Goal: Task Accomplishment & Management: Manage account settings

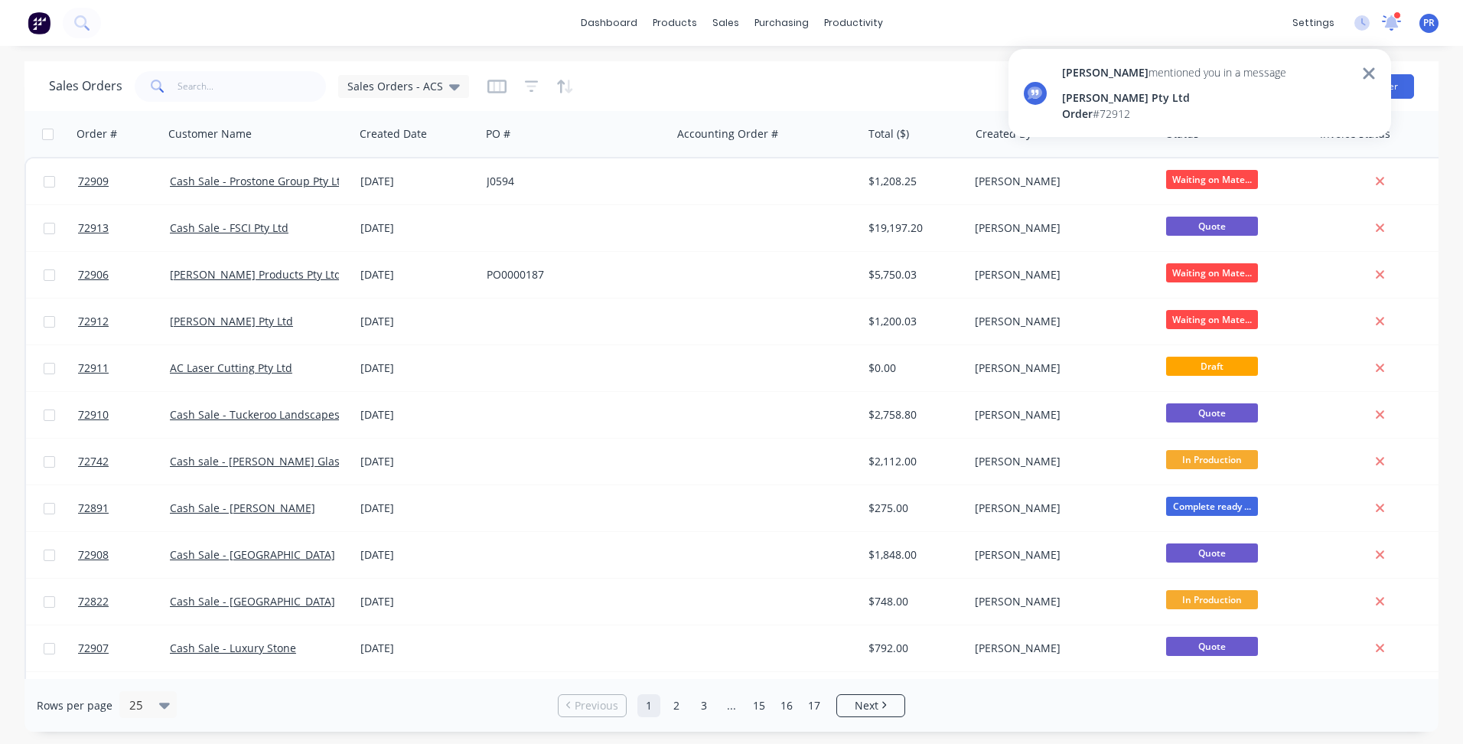
click at [1396, 25] on icon at bounding box center [1392, 21] width 14 height 12
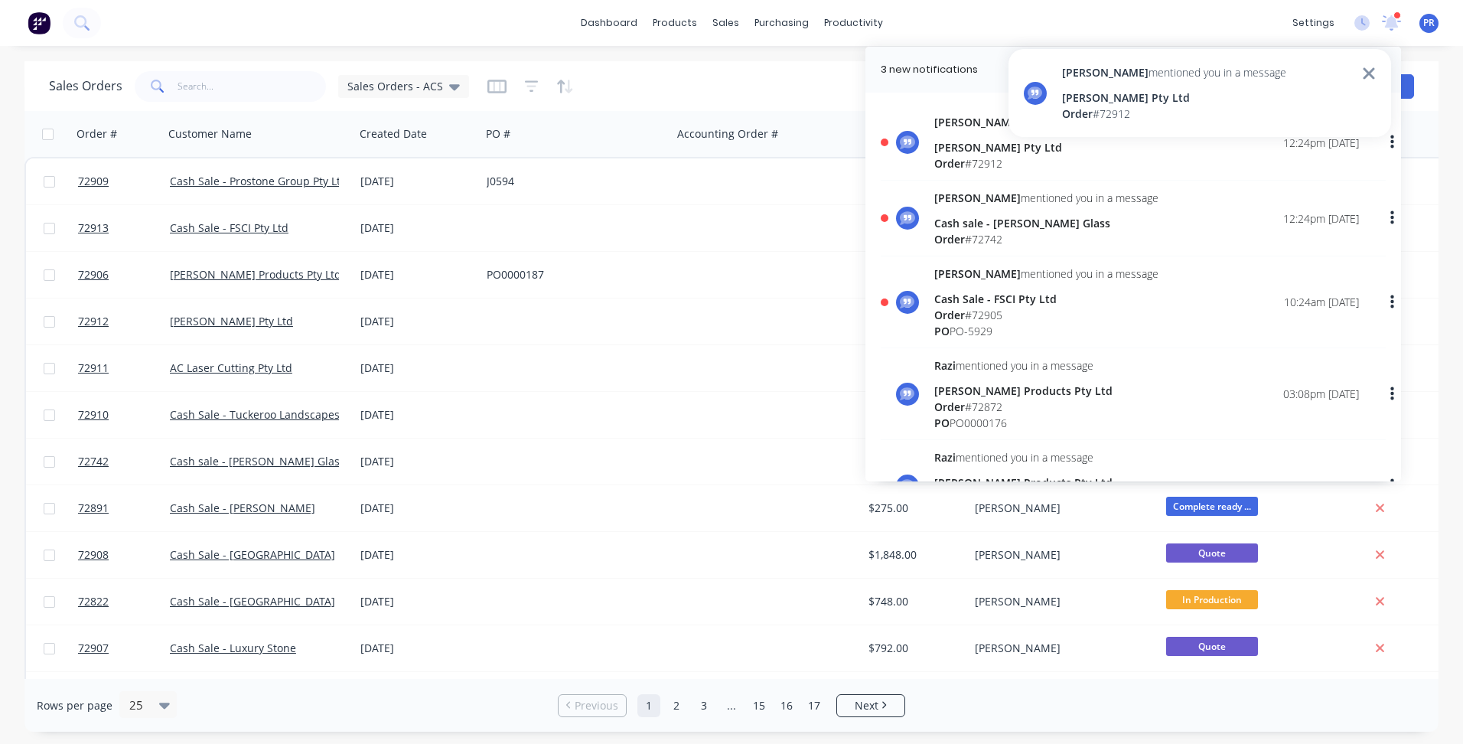
click at [1143, 302] on div "[PERSON_NAME] mentioned you in a message Cash Sale - FSCI Pty Ltd Order # 72905…" at bounding box center [1146, 301] width 425 height 73
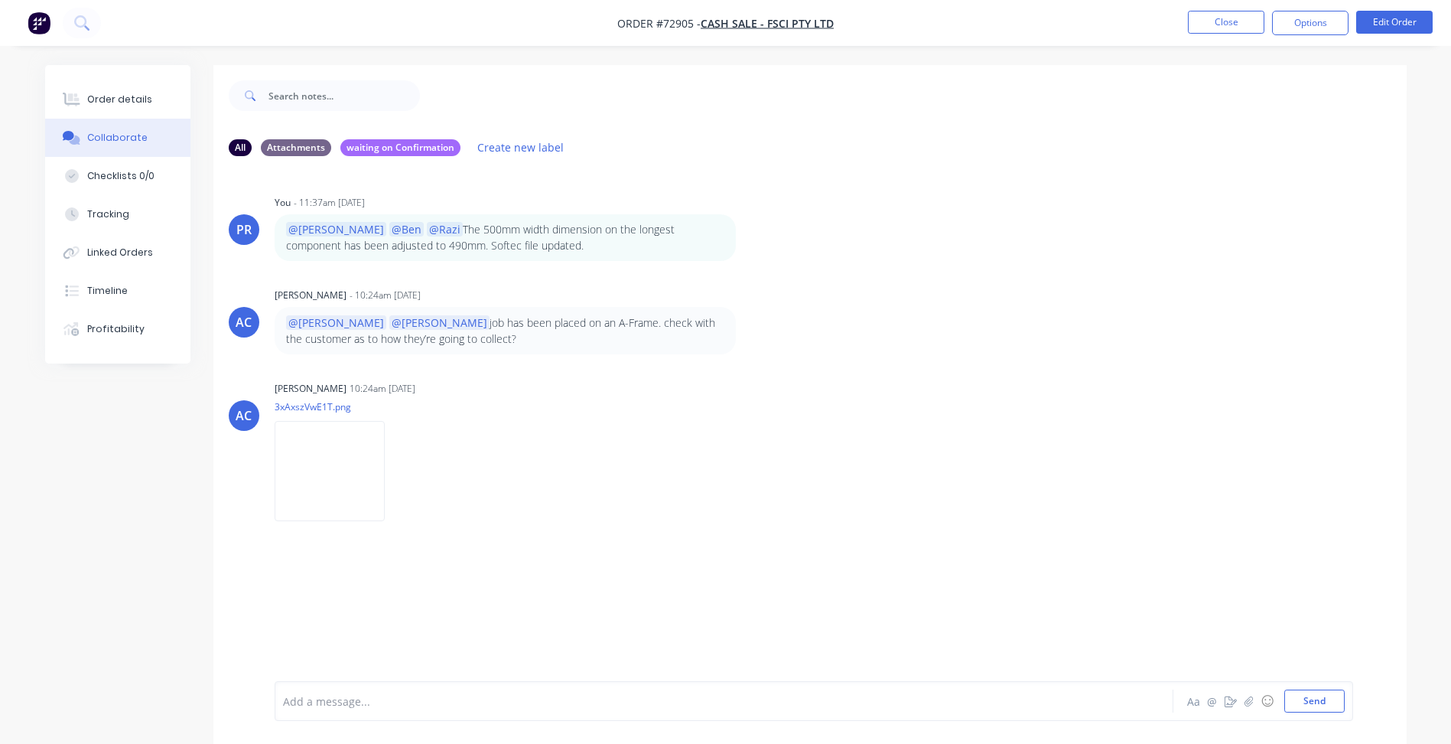
click at [363, 699] on div at bounding box center [682, 701] width 796 height 16
click at [1327, 703] on button "Send" at bounding box center [1315, 700] width 60 height 23
click at [585, 576] on button "button" at bounding box center [584, 576] width 6 height 22
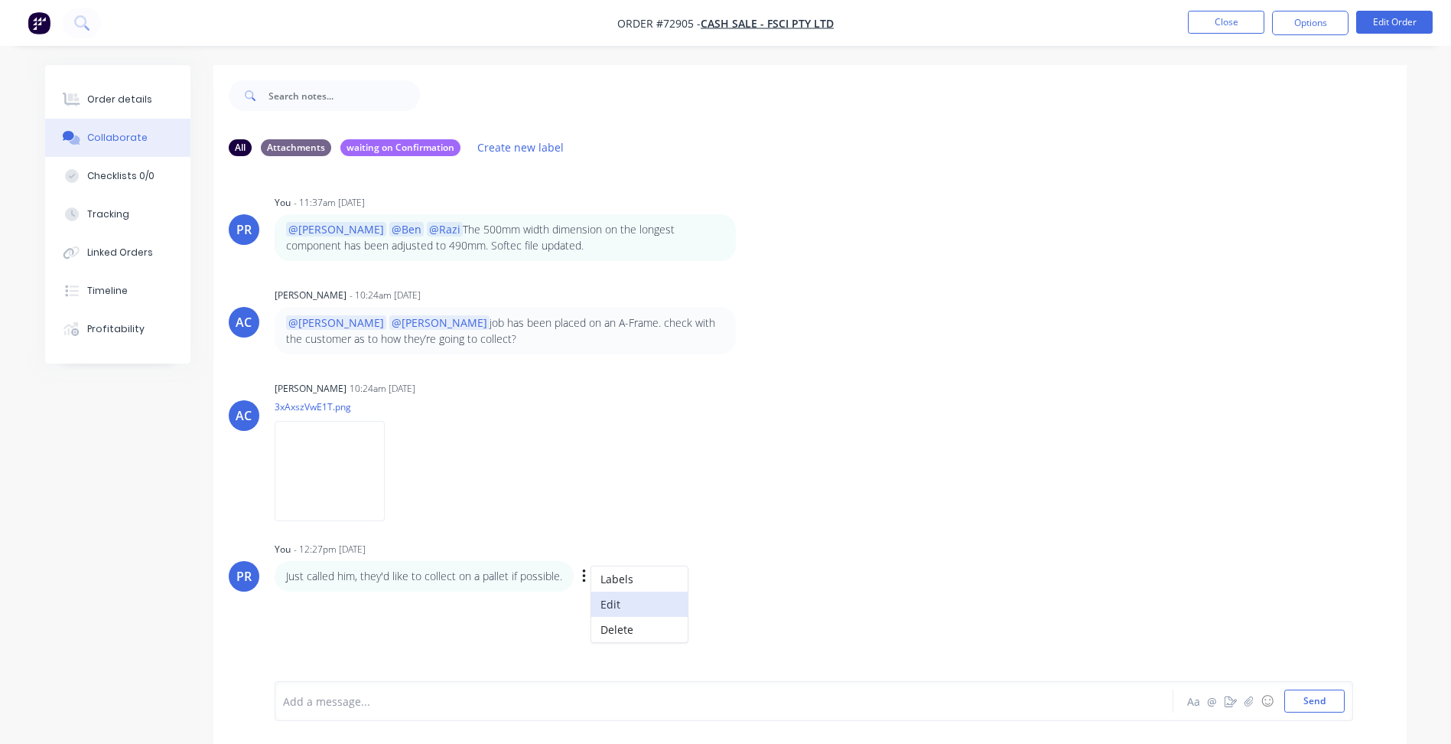
click at [604, 604] on button "Edit" at bounding box center [639, 603] width 96 height 25
click at [284, 704] on span "Just called him, they'd like to collect on a pallet if possible." at bounding box center [433, 701] width 298 height 15
click at [487, 699] on span "I just called him, they'd like to collect on a pallet if possible." at bounding box center [639, 701] width 305 height 15
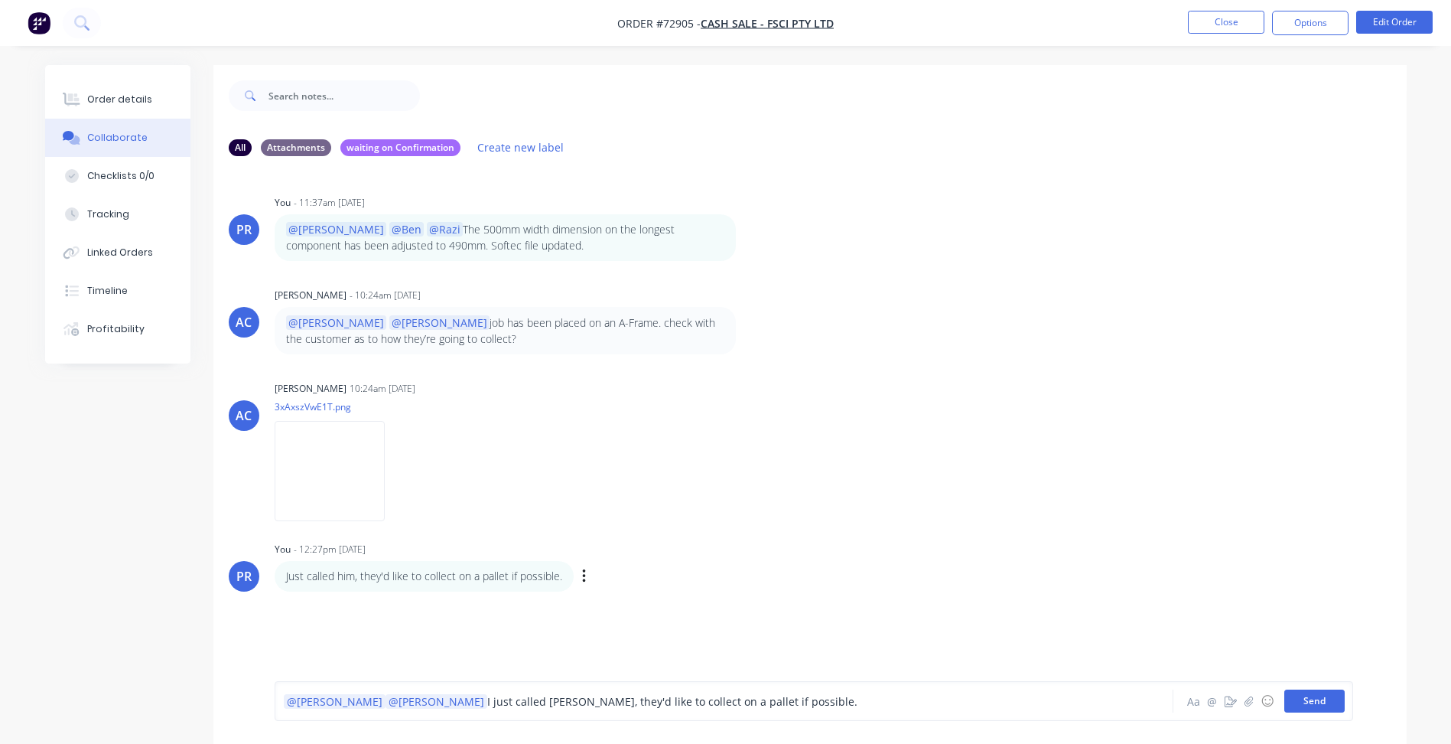
click at [1330, 698] on button "Send" at bounding box center [1315, 700] width 60 height 23
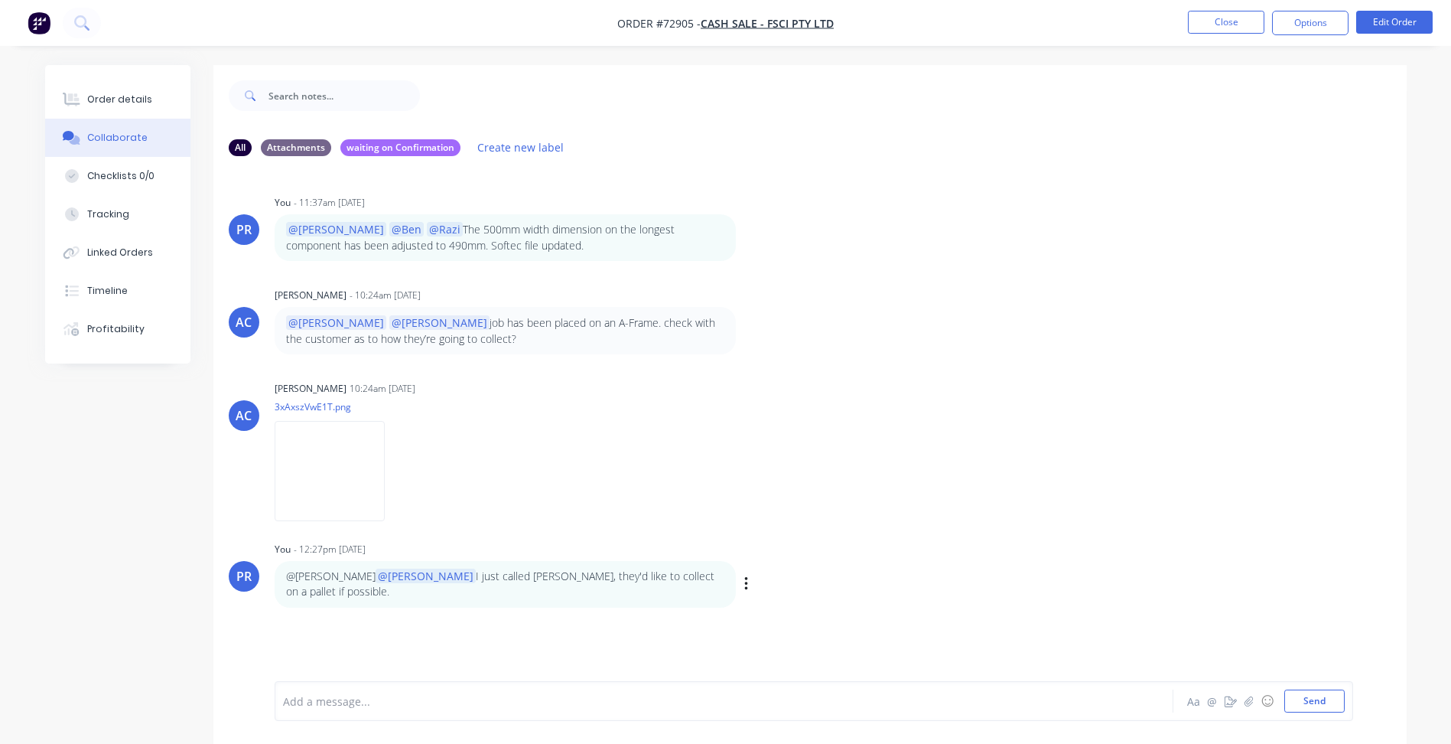
click at [669, 575] on div "@[PERSON_NAME] @[PERSON_NAME] I just called [PERSON_NAME], they'd like to colle…" at bounding box center [514, 584] width 478 height 47
click at [306, 575] on p "@[PERSON_NAME] @[PERSON_NAME] I just called [PERSON_NAME], they'd like to colle…" at bounding box center [505, 583] width 438 height 31
click at [303, 579] on p "@[PERSON_NAME] @[PERSON_NAME] I just called [PERSON_NAME], they'd like to colle…" at bounding box center [505, 583] width 438 height 31
click at [744, 584] on div "Labels Edit Delete" at bounding box center [748, 584] width 9 height 0
click at [0, 0] on icon "button" at bounding box center [0, 0] width 0 height 0
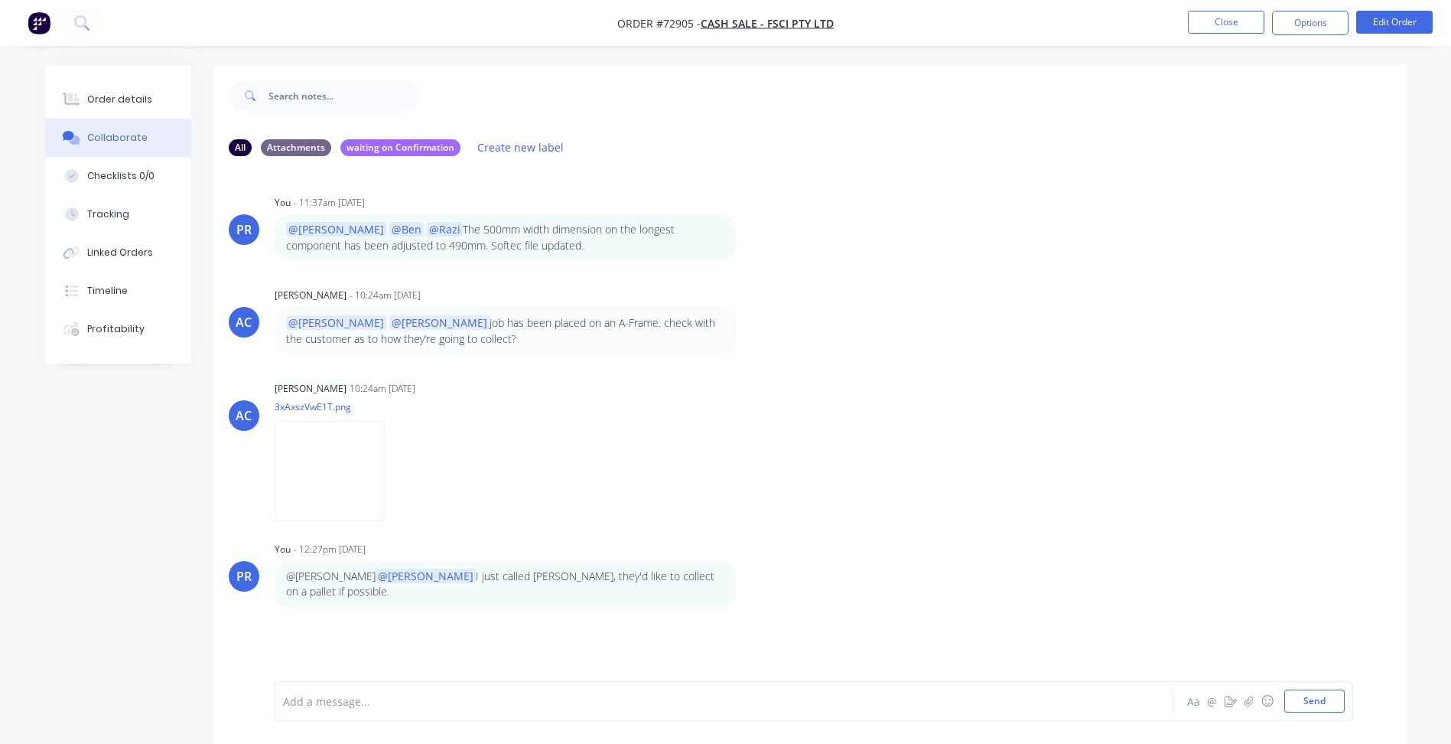
click at [0, 0] on button "Edit" at bounding box center [0, 0] width 0 height 0
click at [379, 701] on span "@[PERSON_NAME] I just called [PERSON_NAME], they'd like to collect on a pallet …" at bounding box center [613, 701] width 469 height 15
click at [379, 699] on span "@[PERSON_NAME]" at bounding box center [427, 701] width 96 height 15
click at [1321, 705] on button "Send" at bounding box center [1315, 700] width 60 height 23
click at [1242, 19] on button "Close" at bounding box center [1226, 22] width 77 height 23
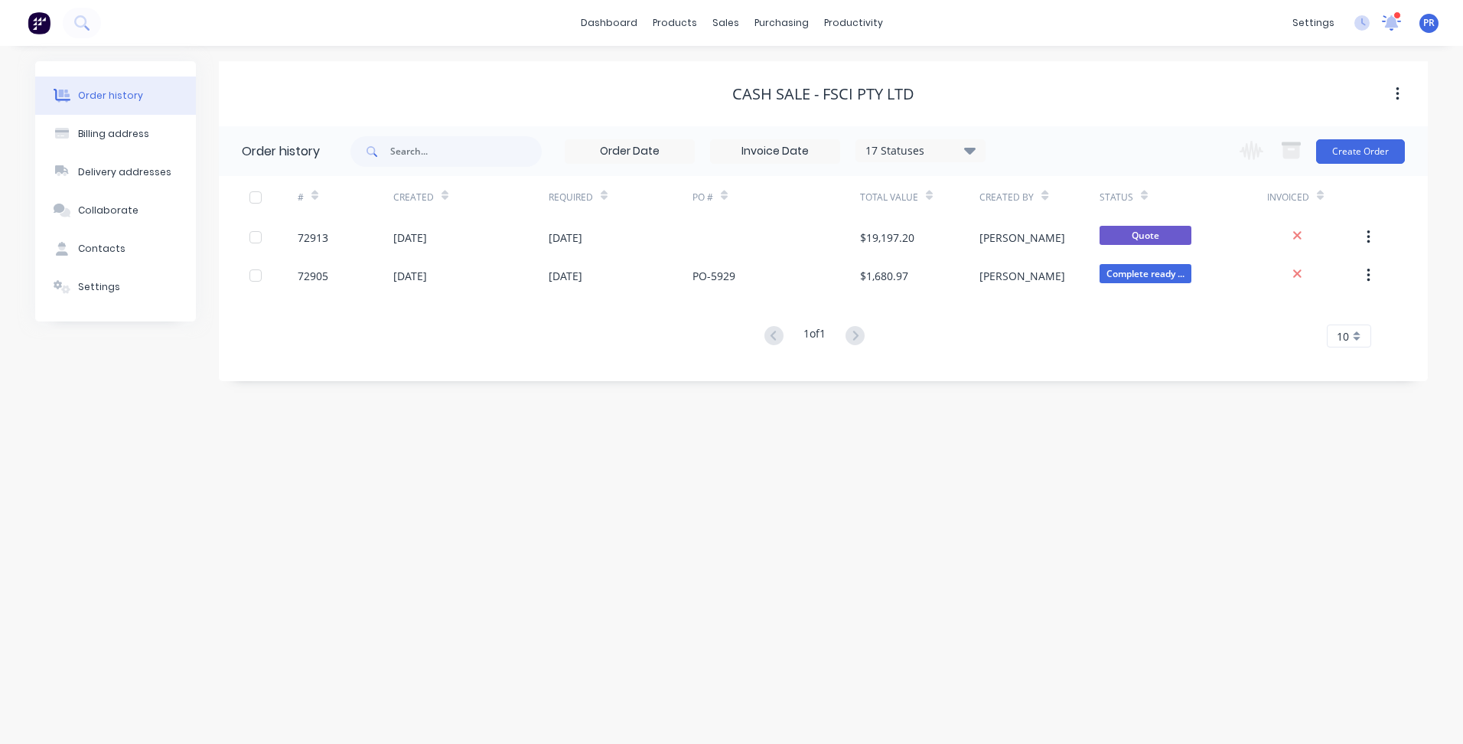
click at [1387, 24] on icon at bounding box center [1392, 21] width 14 height 12
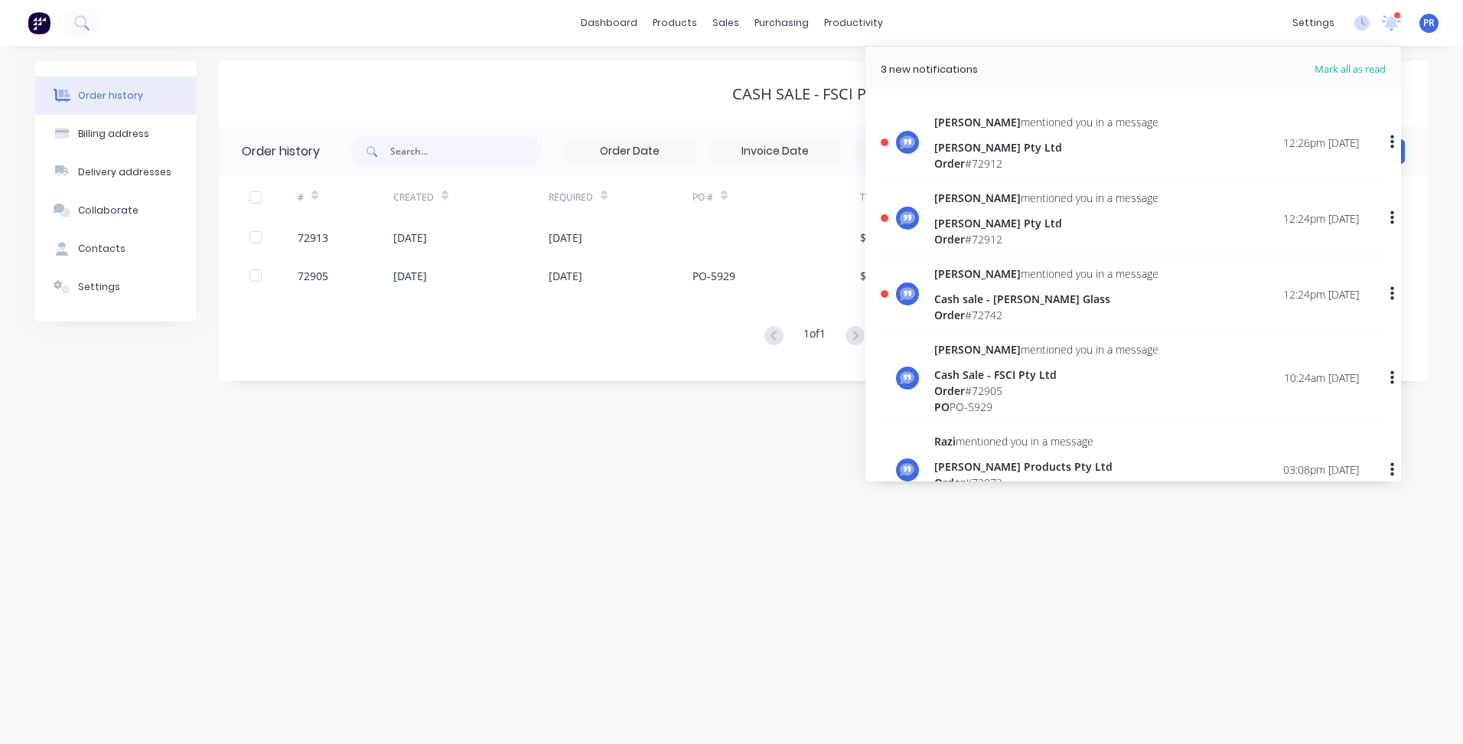
click at [1148, 288] on div "[PERSON_NAME] mentioned you in a message Cash sale - [PERSON_NAME] Glass Order …" at bounding box center [1146, 293] width 425 height 57
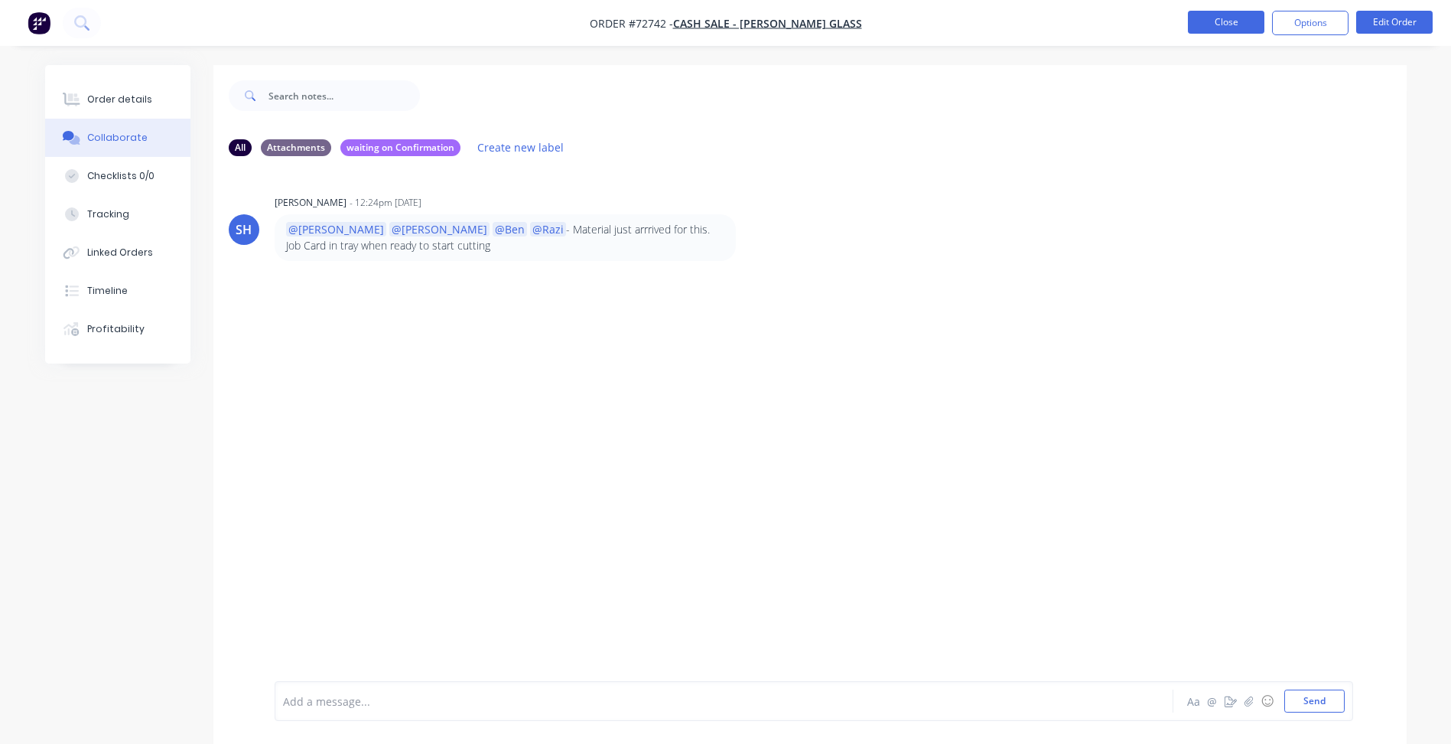
click at [1231, 21] on button "Close" at bounding box center [1226, 22] width 77 height 23
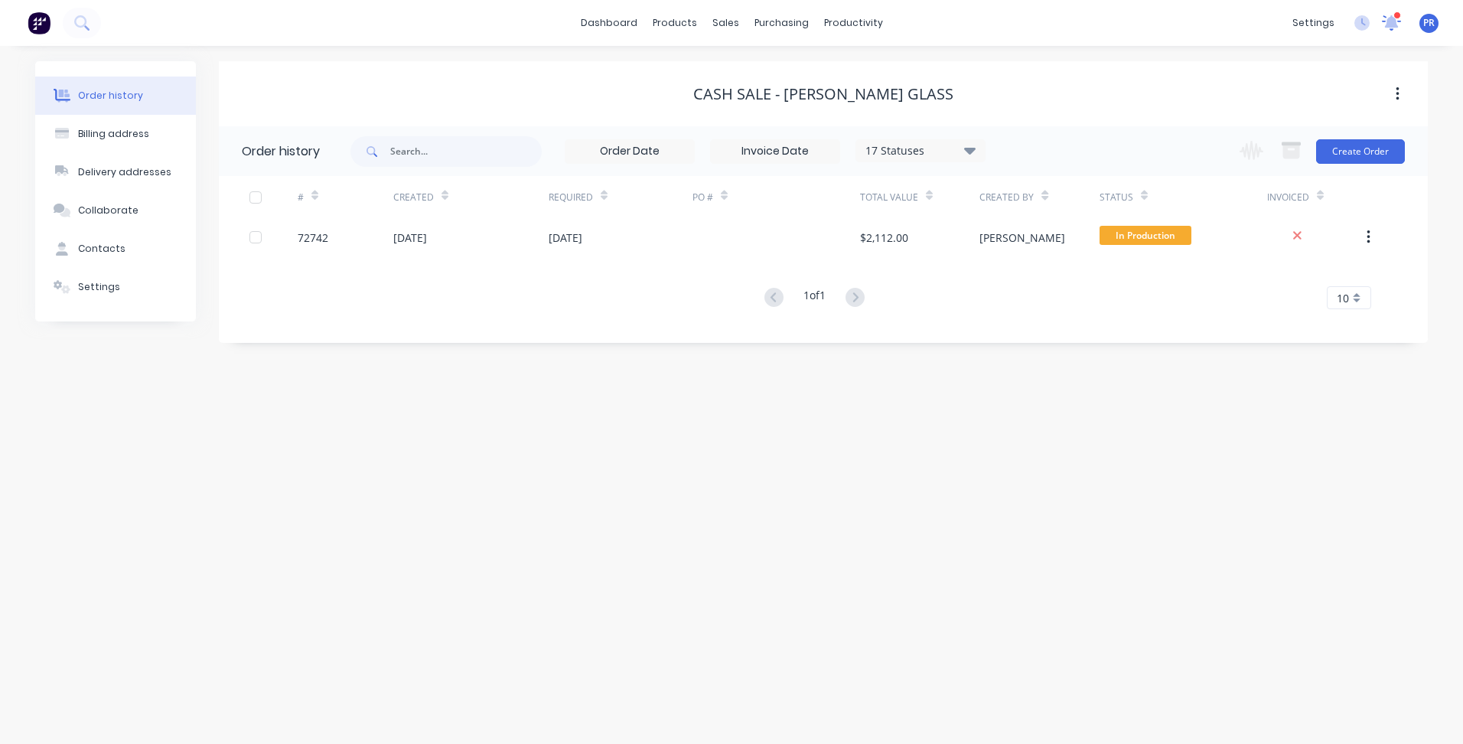
click at [1389, 20] on icon at bounding box center [1392, 21] width 14 height 12
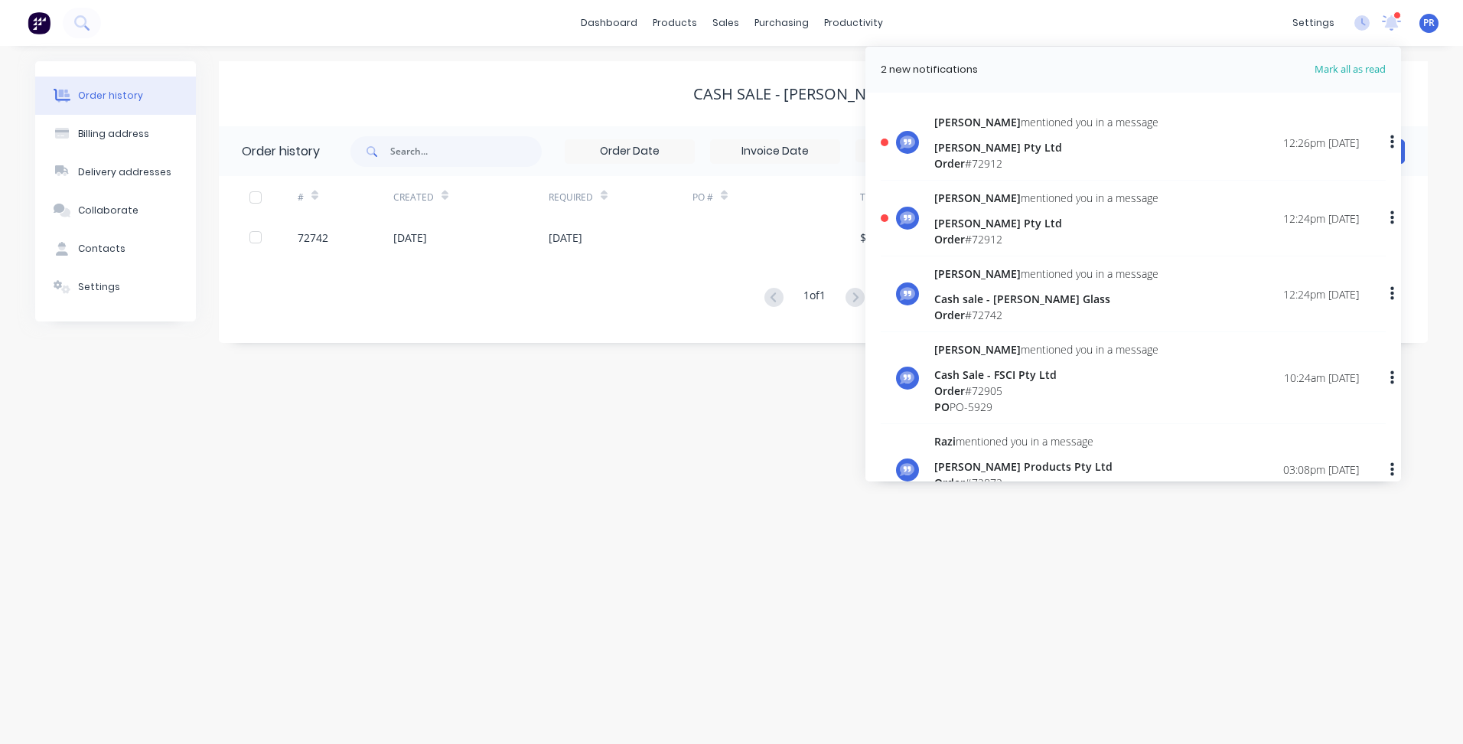
click at [1125, 225] on div "[PERSON_NAME] mentioned you in a message [PERSON_NAME] Pty Ltd Order # 72912 12…" at bounding box center [1146, 218] width 425 height 57
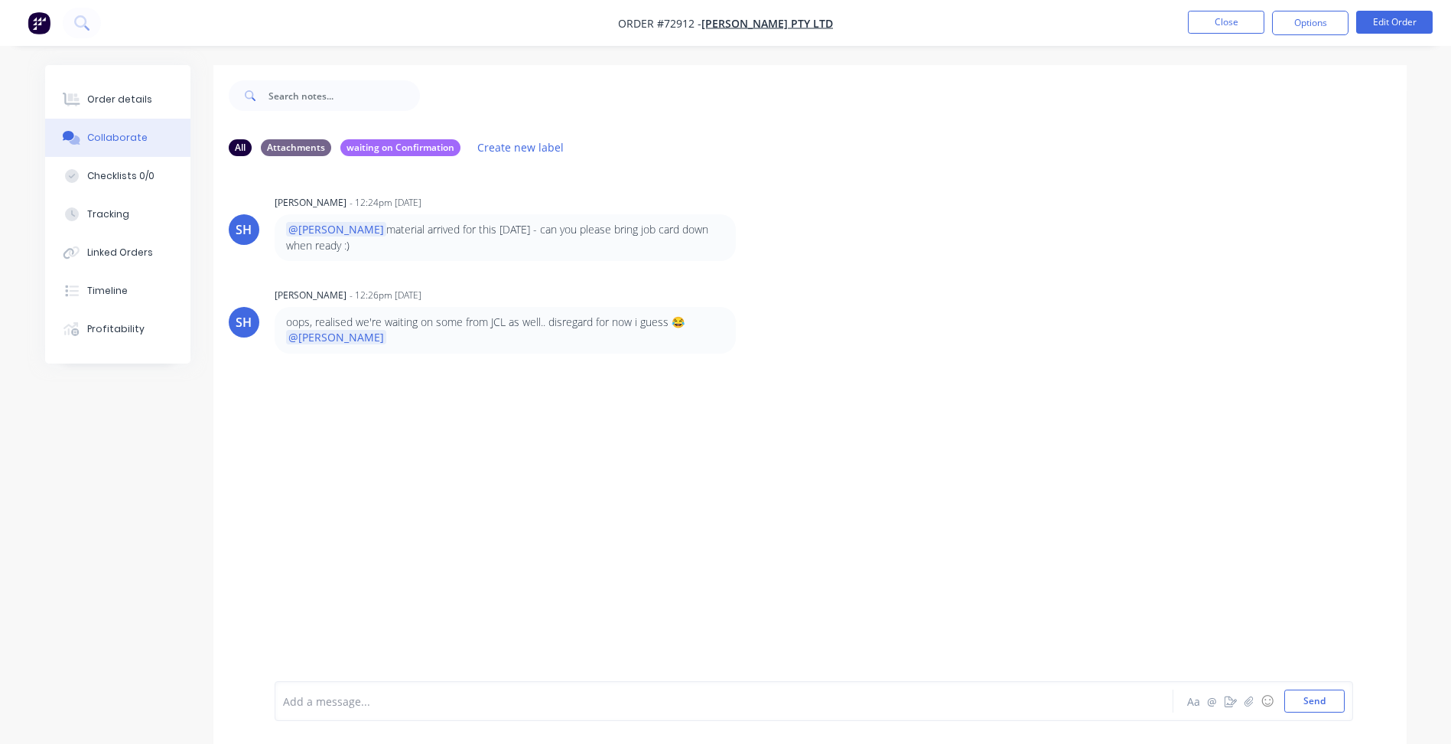
click at [344, 703] on div at bounding box center [682, 701] width 796 height 16
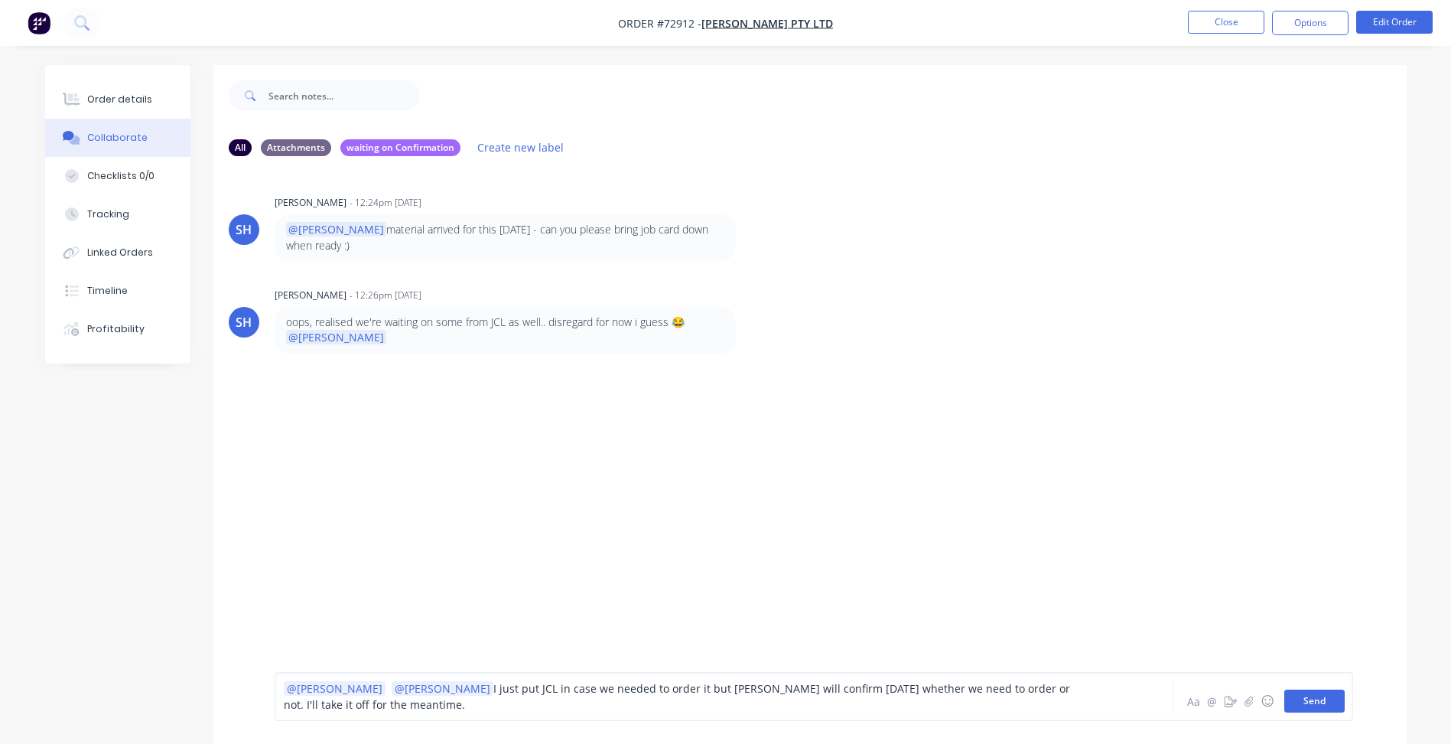
click at [1317, 705] on button "Send" at bounding box center [1315, 700] width 60 height 23
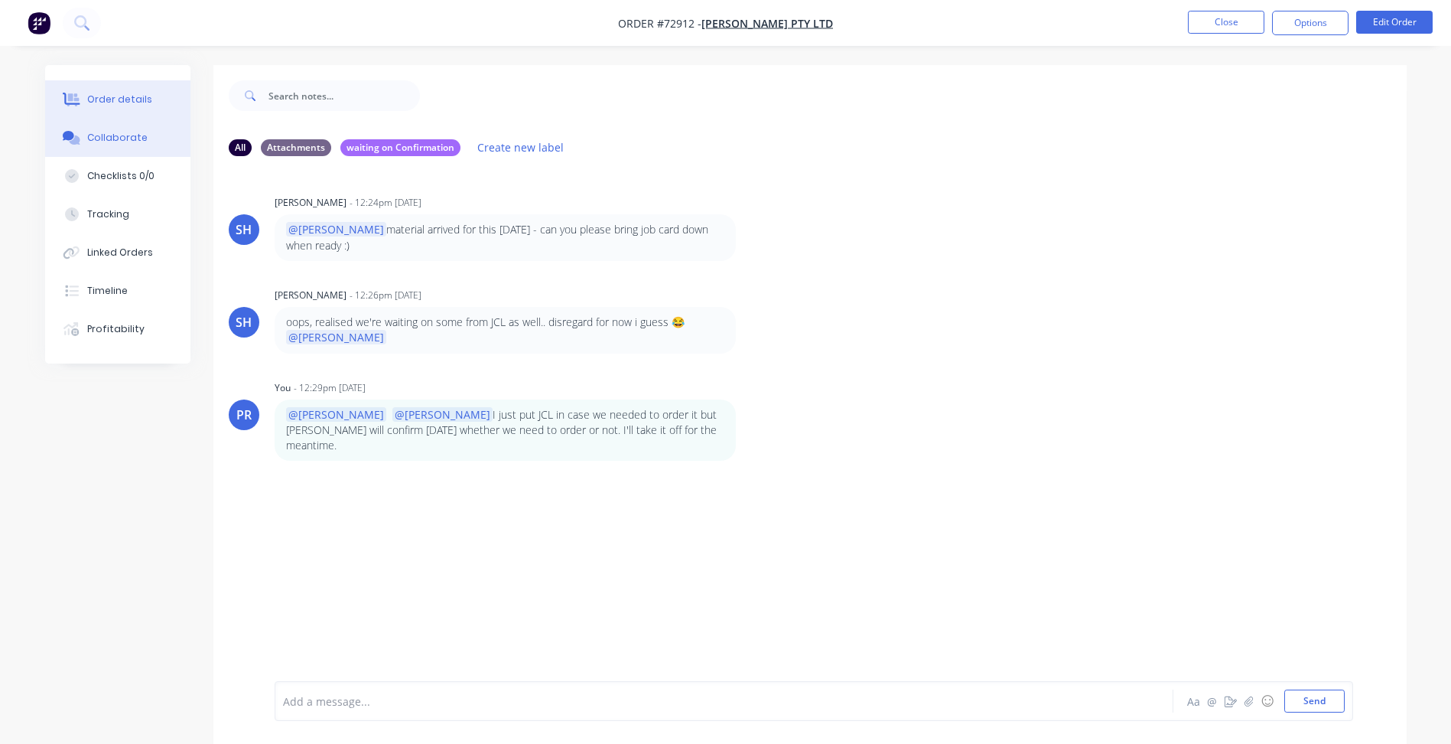
click at [132, 105] on div "Order details" at bounding box center [119, 100] width 65 height 14
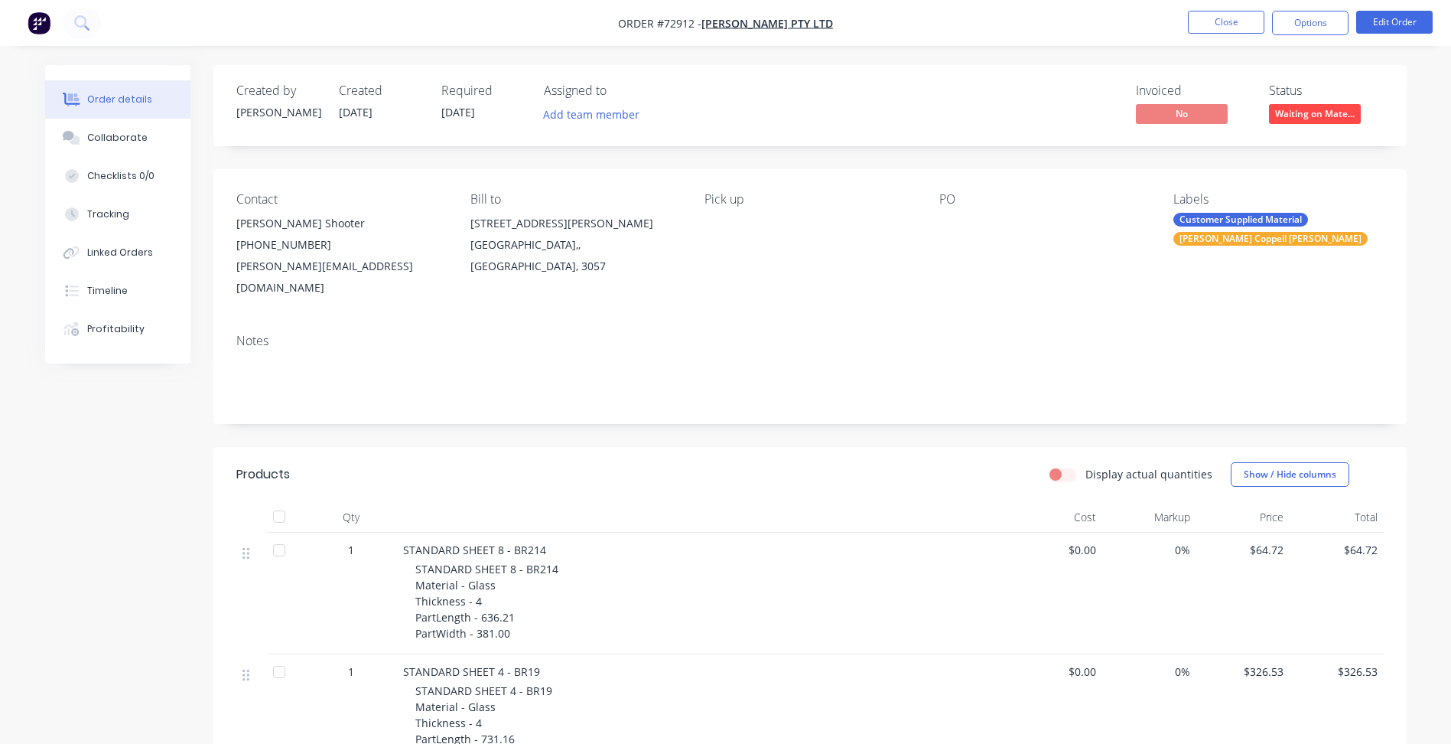
click at [1229, 236] on div "[PERSON_NAME] Coppell [PERSON_NAME]" at bounding box center [1271, 239] width 194 height 14
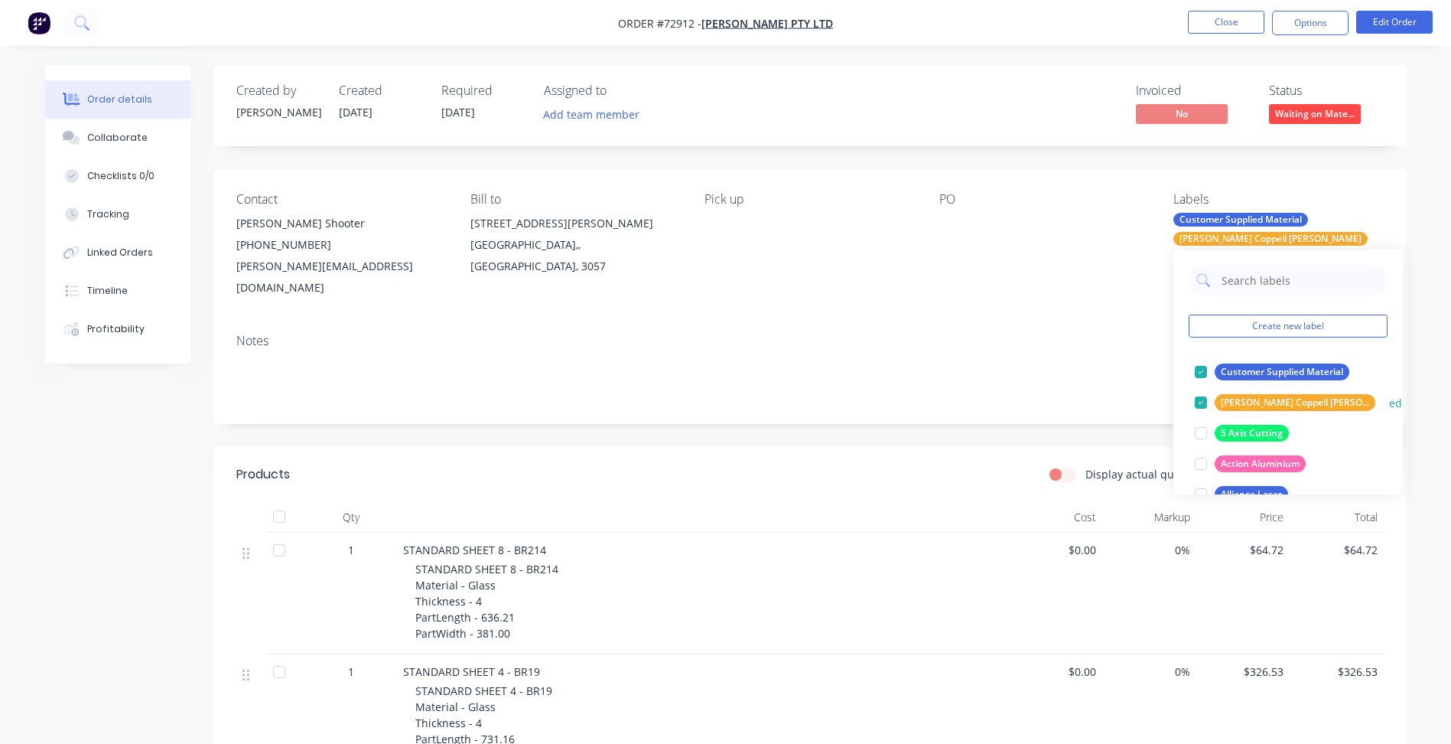
click at [1197, 399] on div at bounding box center [1201, 402] width 31 height 31
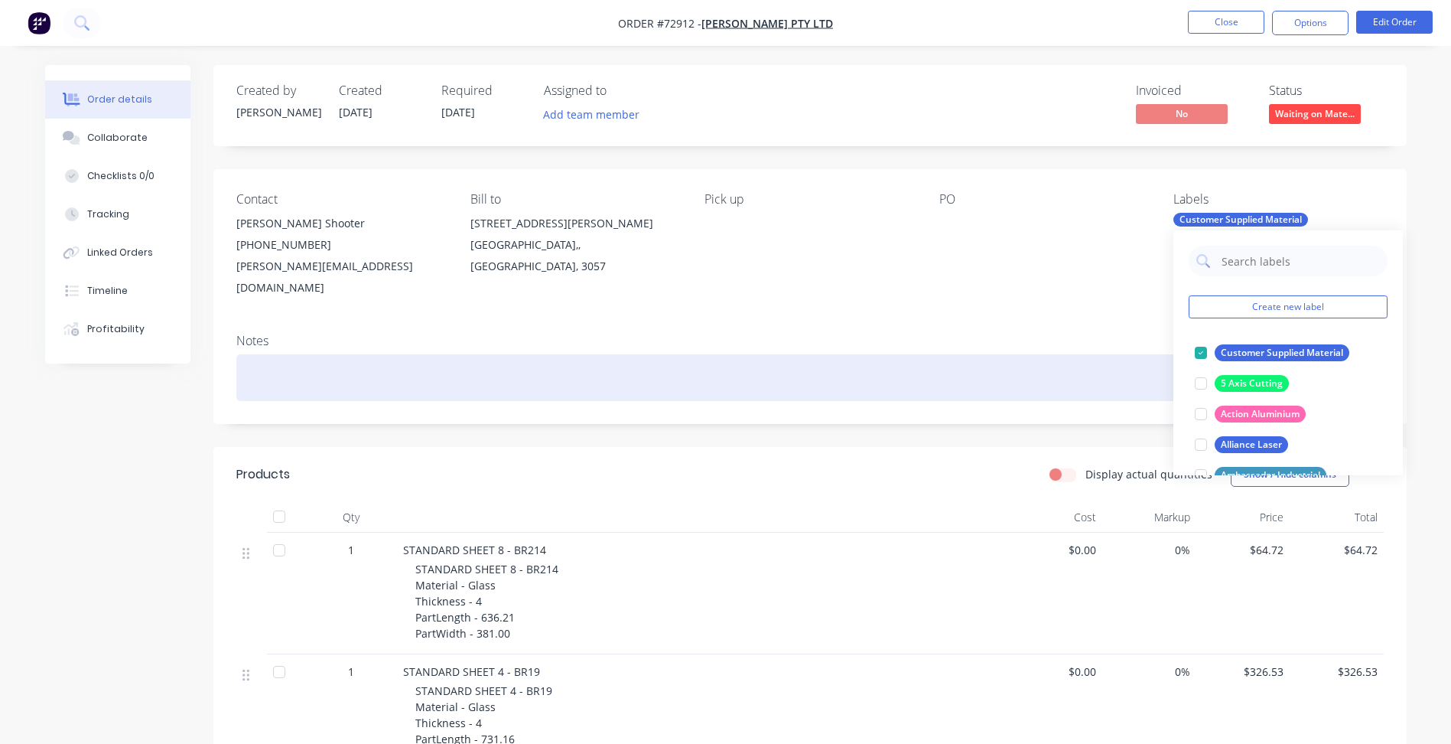
click at [988, 354] on div at bounding box center [810, 377] width 1148 height 47
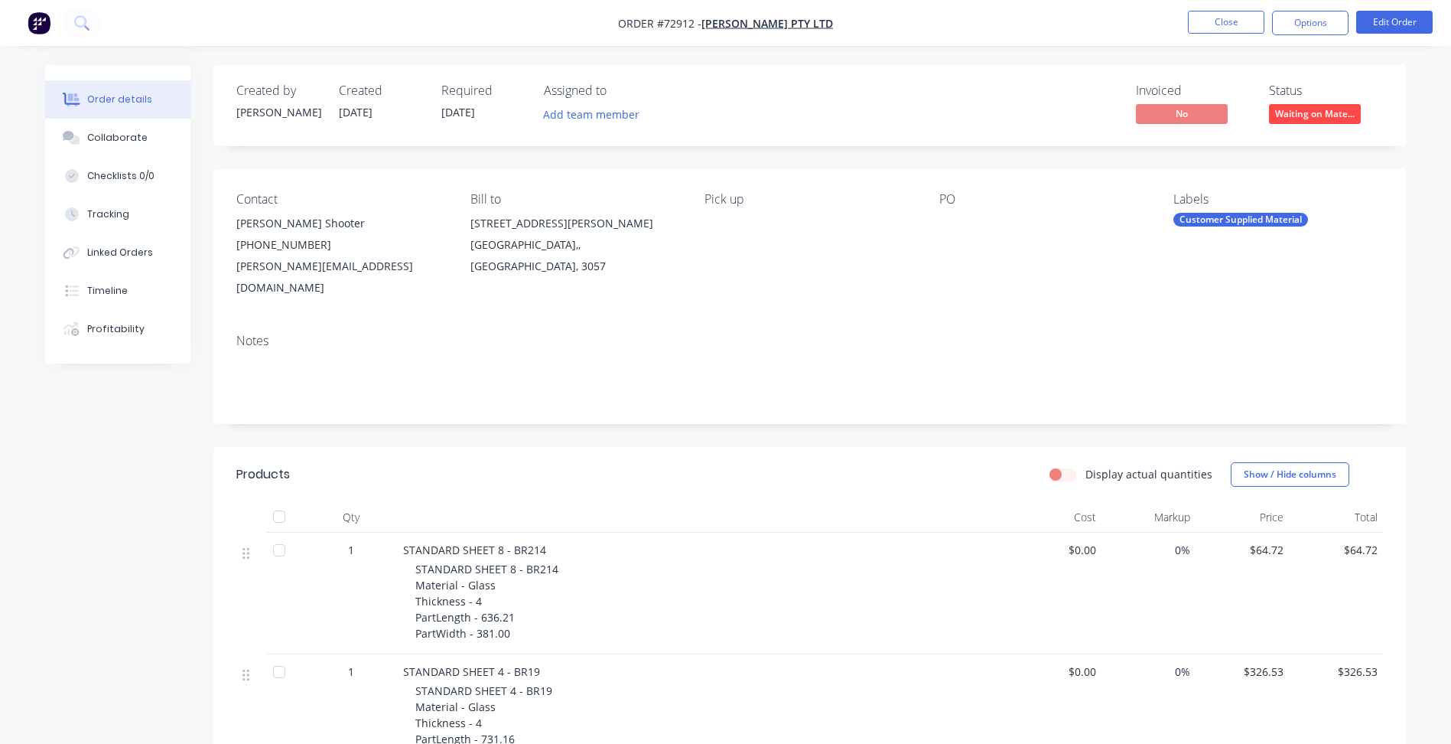
click at [1314, 117] on span "Waiting on Mate..." at bounding box center [1315, 113] width 92 height 19
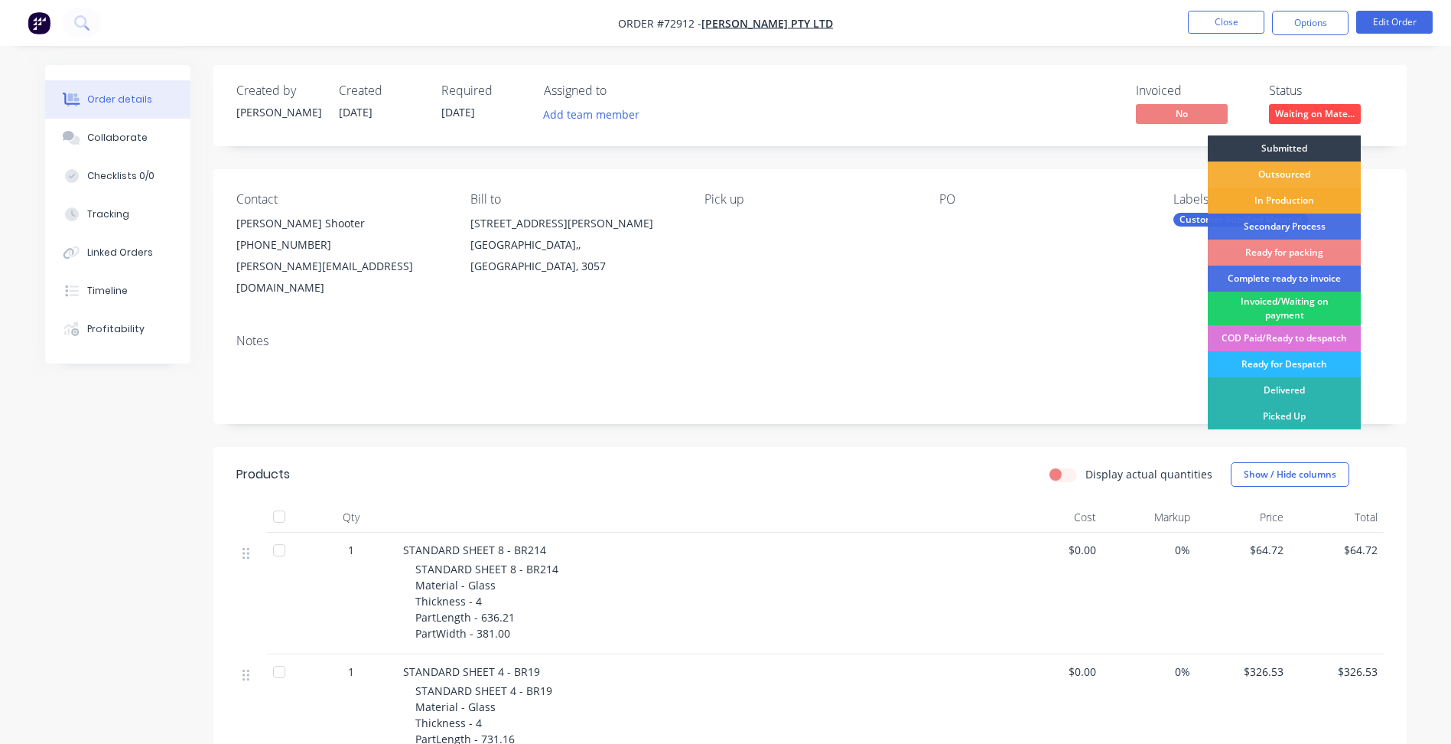
click at [1284, 200] on div "In Production" at bounding box center [1284, 200] width 153 height 26
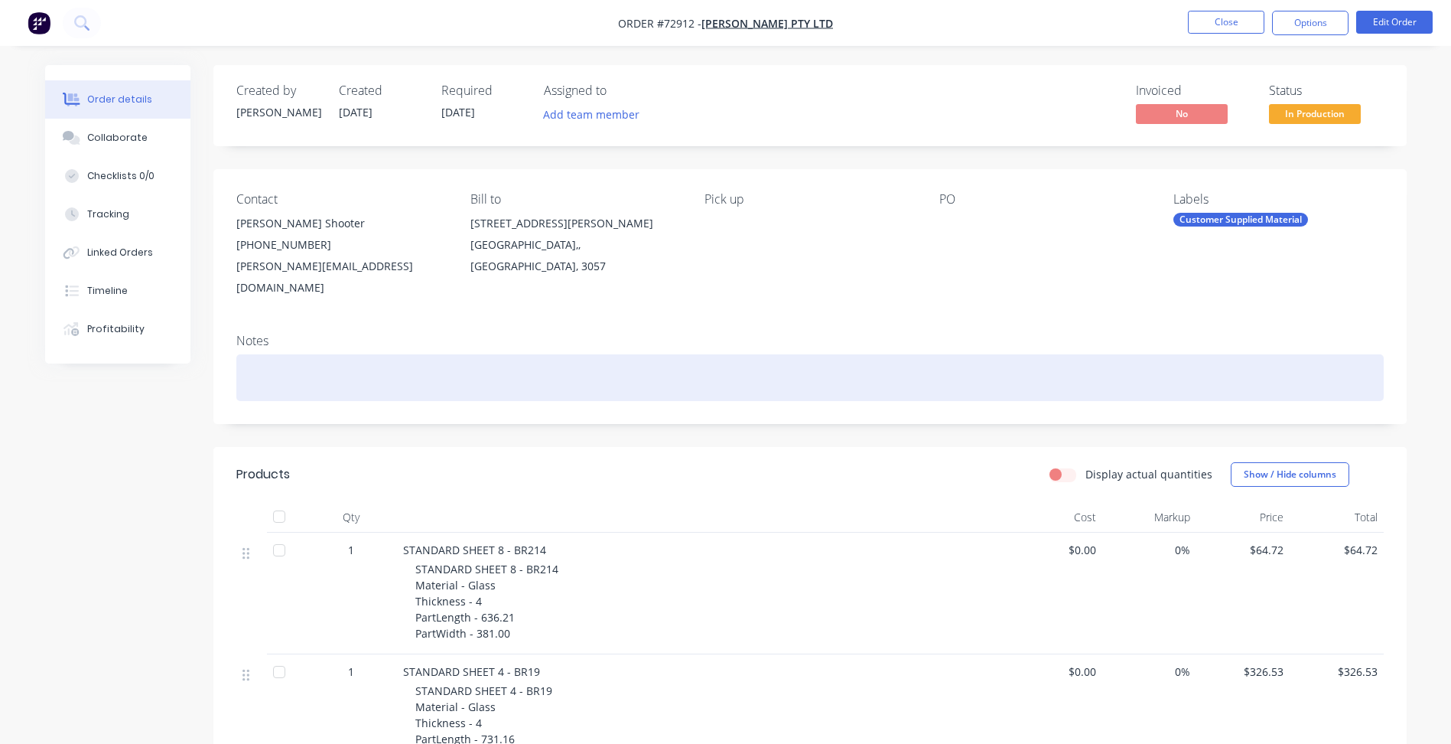
click at [982, 363] on div at bounding box center [810, 377] width 1148 height 47
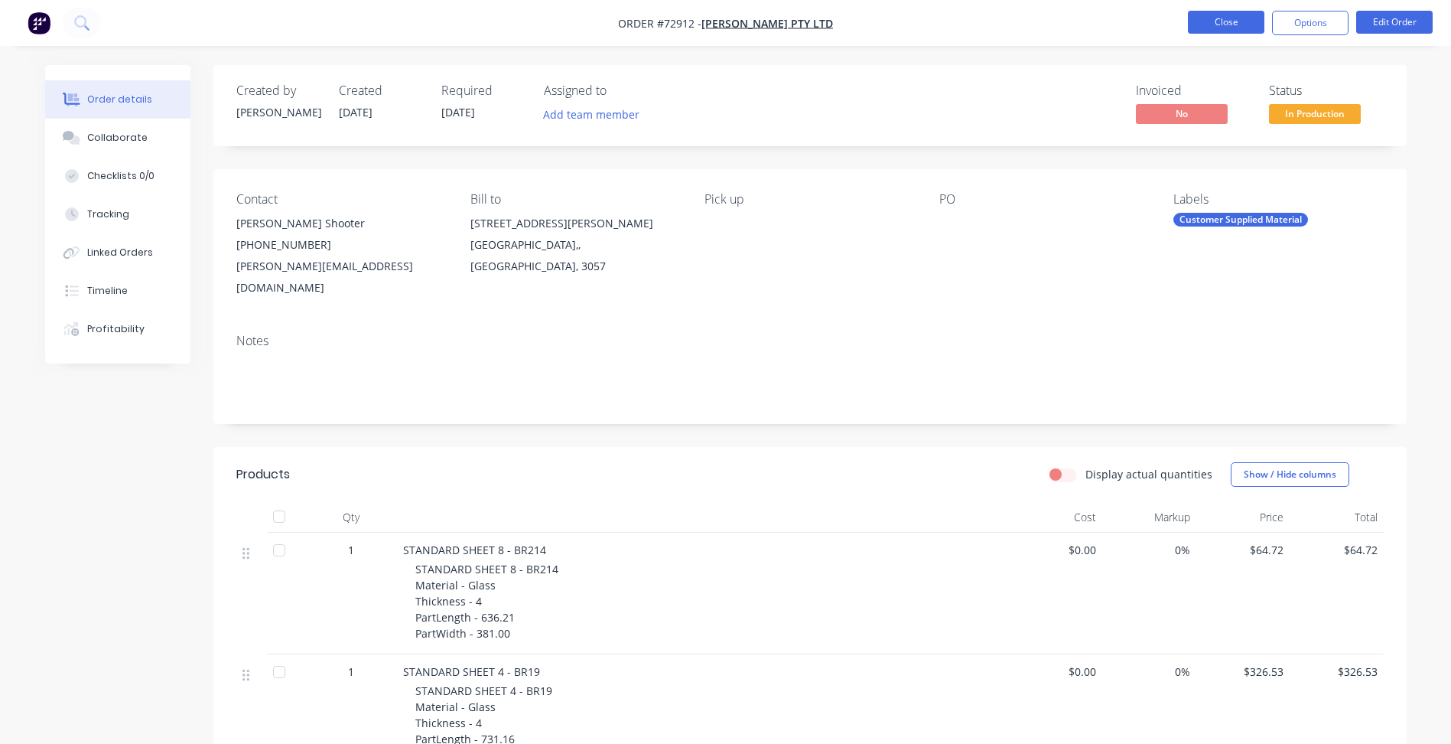
click at [1210, 17] on button "Close" at bounding box center [1226, 22] width 77 height 23
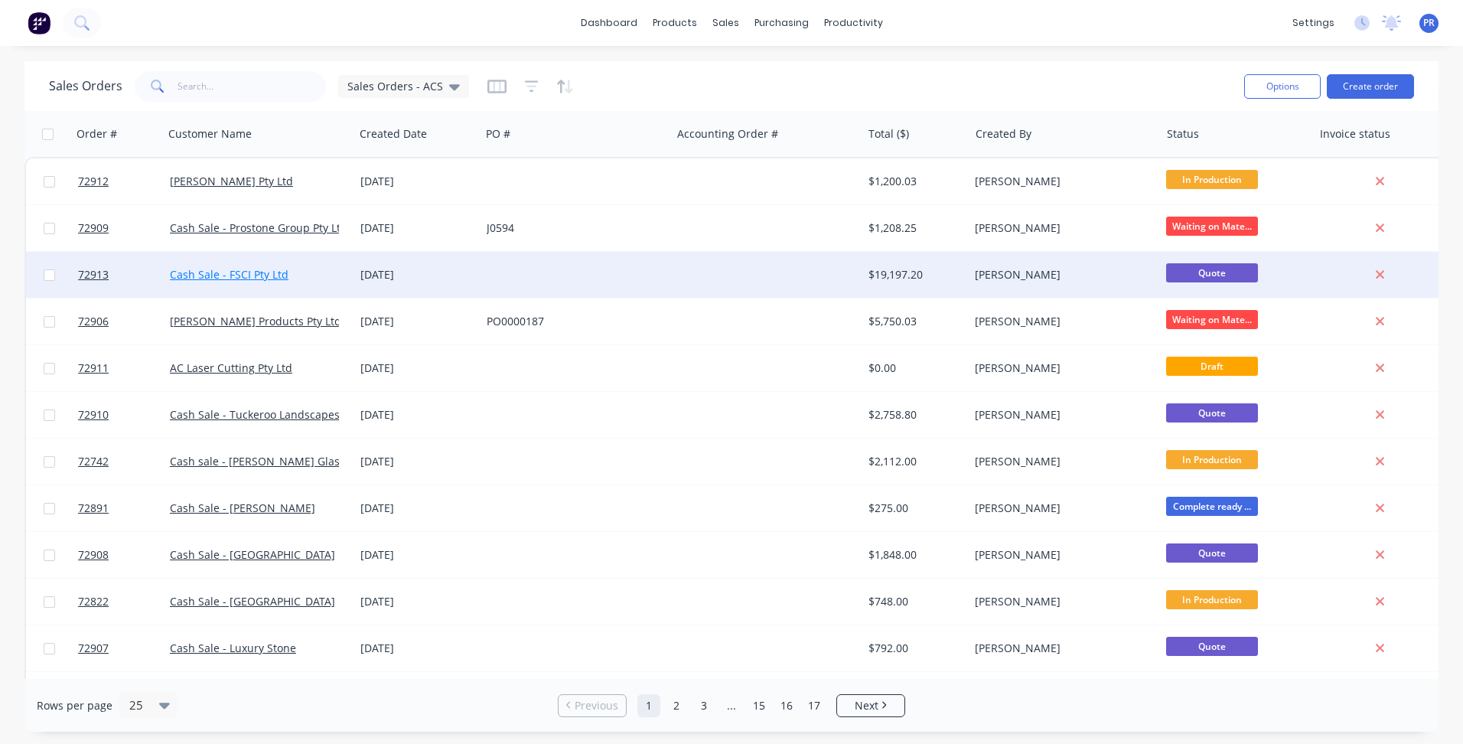
click at [236, 276] on link "Cash Sale - FSCI Pty Ltd" at bounding box center [229, 274] width 119 height 15
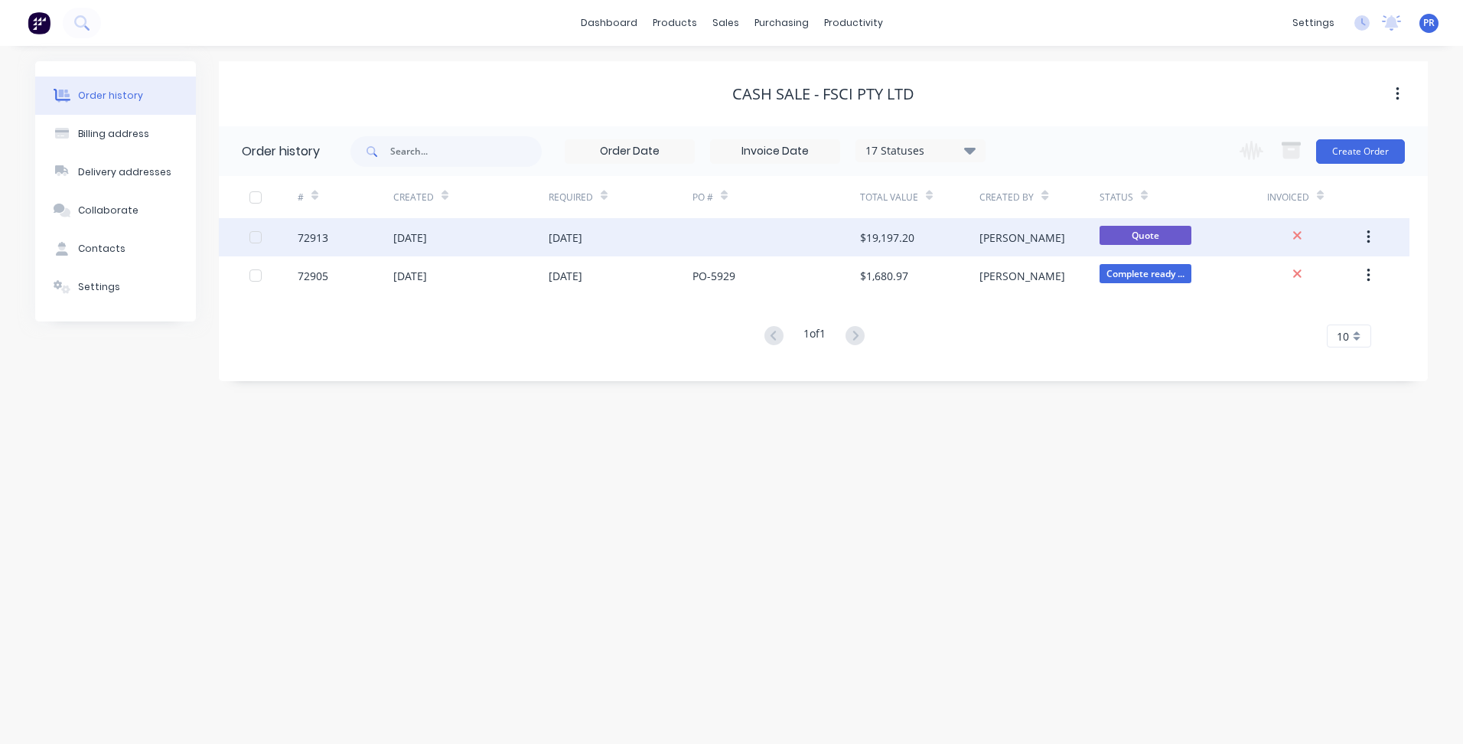
click at [1236, 235] on div "Quote" at bounding box center [1183, 237] width 168 height 38
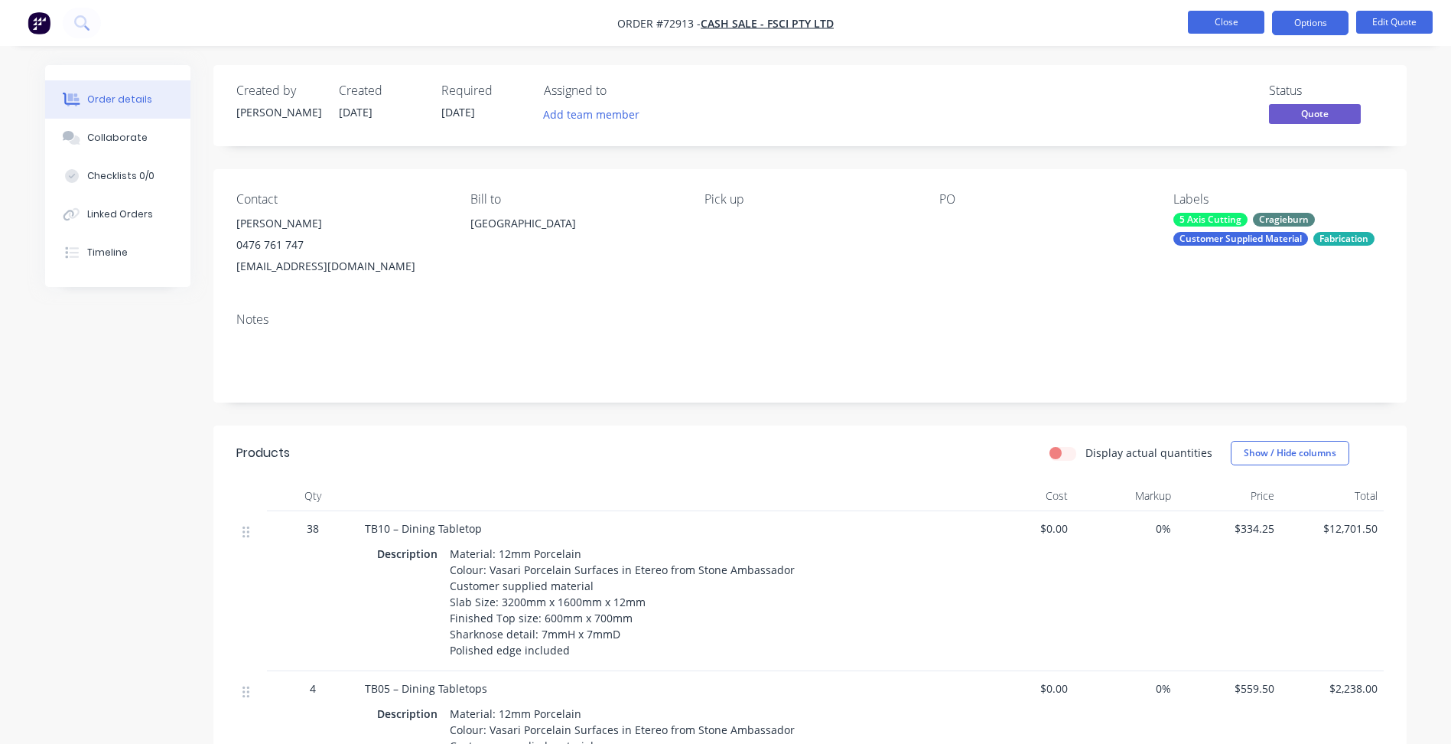
click at [1246, 31] on button "Close" at bounding box center [1226, 22] width 77 height 23
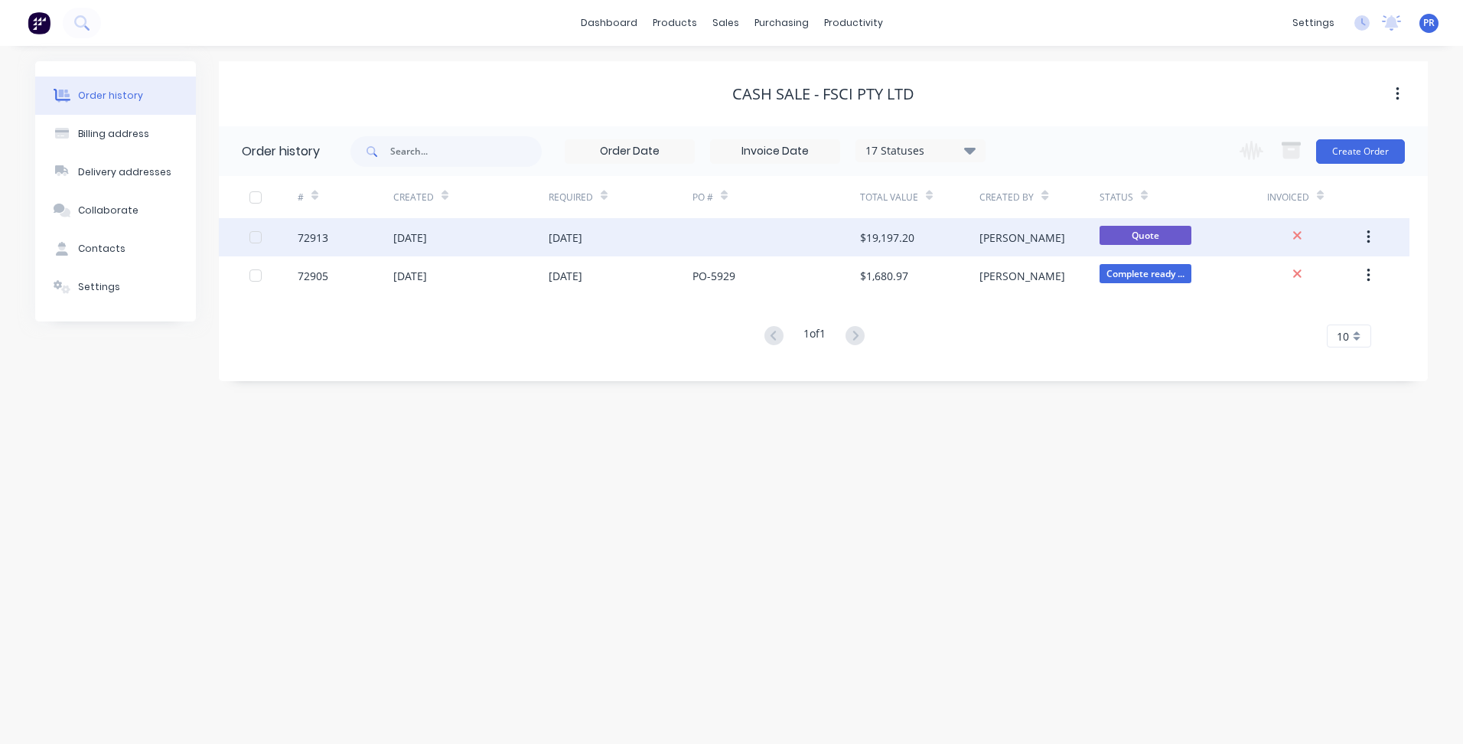
click at [1054, 236] on div "[PERSON_NAME]" at bounding box center [1038, 237] width 119 height 38
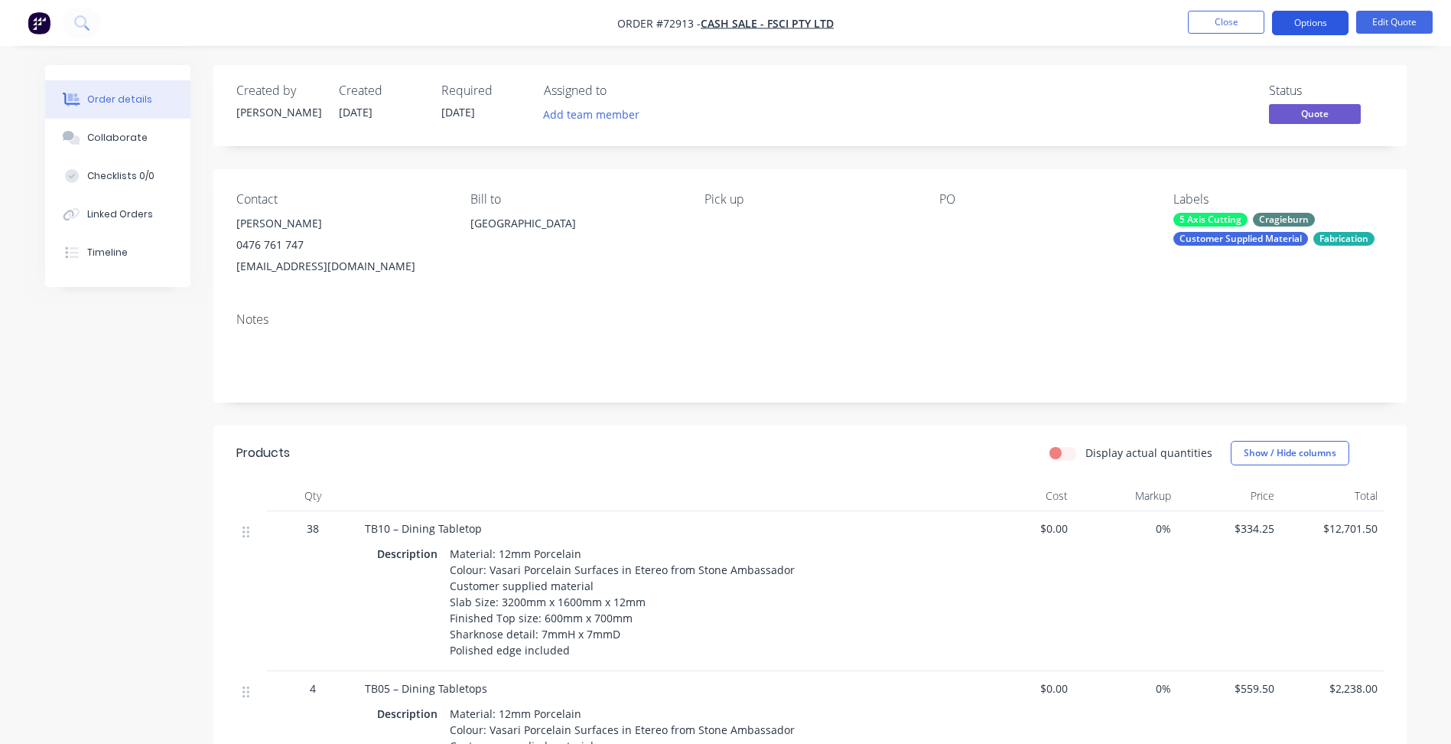
click at [1300, 18] on button "Options" at bounding box center [1310, 23] width 77 height 24
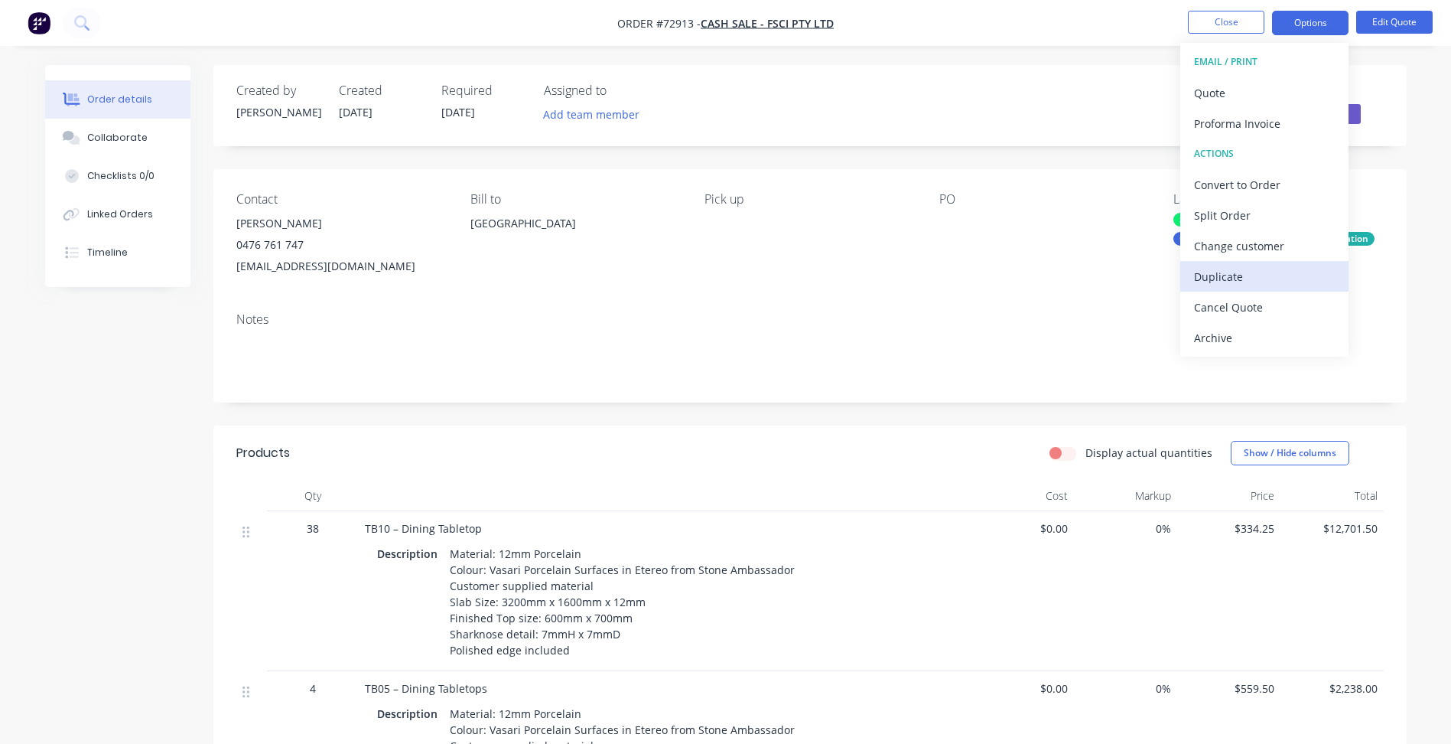
click at [1242, 278] on div "Duplicate" at bounding box center [1264, 276] width 141 height 22
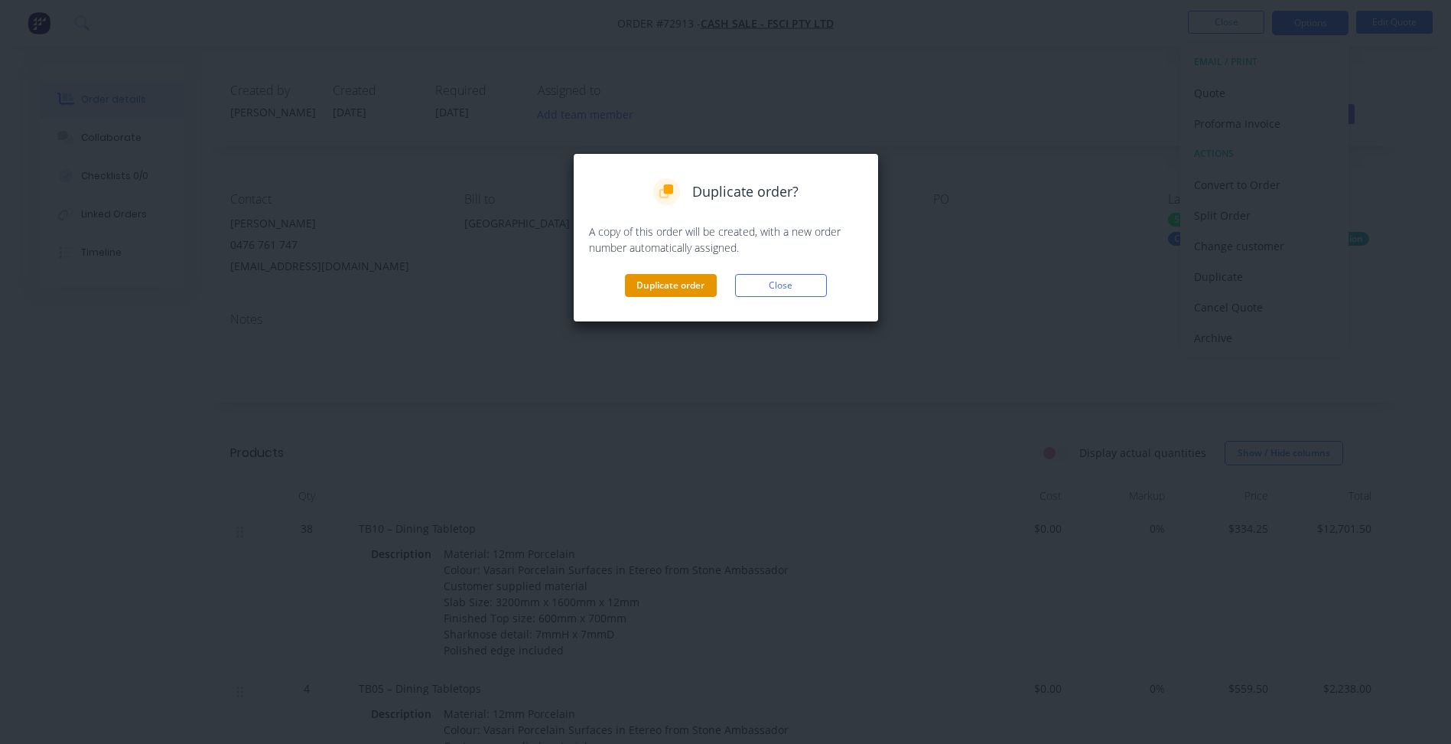
click at [696, 282] on button "Duplicate order" at bounding box center [671, 285] width 92 height 23
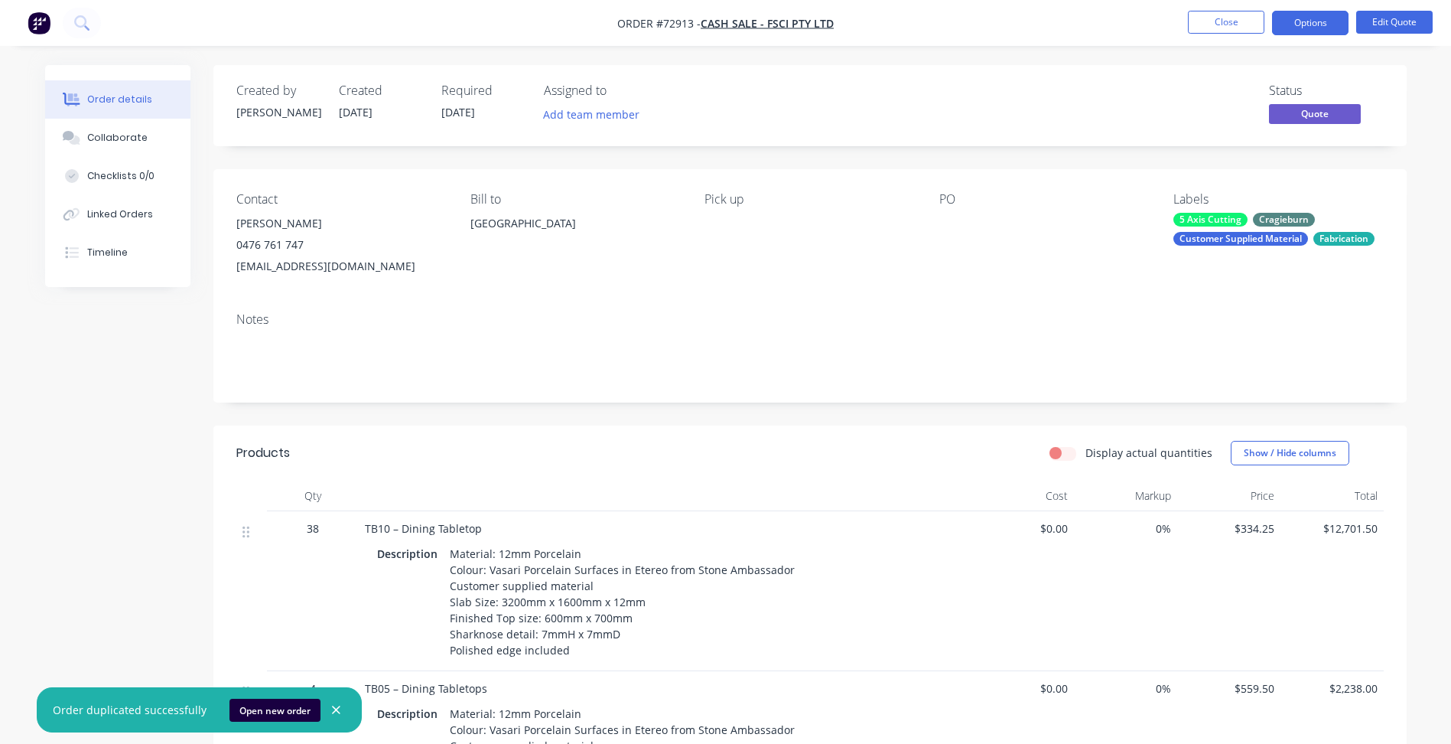
click at [332, 710] on icon "button" at bounding box center [336, 710] width 10 height 14
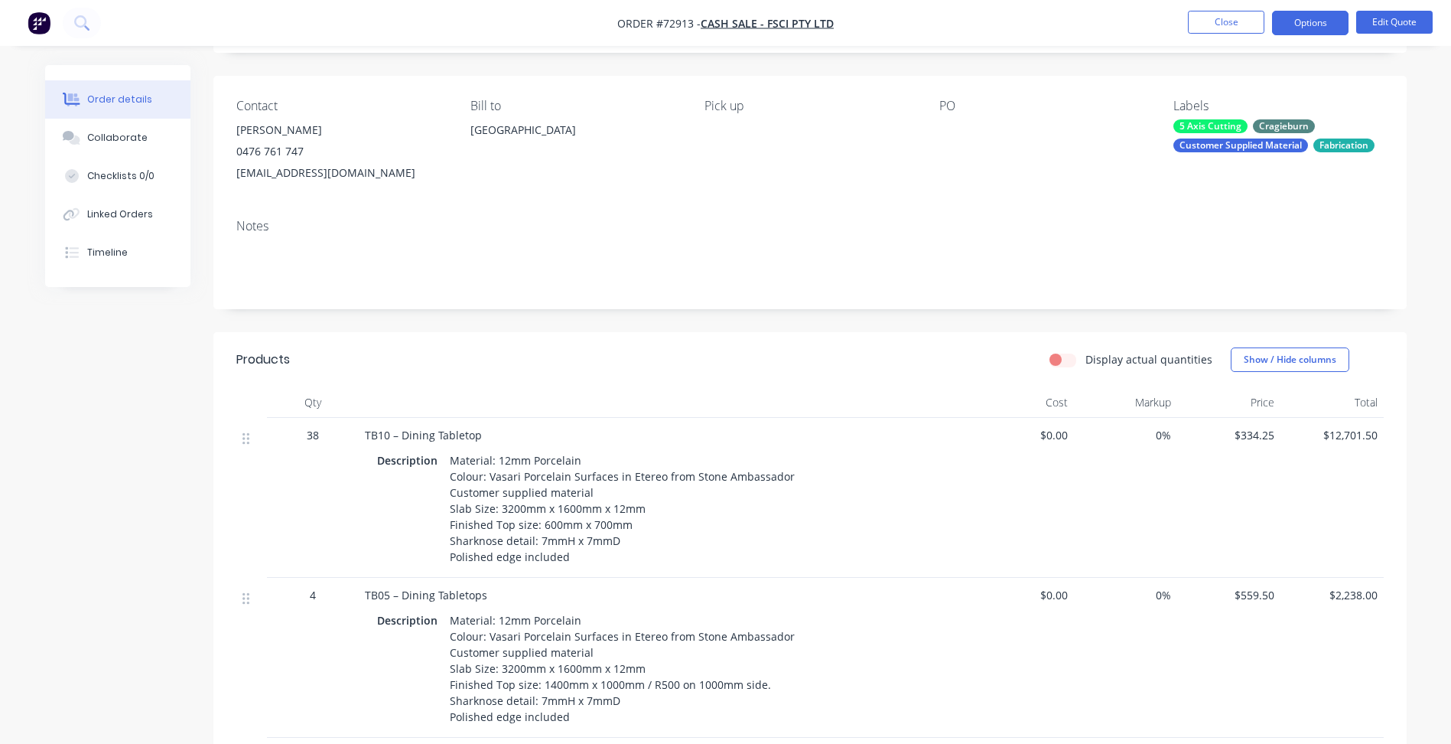
scroll to position [230, 0]
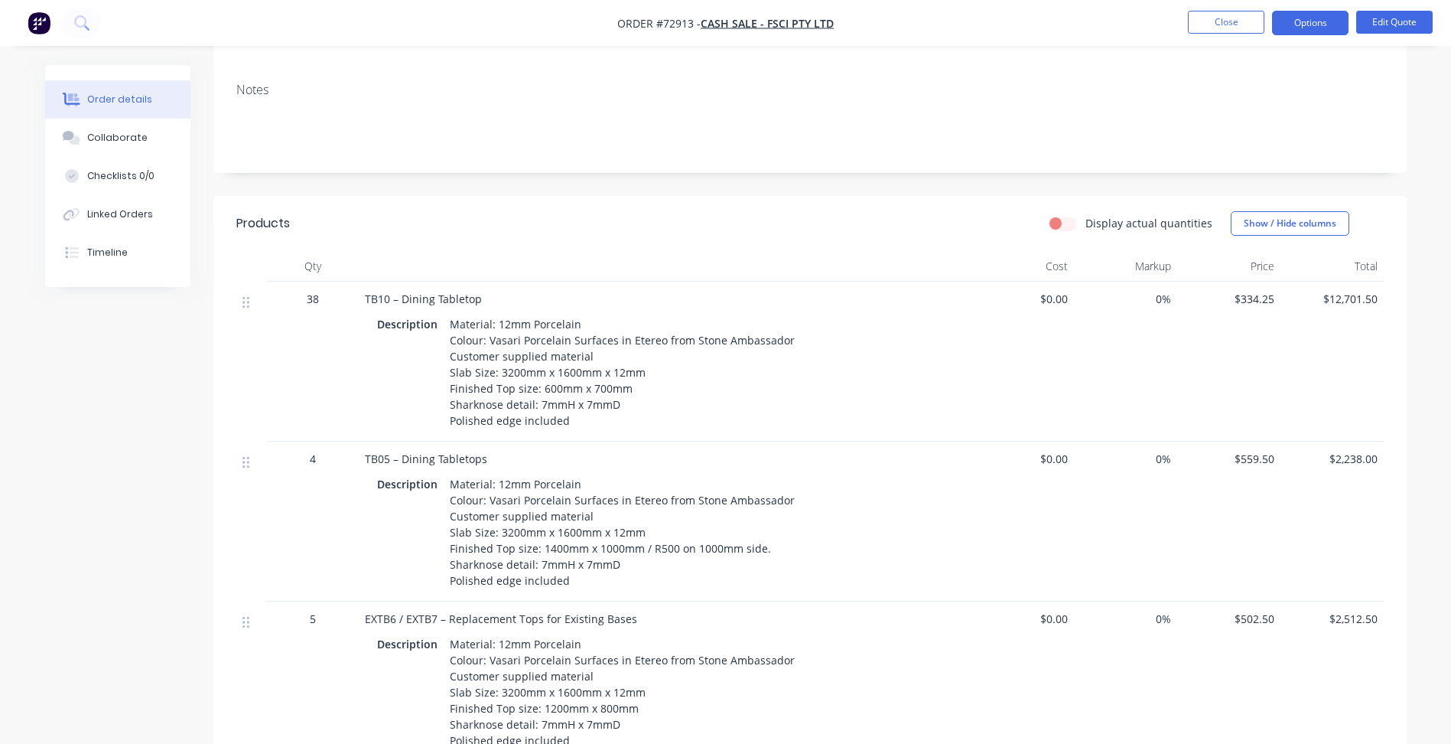
click at [494, 423] on div "Material: 12mm Porcelain Colour: Vasari Porcelain Surfaces in Etereo from Stone…" at bounding box center [622, 372] width 357 height 119
click at [568, 420] on div "Material: 12mm Porcelain Colour: Vasari Porcelain Surfaces in Etereo from Stone…" at bounding box center [622, 372] width 357 height 119
click at [565, 423] on div "Material: 12mm Porcelain Colour: Vasari Porcelain Surfaces in Etereo from Stone…" at bounding box center [622, 372] width 357 height 119
drag, startPoint x: 565, startPoint y: 422, endPoint x: 528, endPoint y: 422, distance: 36.7
click at [528, 422] on div "Material: 12mm Porcelain Colour: Vasari Porcelain Surfaces in Etereo from Stone…" at bounding box center [622, 372] width 357 height 119
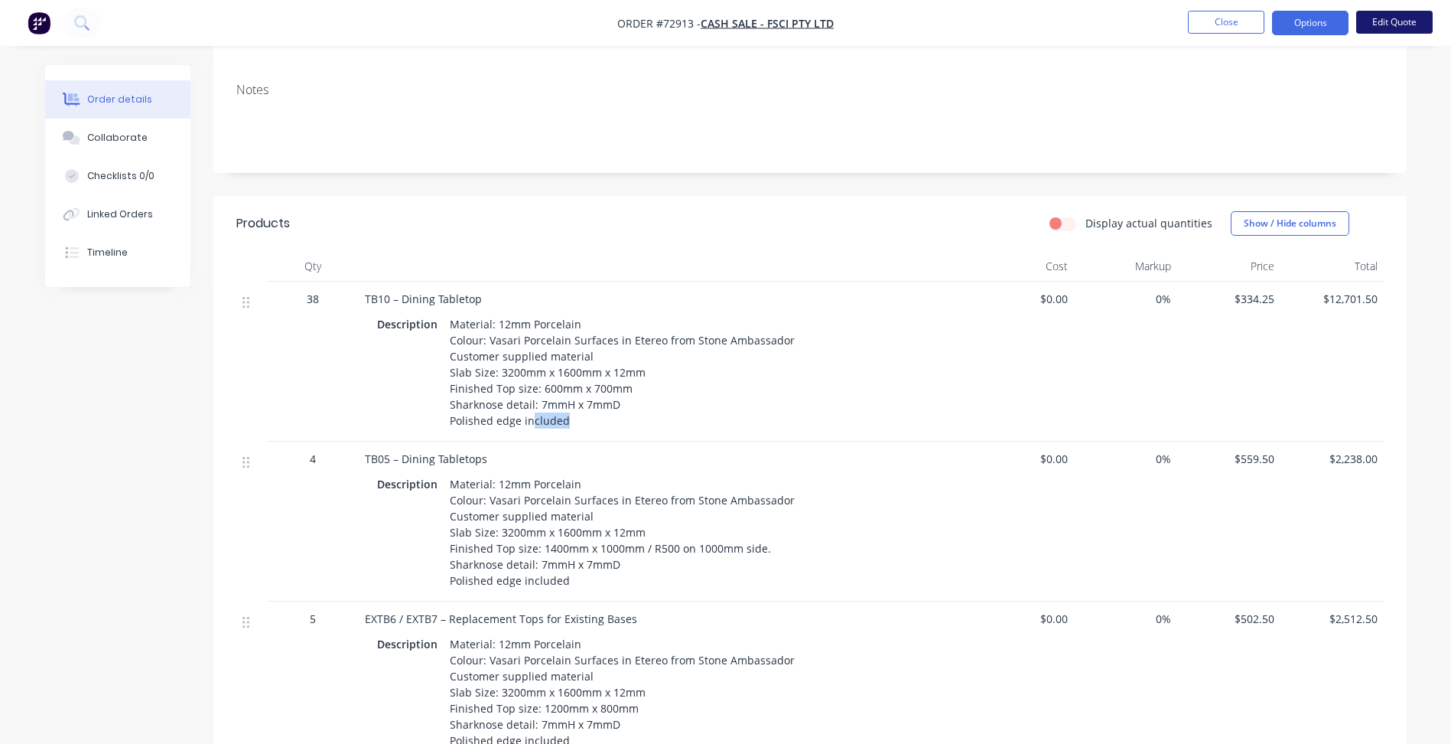
click at [1382, 16] on button "Edit Quote" at bounding box center [1394, 22] width 77 height 23
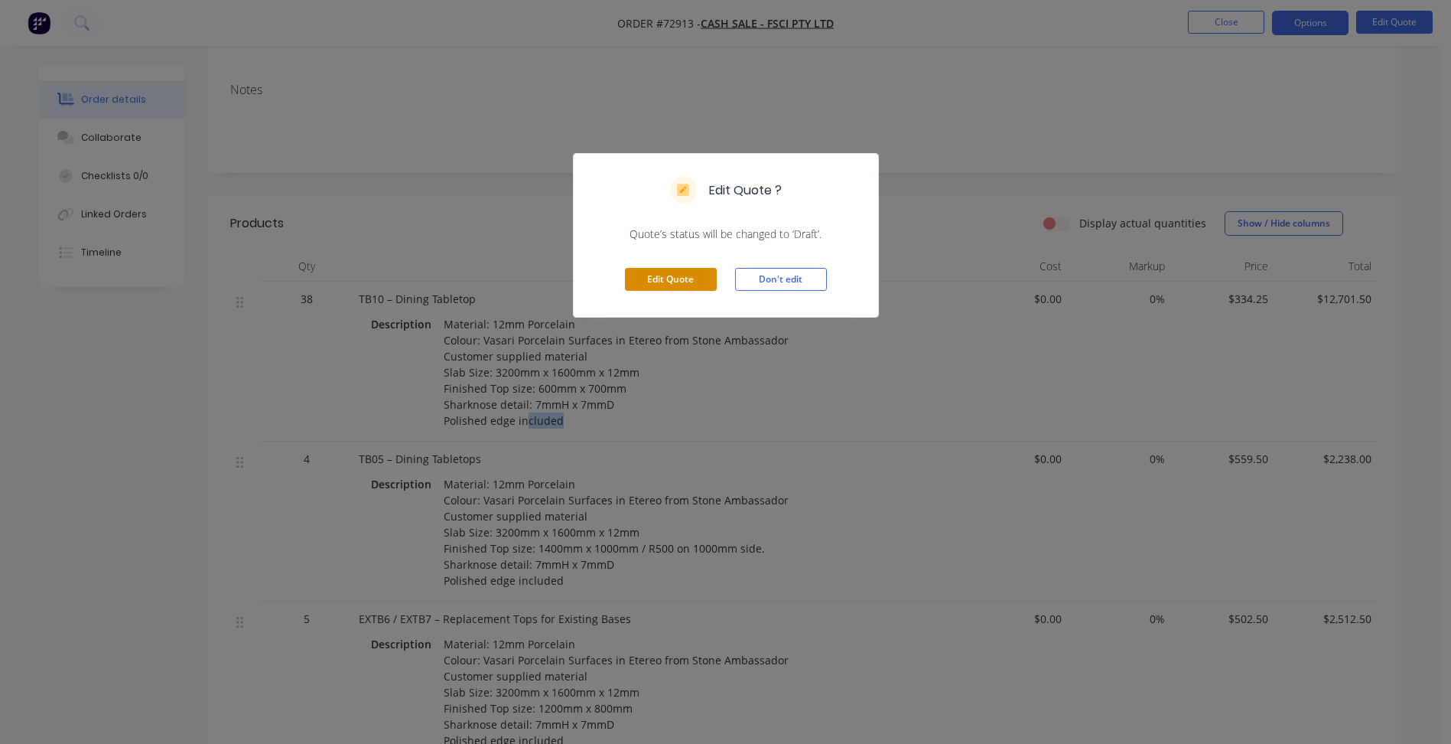
click at [694, 285] on button "Edit Quote" at bounding box center [671, 279] width 92 height 23
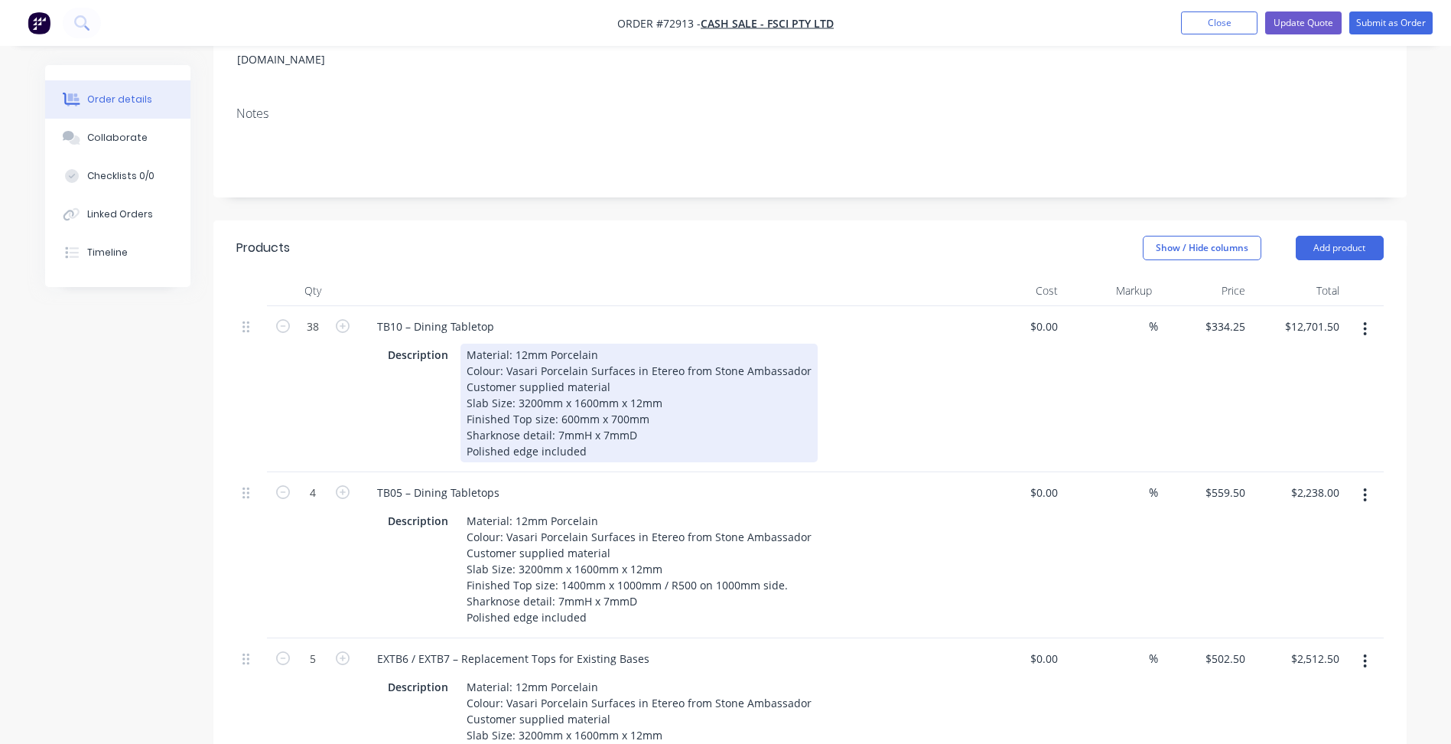
click at [578, 430] on div "Material: 12mm Porcelain Colour: Vasari Porcelain Surfaces in Etereo from Stone…" at bounding box center [639, 403] width 357 height 119
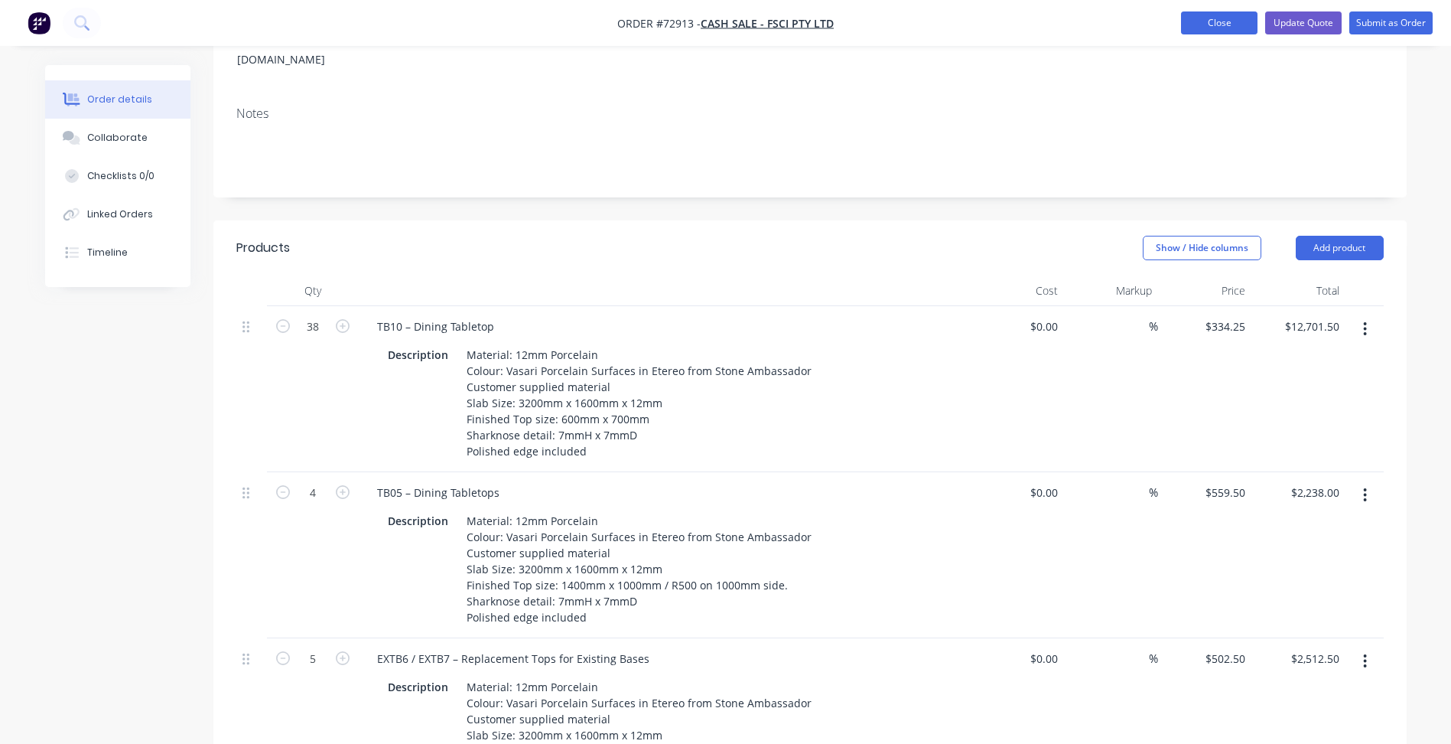
click at [1232, 24] on button "Close" at bounding box center [1219, 22] width 77 height 23
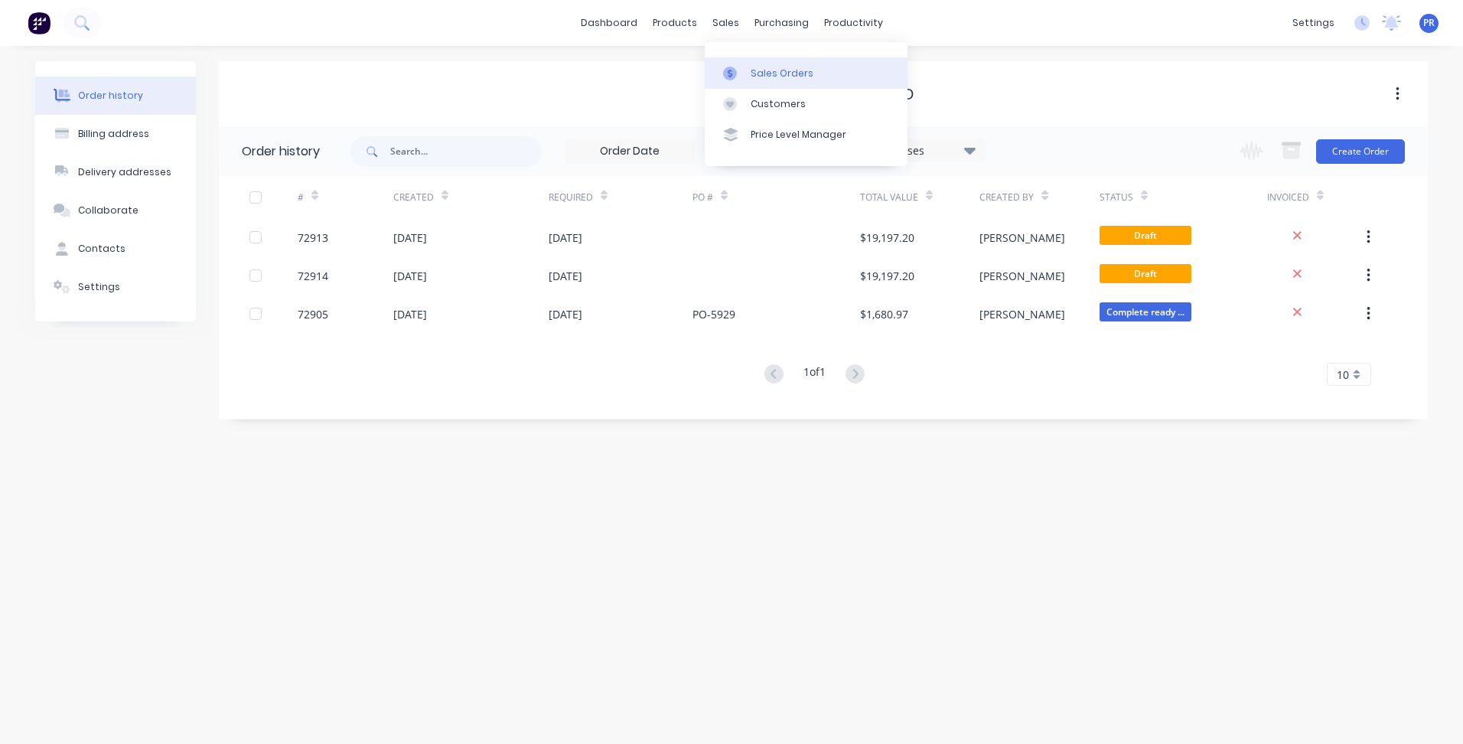
click at [751, 67] on div "Sales Orders" at bounding box center [782, 74] width 63 height 14
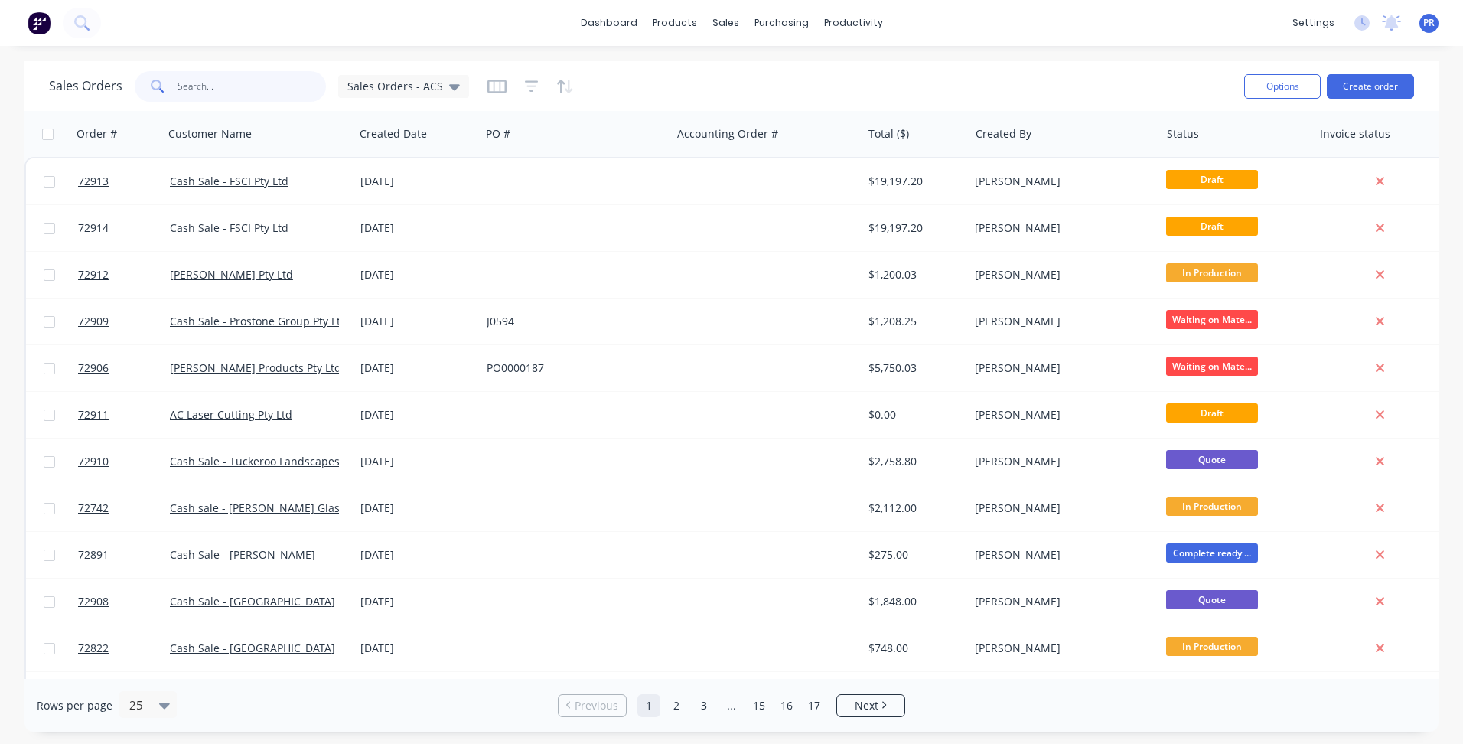
click at [255, 84] on input "text" at bounding box center [251, 86] width 149 height 31
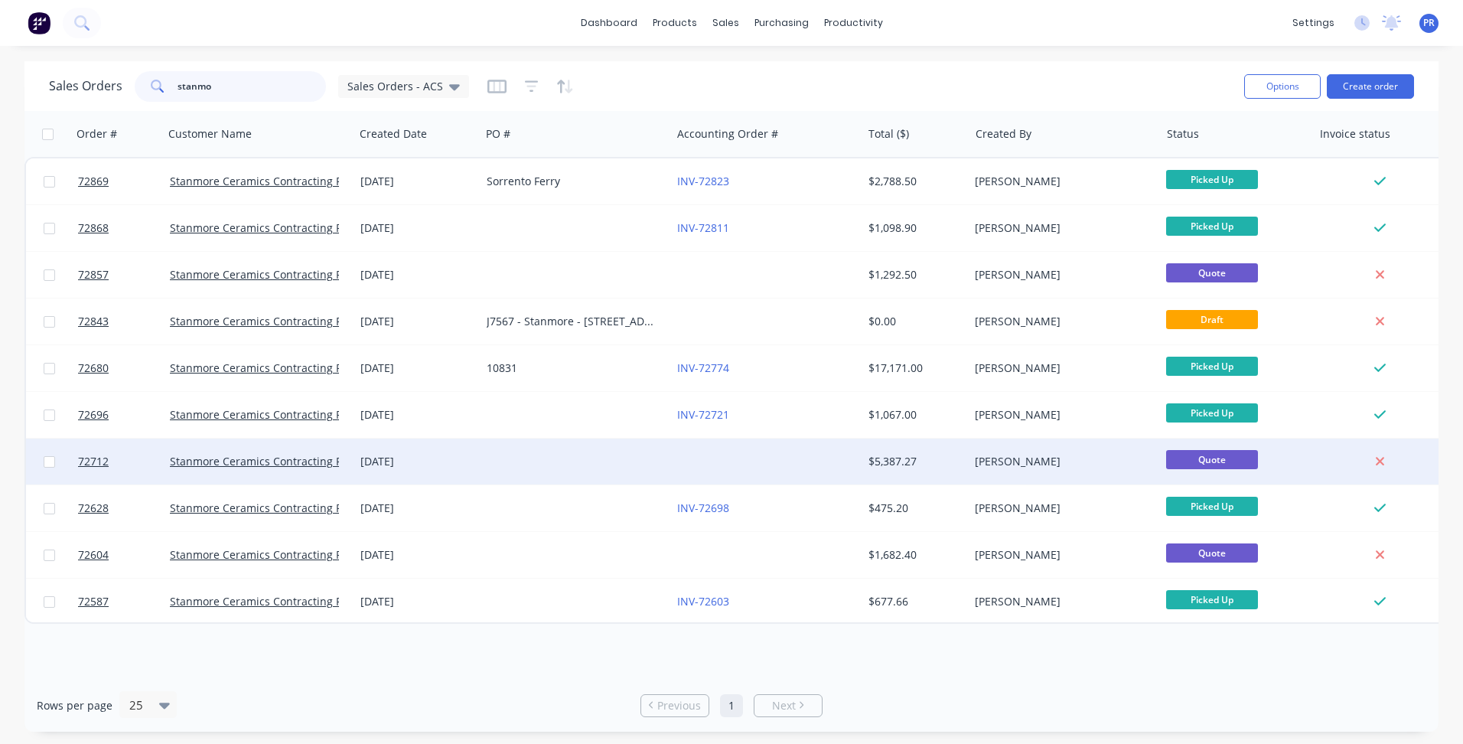
type input "stanmo"
click at [383, 460] on div "[DATE]" at bounding box center [417, 461] width 114 height 15
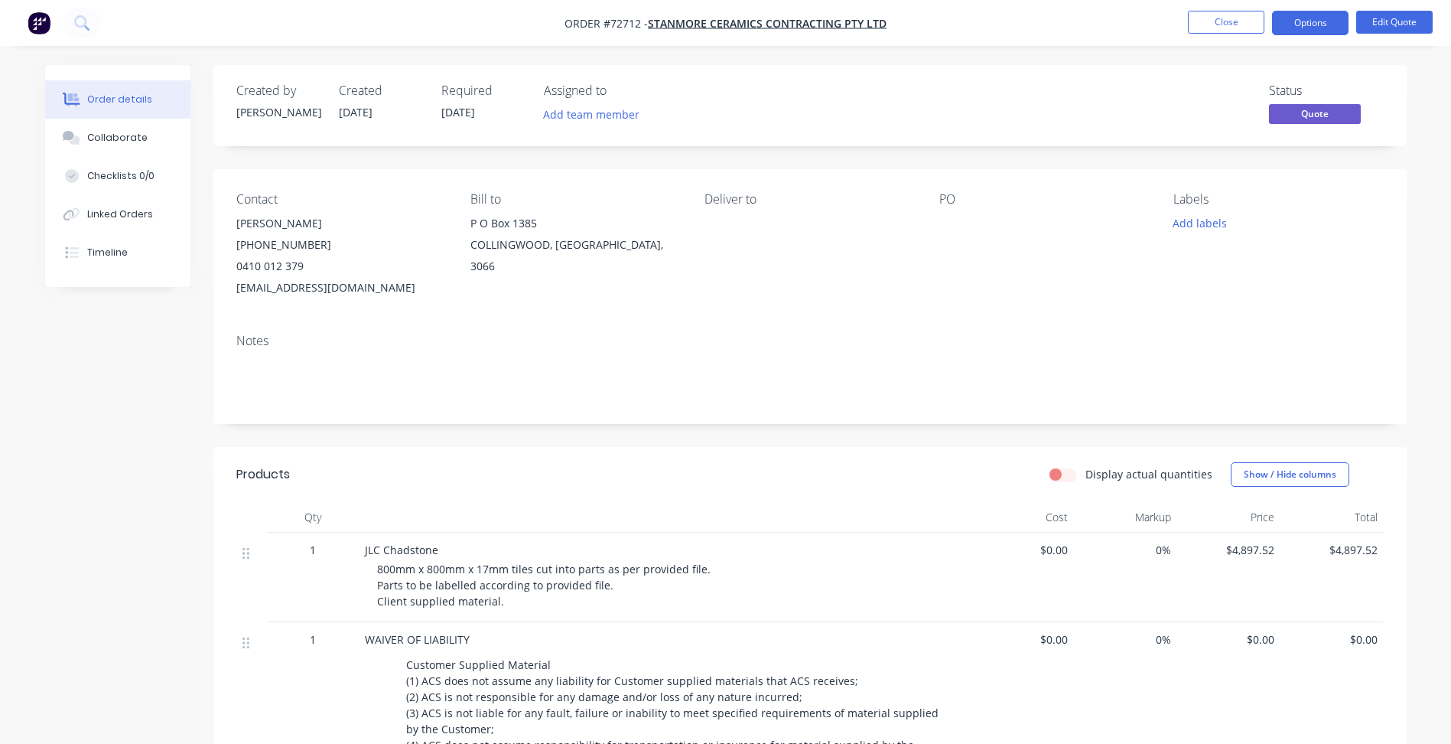
click at [389, 556] on span "JLC Chadstone" at bounding box center [401, 549] width 73 height 15
drag, startPoint x: 364, startPoint y: 551, endPoint x: 436, endPoint y: 551, distance: 71.9
click at [436, 551] on span "JLC Chadstone" at bounding box center [401, 549] width 73 height 15
copy span "JLC Chadstone"
click at [1236, 19] on button "Close" at bounding box center [1226, 22] width 77 height 23
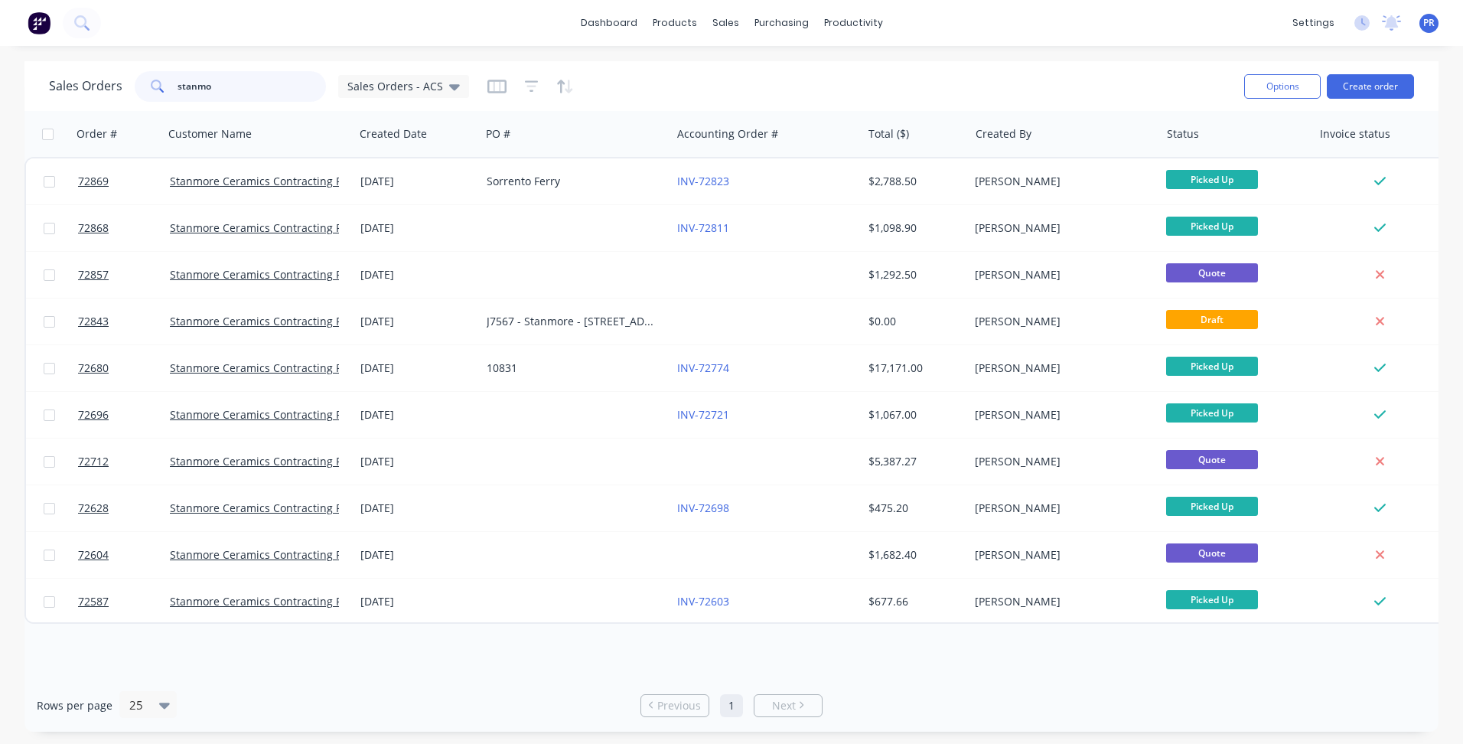
drag, startPoint x: 98, startPoint y: 80, endPoint x: -80, endPoint y: 67, distance: 178.0
click at [0, 67] on html "dashboard products sales purchasing productivity dashboard products Product Cat…" at bounding box center [731, 372] width 1463 height 744
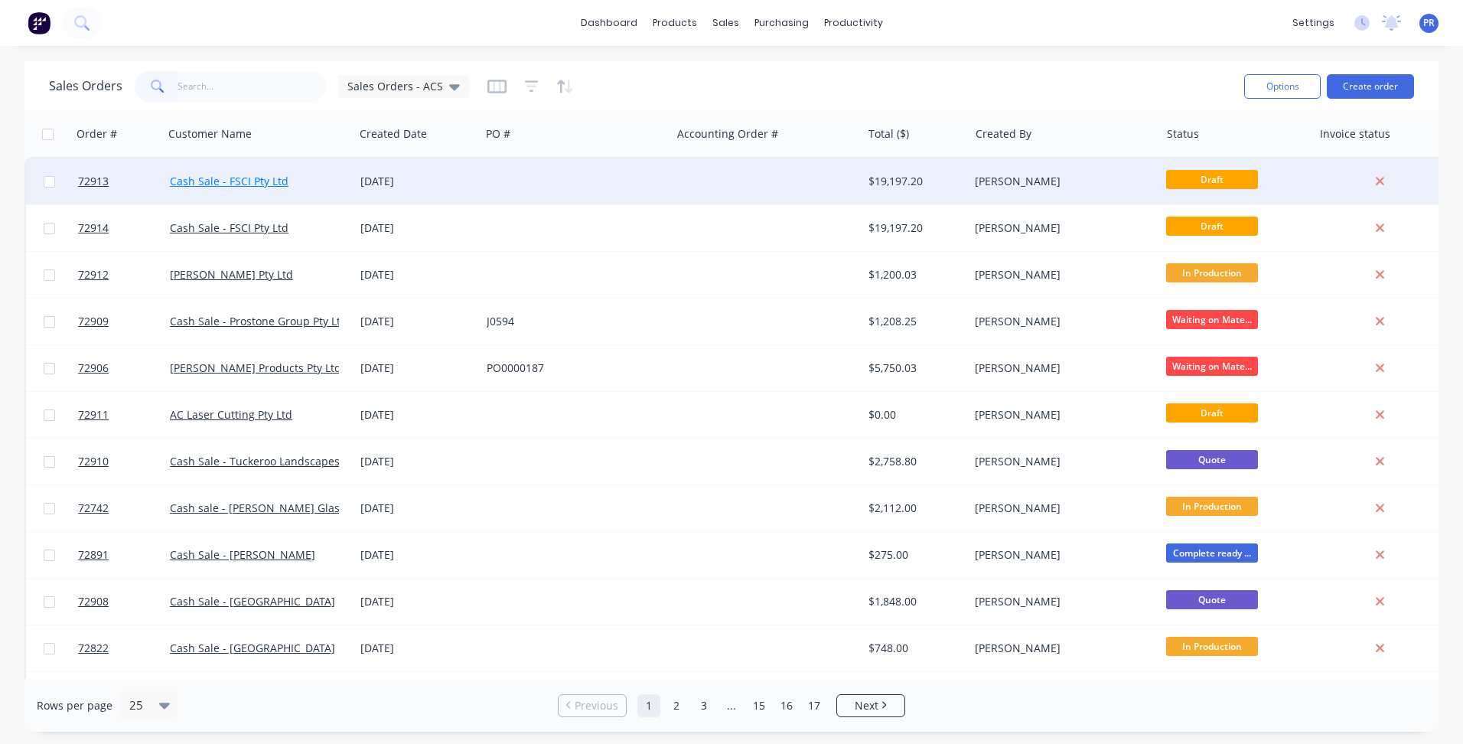
click at [274, 178] on link "Cash Sale - FSCI Pty Ltd" at bounding box center [229, 181] width 119 height 15
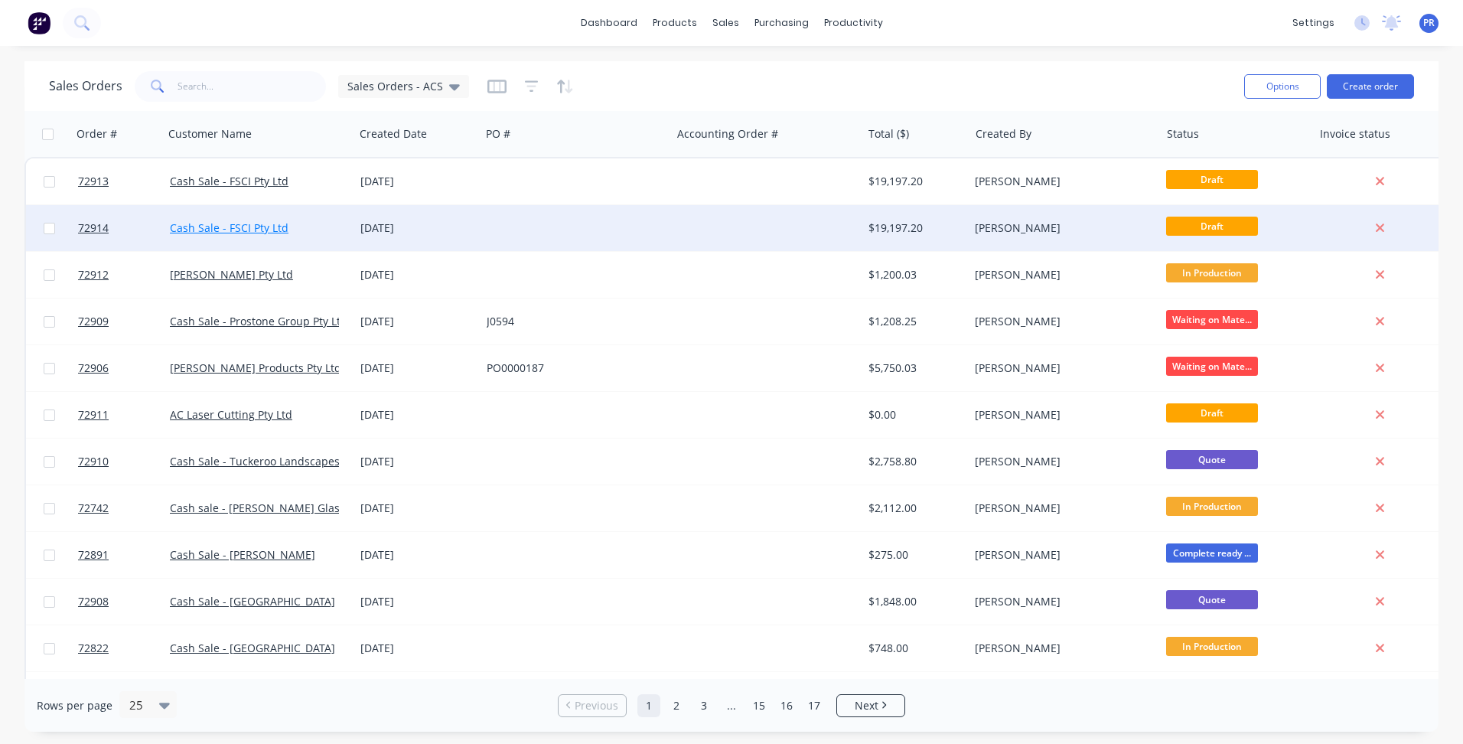
click at [222, 229] on link "Cash Sale - FSCI Pty Ltd" at bounding box center [229, 227] width 119 height 15
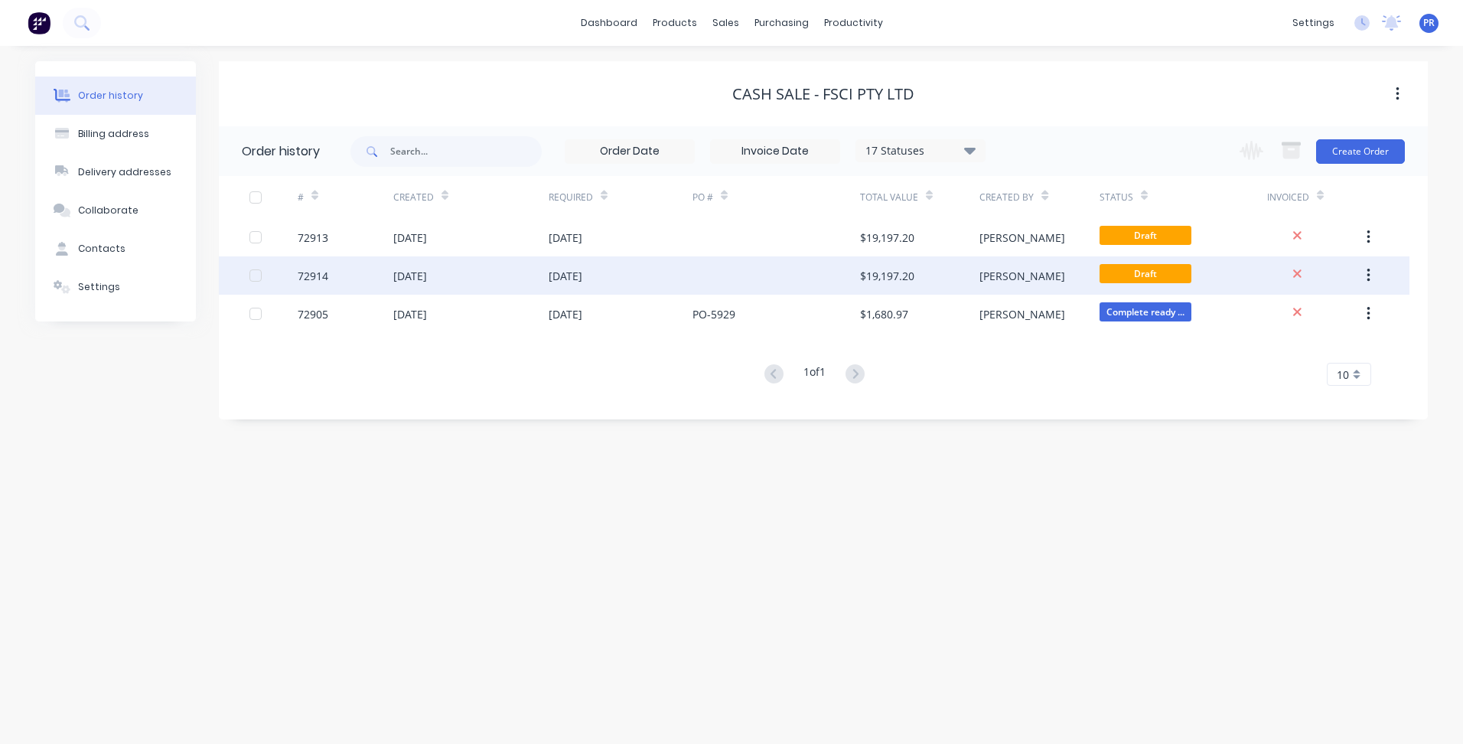
click at [476, 278] on div "[DATE]" at bounding box center [470, 275] width 155 height 38
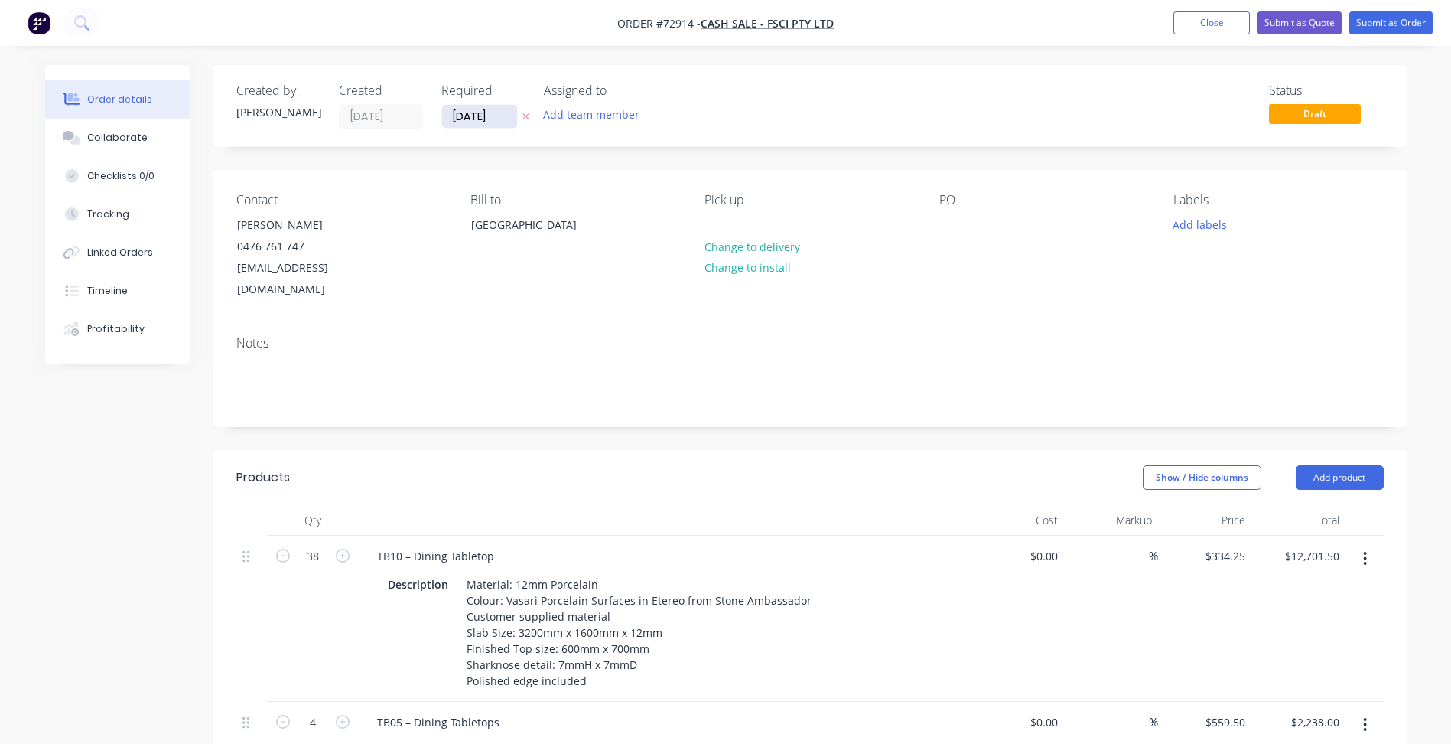
click at [469, 118] on input "[DATE]" at bounding box center [479, 116] width 75 height 23
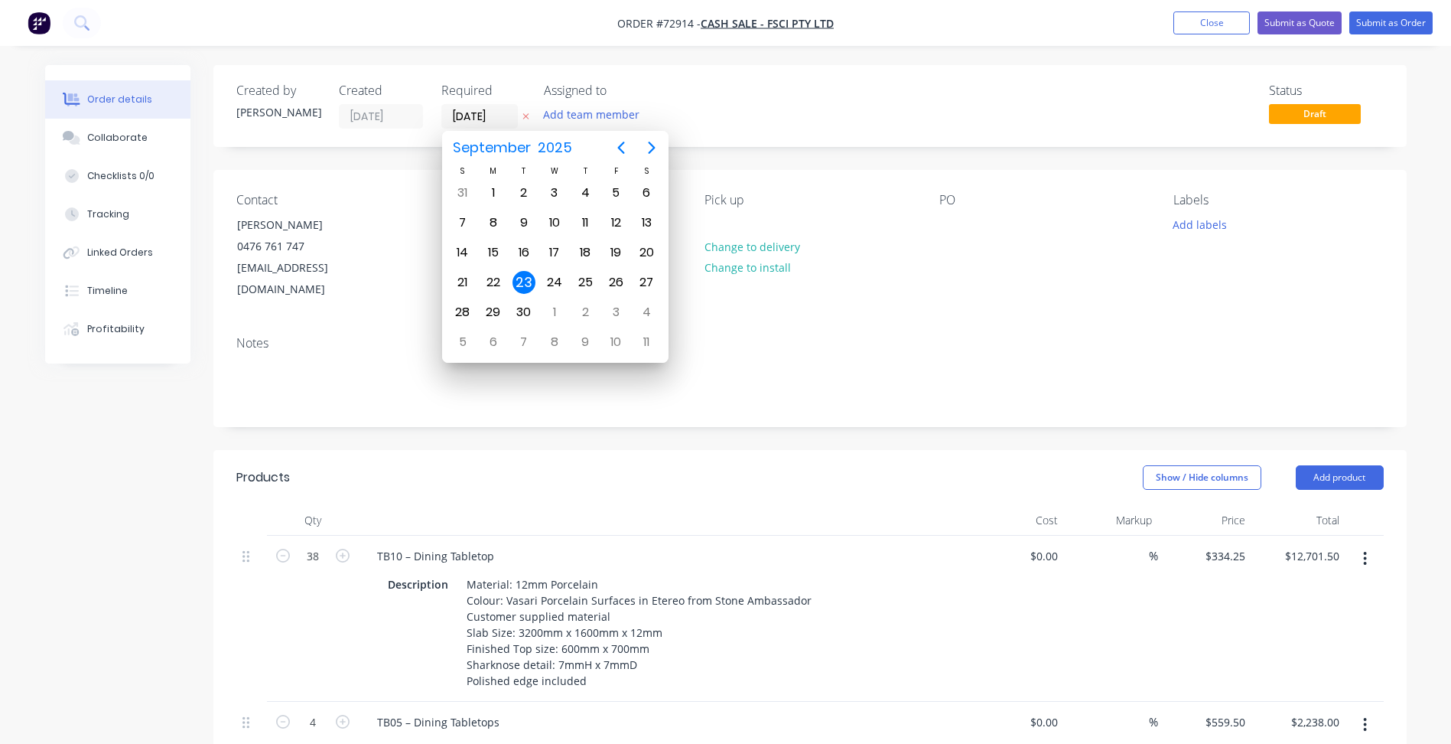
click at [690, 25] on span "Order #72914 -" at bounding box center [658, 23] width 83 height 15
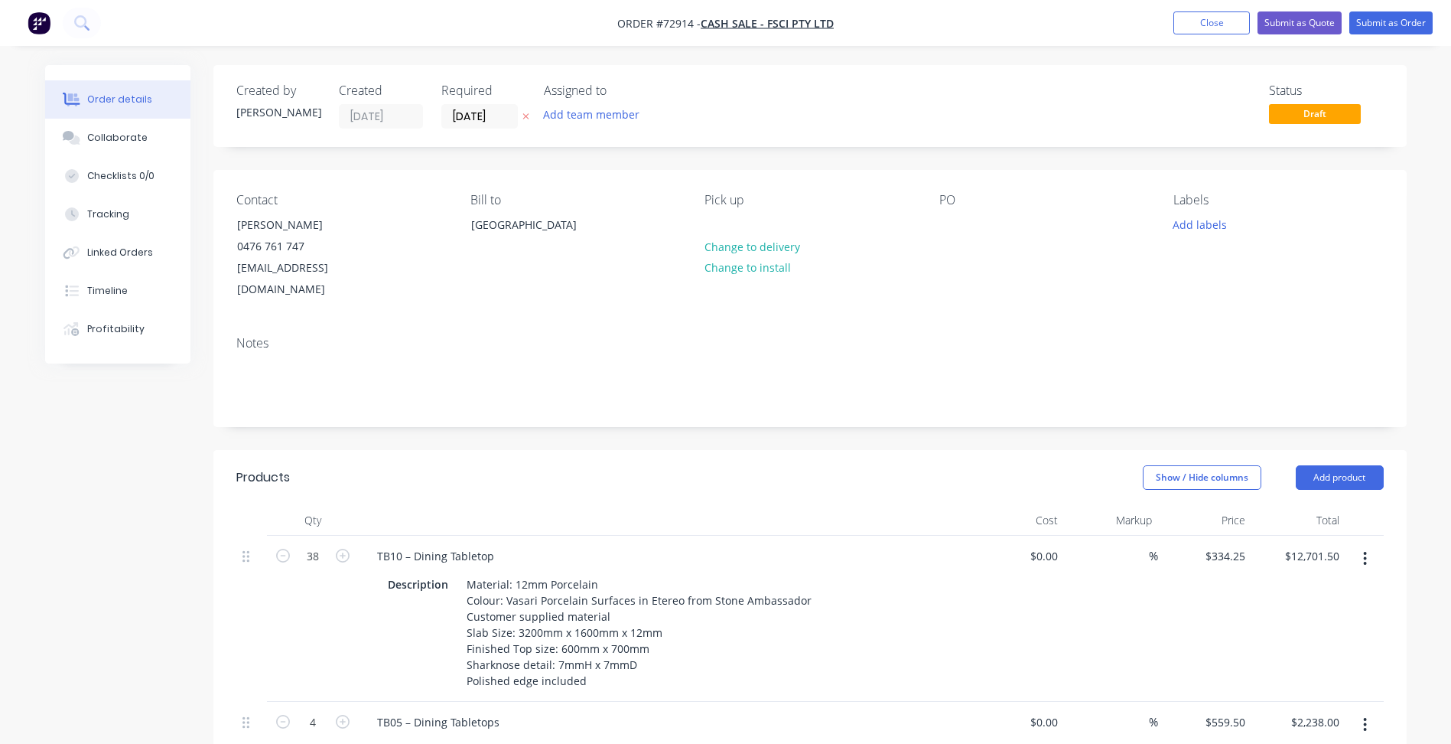
click at [690, 25] on span "Order #72914 -" at bounding box center [658, 23] width 83 height 15
click at [679, 25] on span "Order #72914 -" at bounding box center [658, 23] width 83 height 15
copy span "72914"
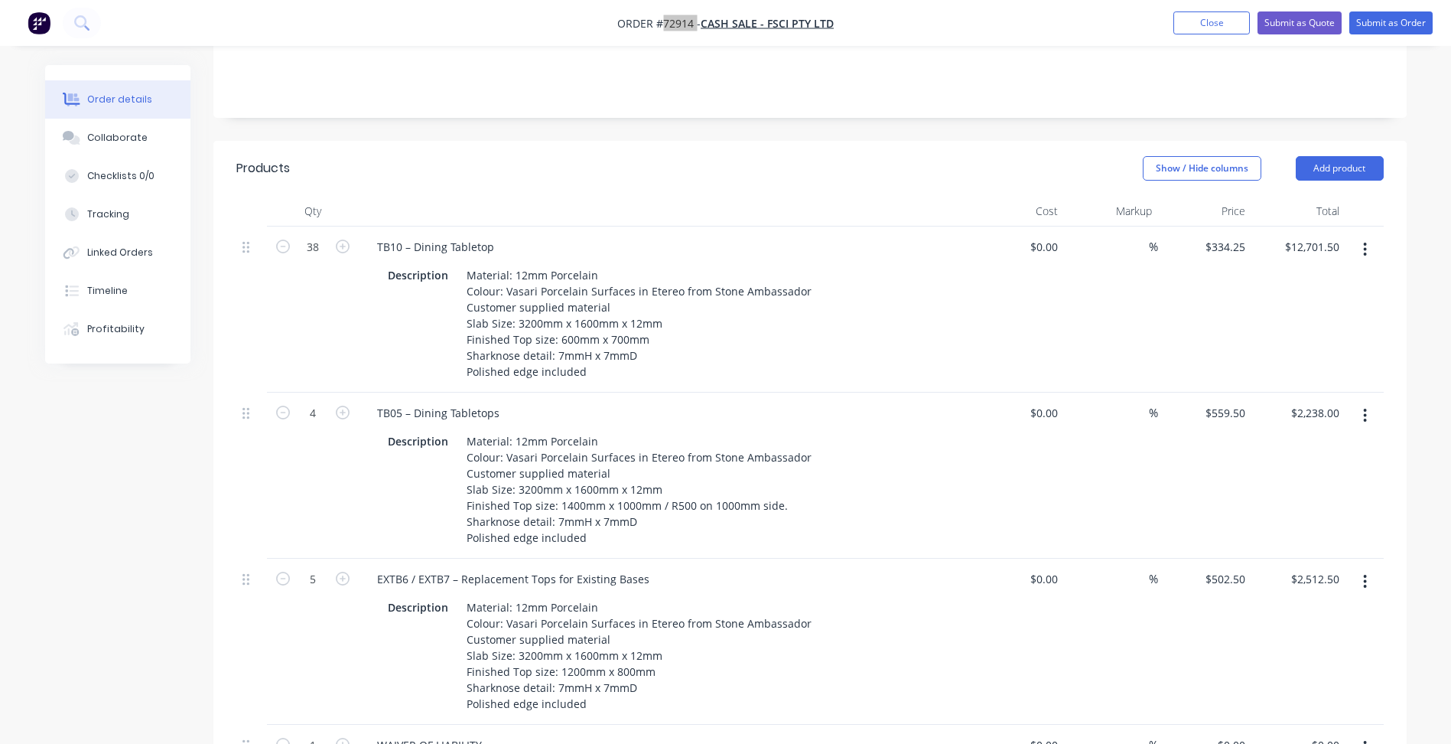
scroll to position [383, 0]
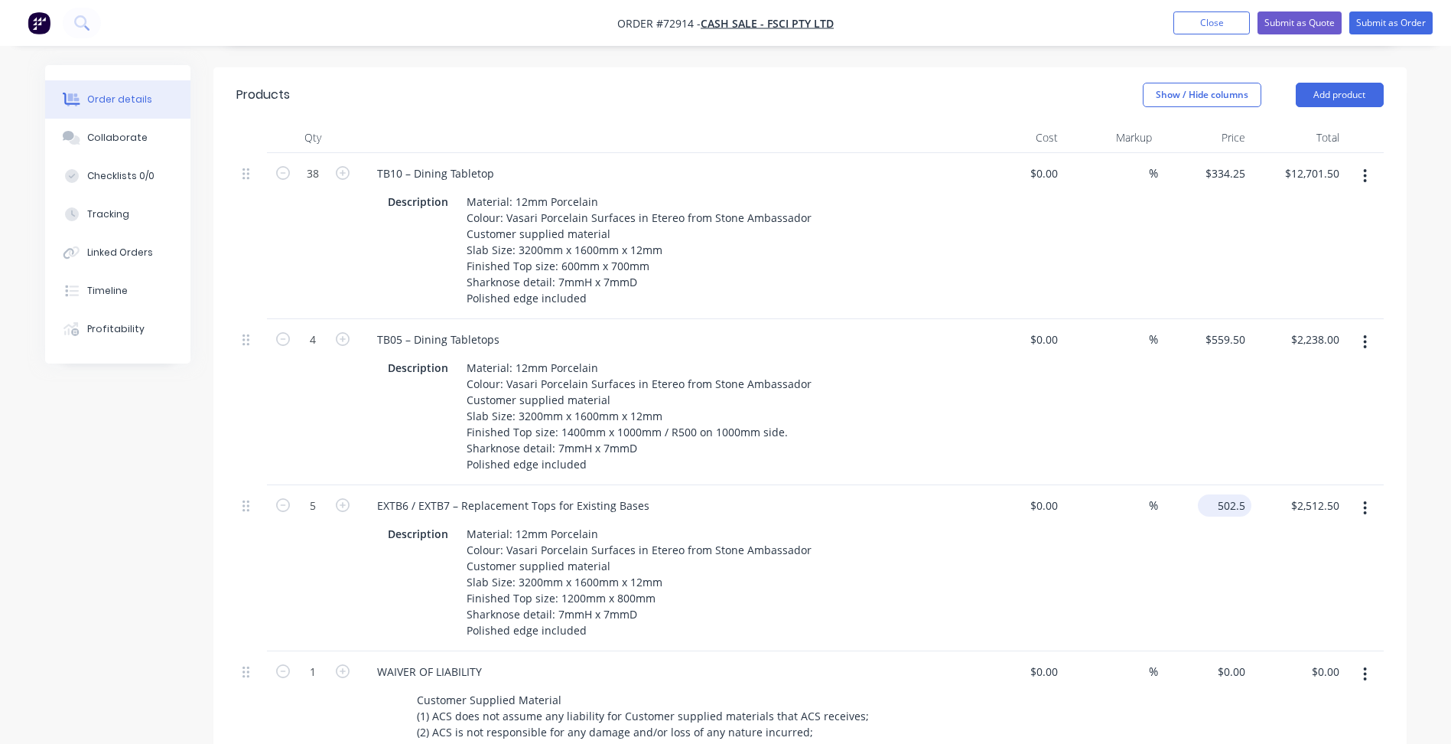
click at [1211, 485] on div "502.5 $502.50" at bounding box center [1205, 568] width 94 height 166
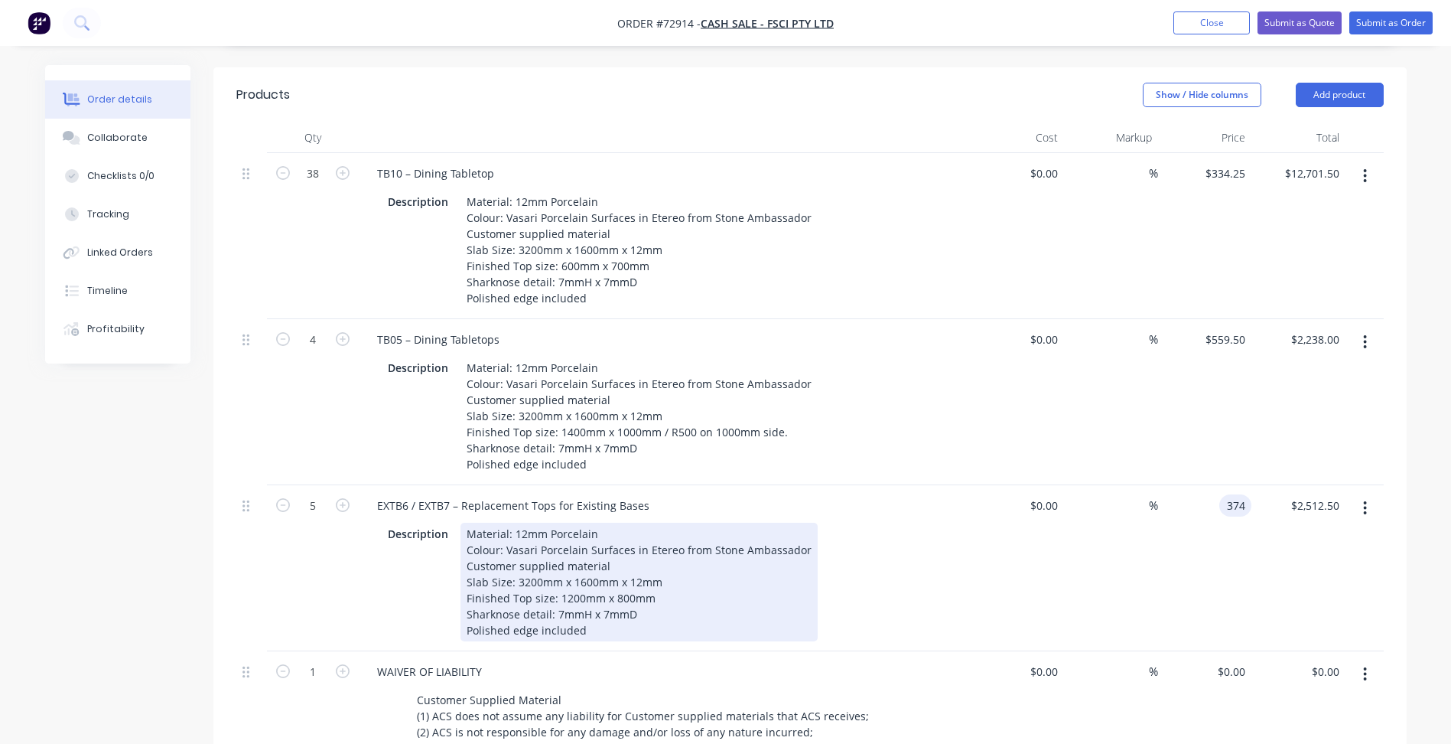
type input "$374.00"
type input "$1,870.00"
click at [542, 611] on div "Material: 12mm Porcelain Colour: Vasari Porcelain Surfaces in Etereo from Stone…" at bounding box center [639, 582] width 357 height 119
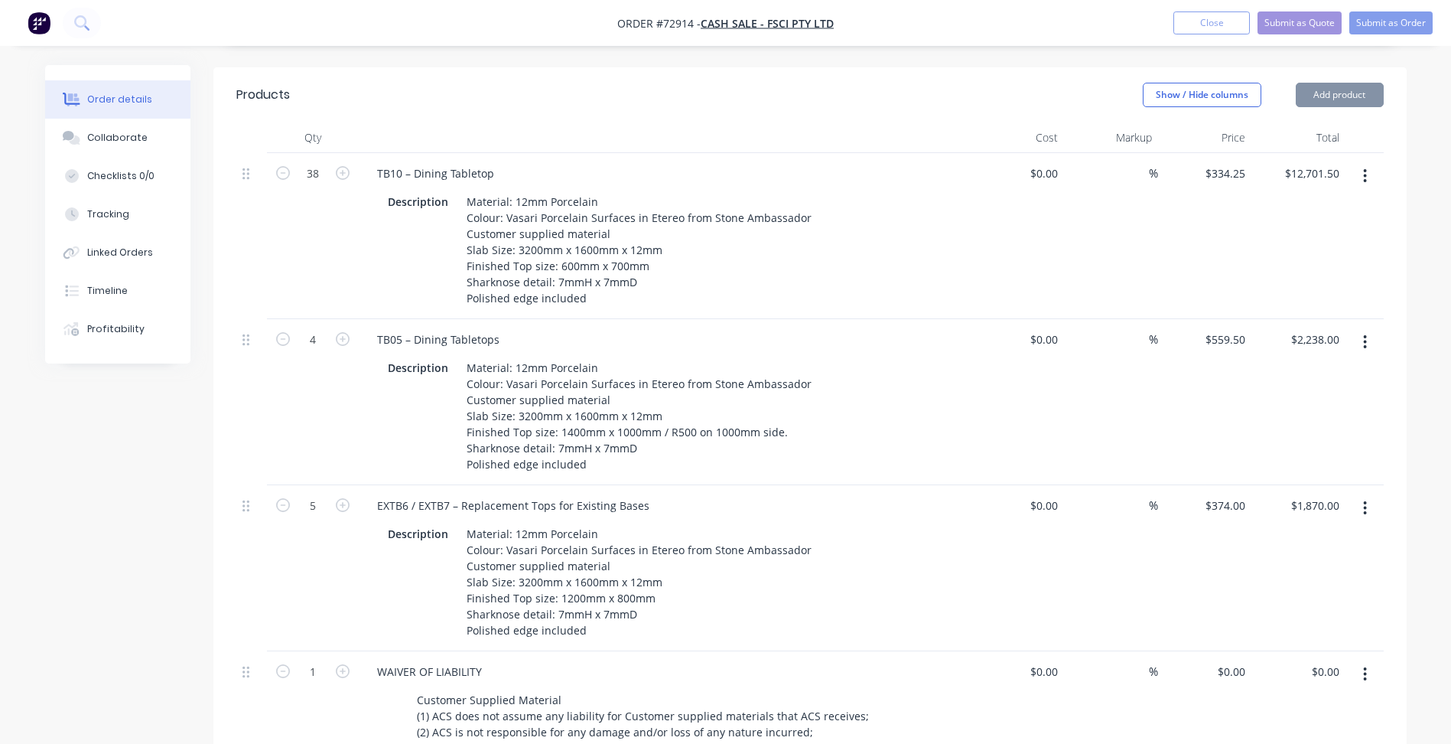
click at [597, 609] on div "Material: 12mm Porcelain Colour: Vasari Porcelain Surfaces in Etereo from Stone…" at bounding box center [639, 582] width 357 height 119
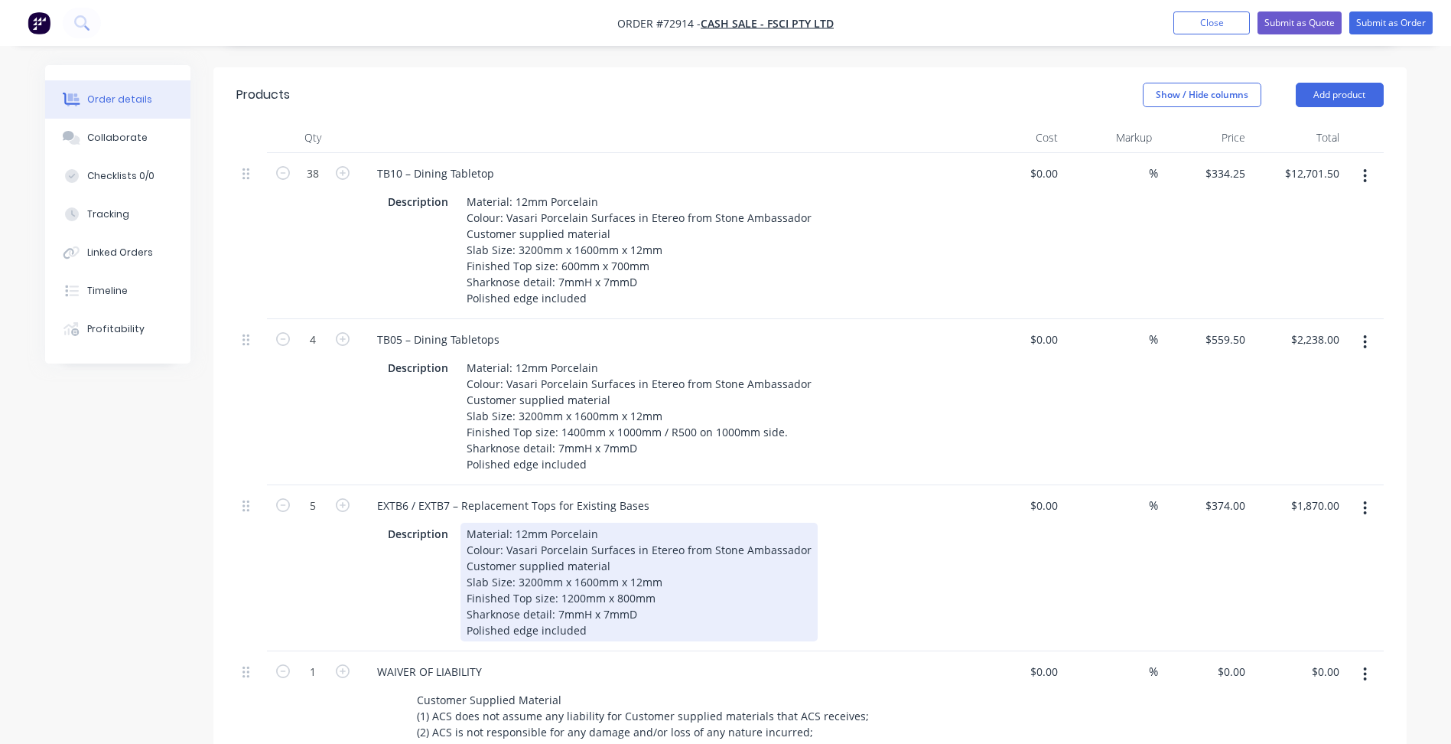
click at [528, 596] on div "Material: 12mm Porcelain Colour: Vasari Porcelain Surfaces in Etereo from Stone…" at bounding box center [639, 582] width 357 height 119
click at [520, 594] on div "Material: 12mm Porcelain Colour: Vasari Porcelain Surfaces in Etereo from Stone…" at bounding box center [639, 582] width 357 height 119
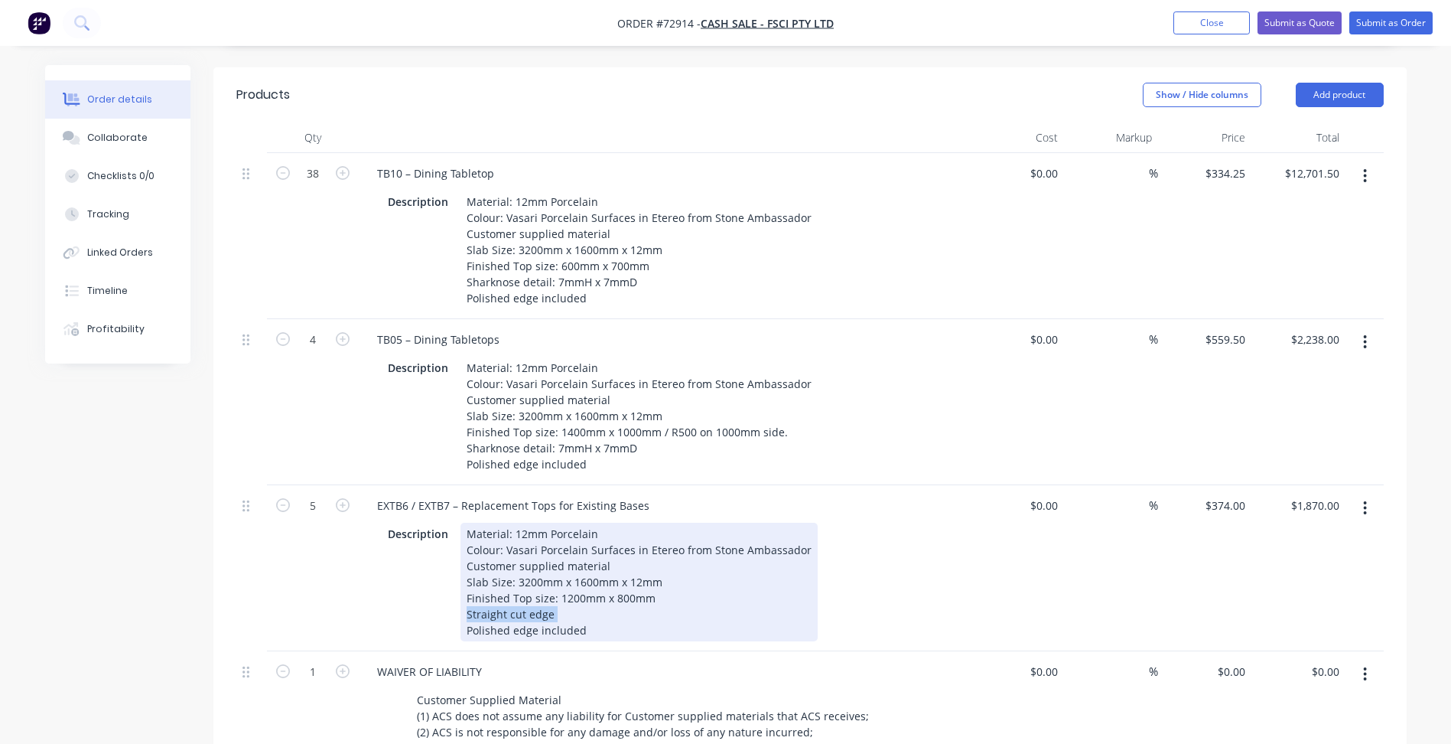
click at [520, 594] on div "Material: 12mm Porcelain Colour: Vasari Porcelain Surfaces in Etereo from Stone…" at bounding box center [639, 582] width 357 height 119
copy div "Straight cut edge"
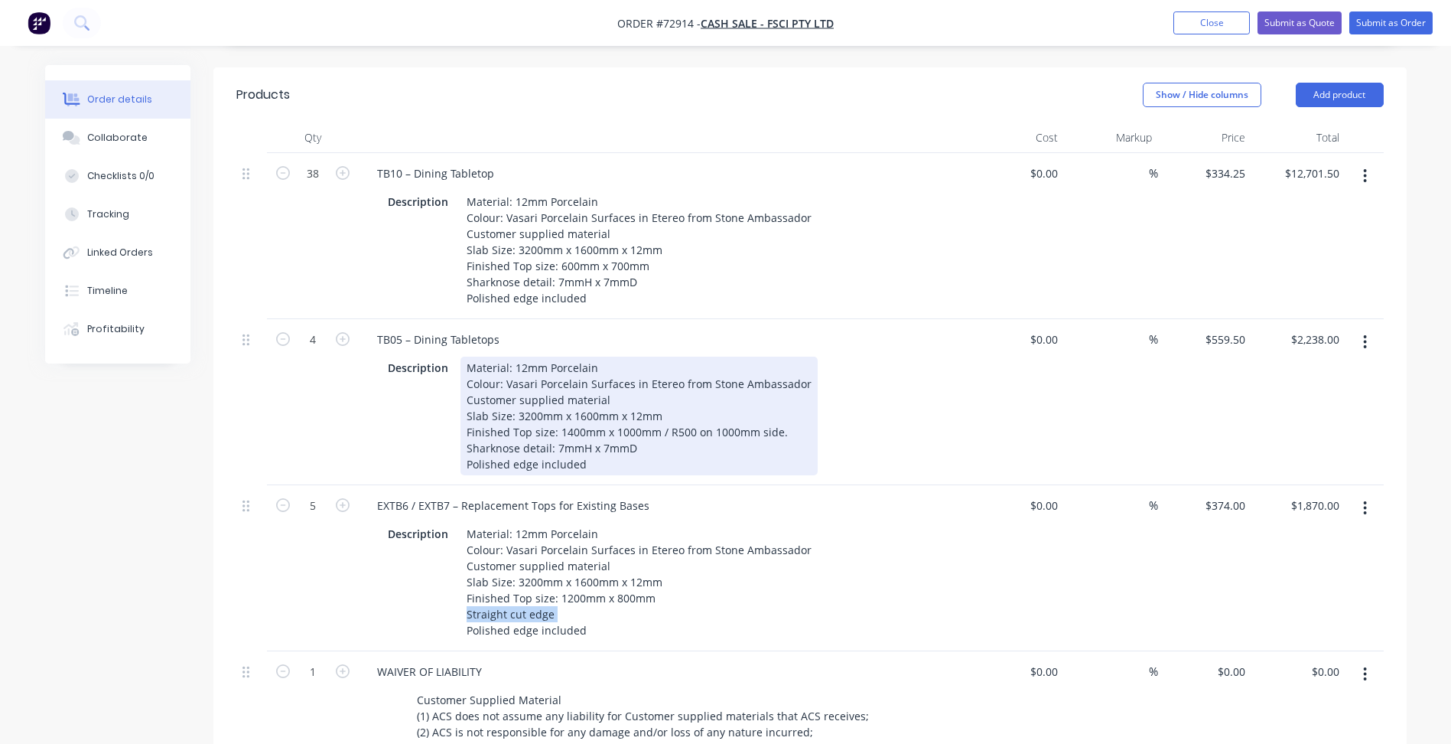
click at [517, 429] on div "Material: 12mm Porcelain Colour: Vasari Porcelain Surfaces in Etereo from Stone…" at bounding box center [639, 416] width 357 height 119
paste div
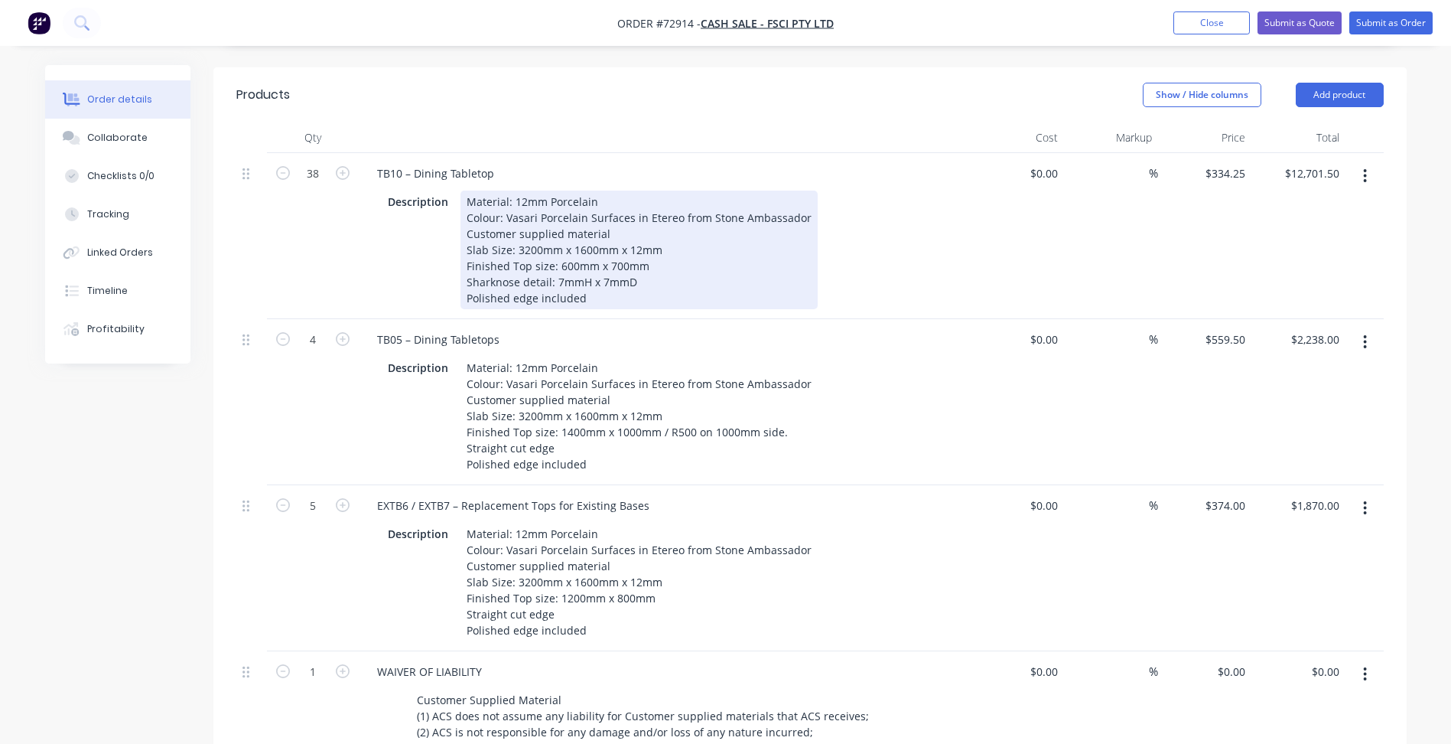
click at [528, 267] on div "Material: 12mm Porcelain Colour: Vasari Porcelain Surfaces in Etereo from Stone…" at bounding box center [639, 250] width 357 height 119
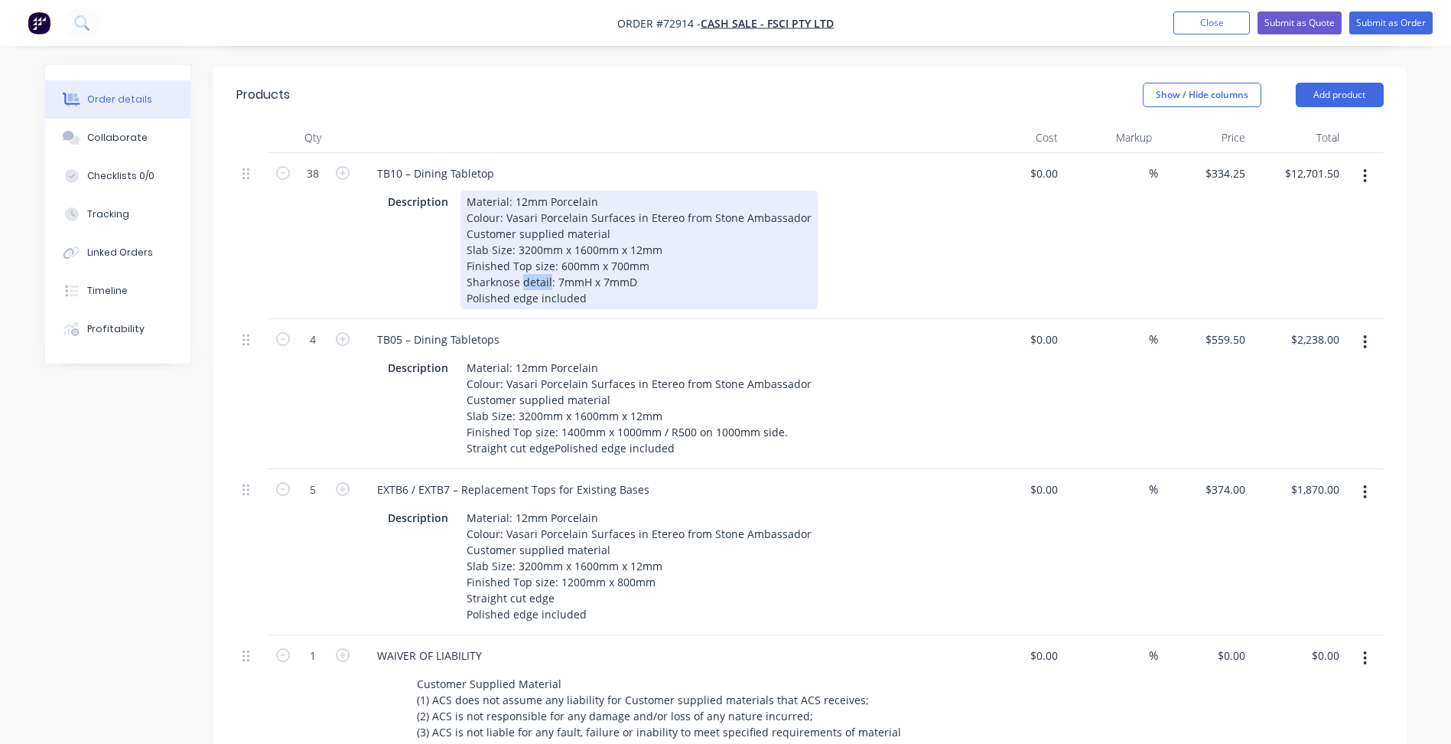
click at [528, 267] on div "Material: 12mm Porcelain Colour: Vasari Porcelain Surfaces in Etereo from Stone…" at bounding box center [639, 250] width 357 height 119
paste div
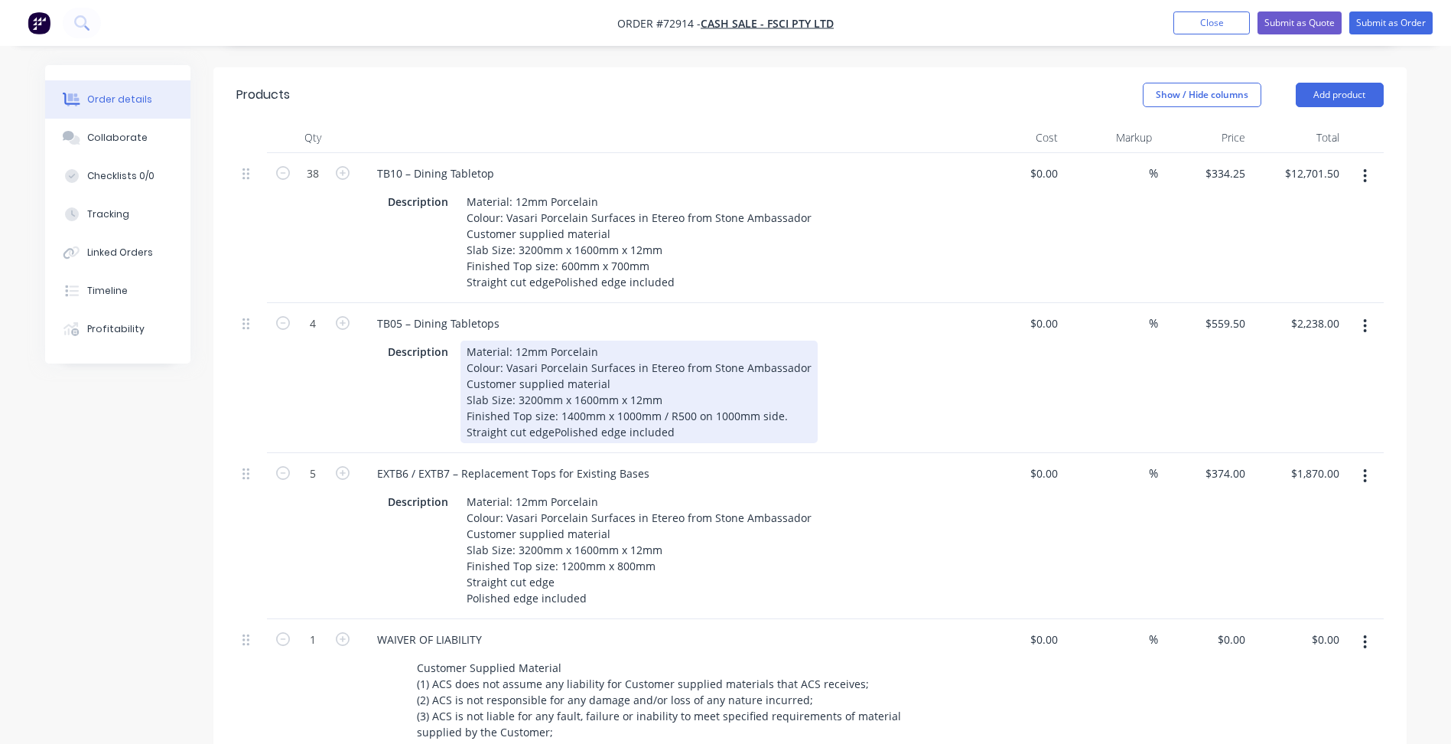
click at [576, 437] on div "38 TB10 – Dining Tabletop Description Material: 12mm Porcelain Colour: Vasari P…" at bounding box center [810, 477] width 1148 height 648
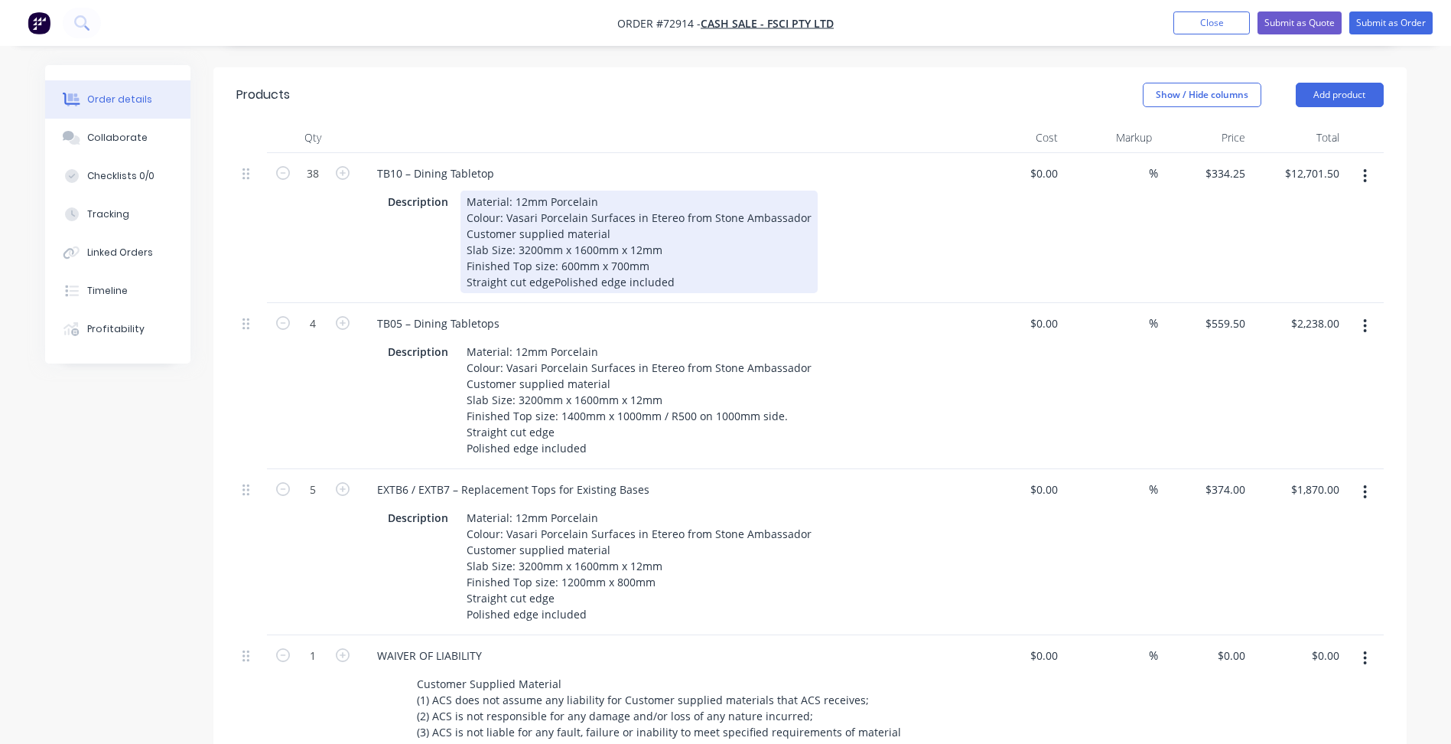
click at [549, 259] on div "Material: 12mm Porcelain Colour: Vasari Porcelain Surfaces in Etereo from Stone…" at bounding box center [639, 242] width 357 height 103
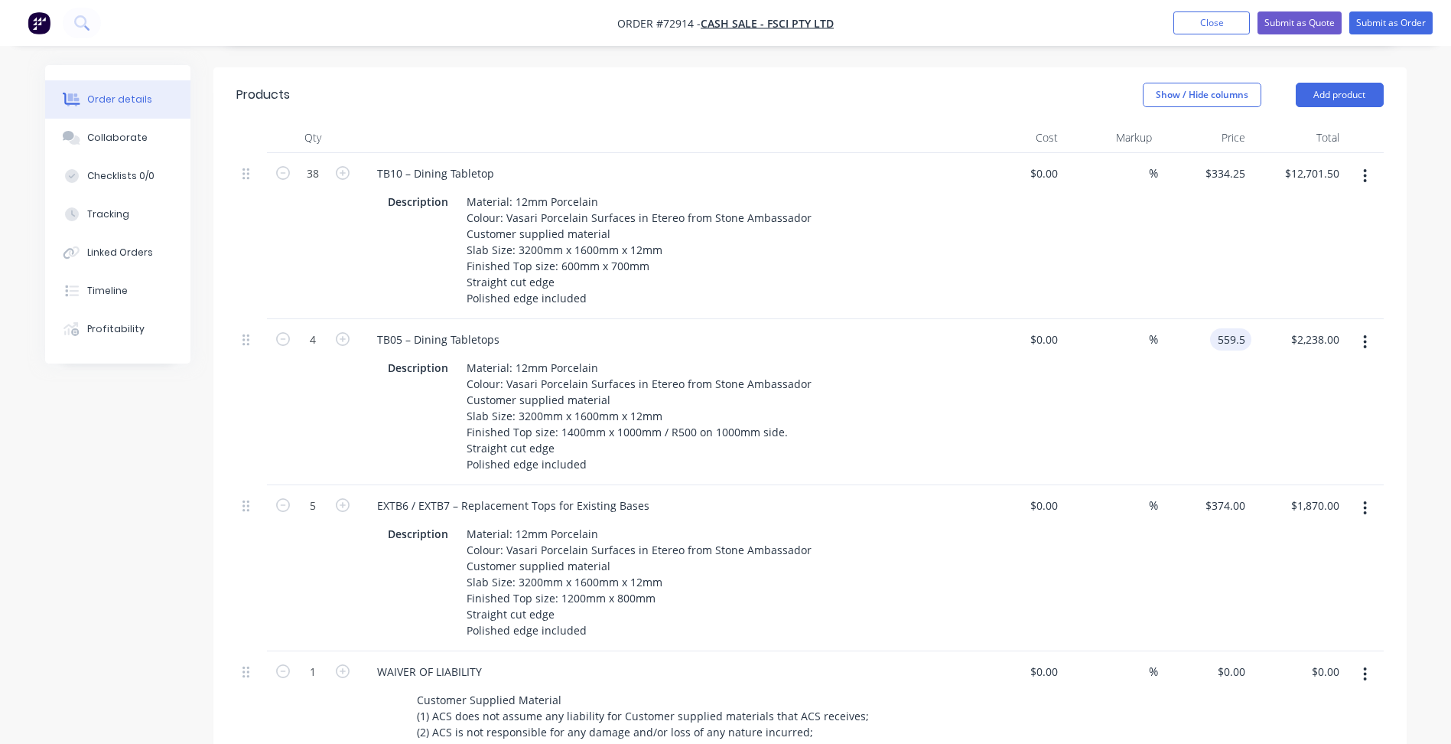
click at [1232, 328] on input "559.5" at bounding box center [1233, 339] width 35 height 22
type input "428.25"
type input "334.25"
type input "$428.25"
type input "$1,713.00"
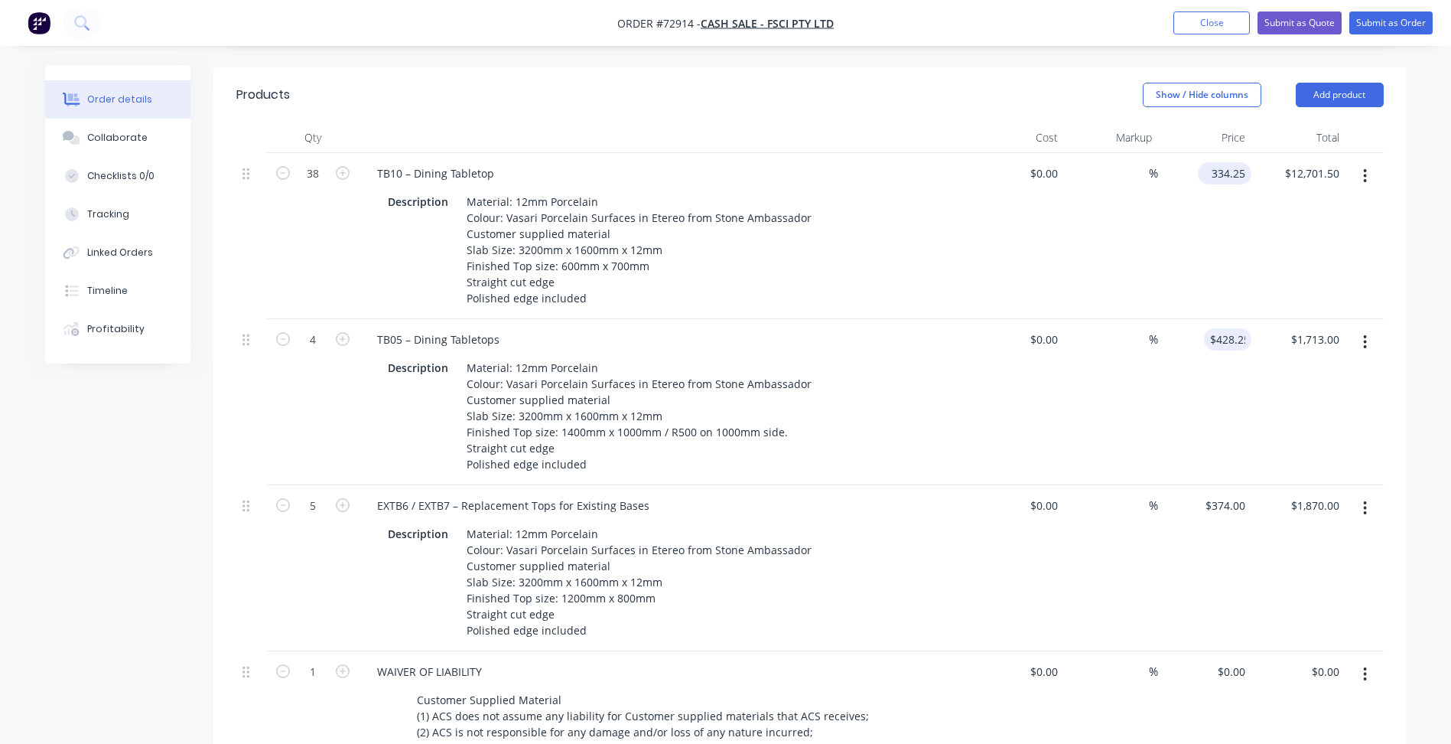
click at [1216, 162] on input "334.25" at bounding box center [1227, 173] width 47 height 22
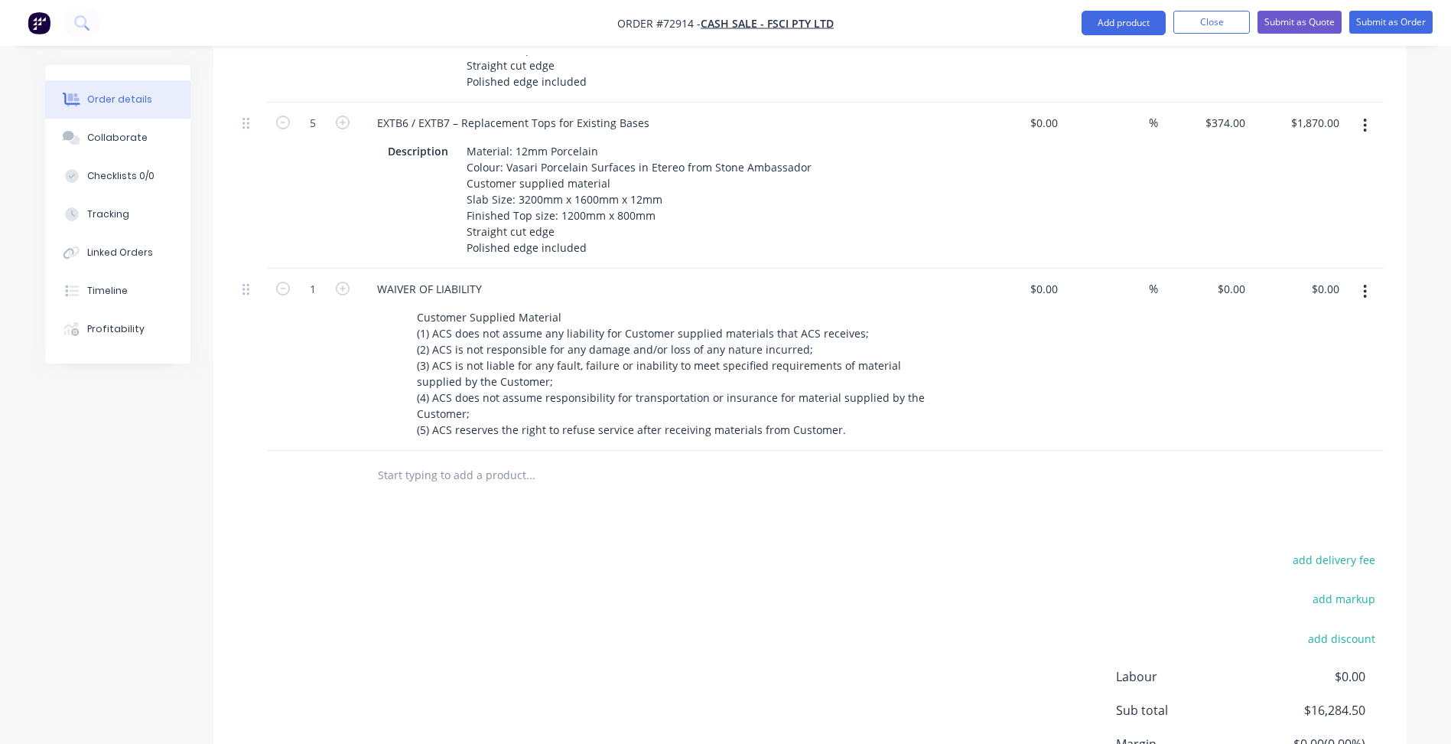
scroll to position [891, 0]
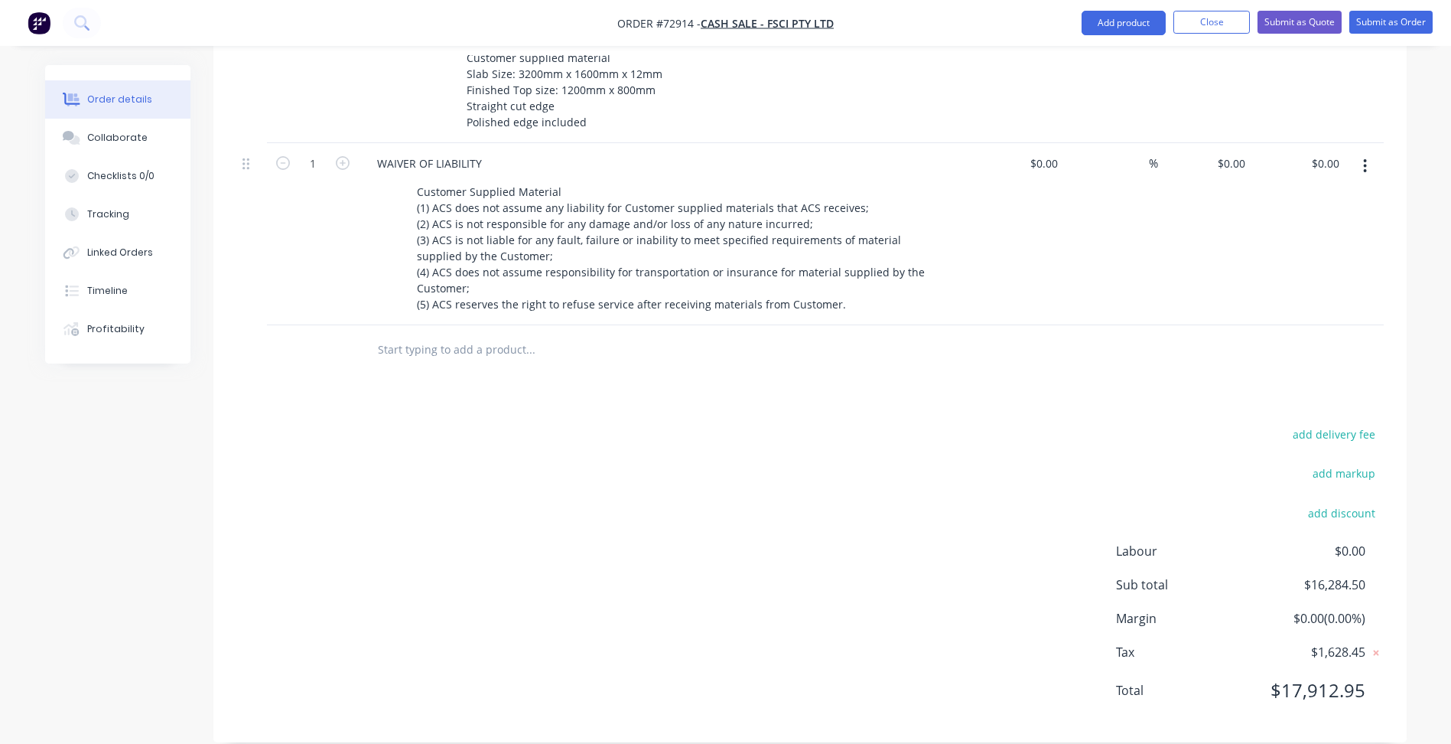
type input "$245.50"
type input "$9,329.00"
click at [789, 440] on div "add delivery fee add markup add discount Labour $0.00 Sub total $16,284.50 Marg…" at bounding box center [810, 571] width 1148 height 295
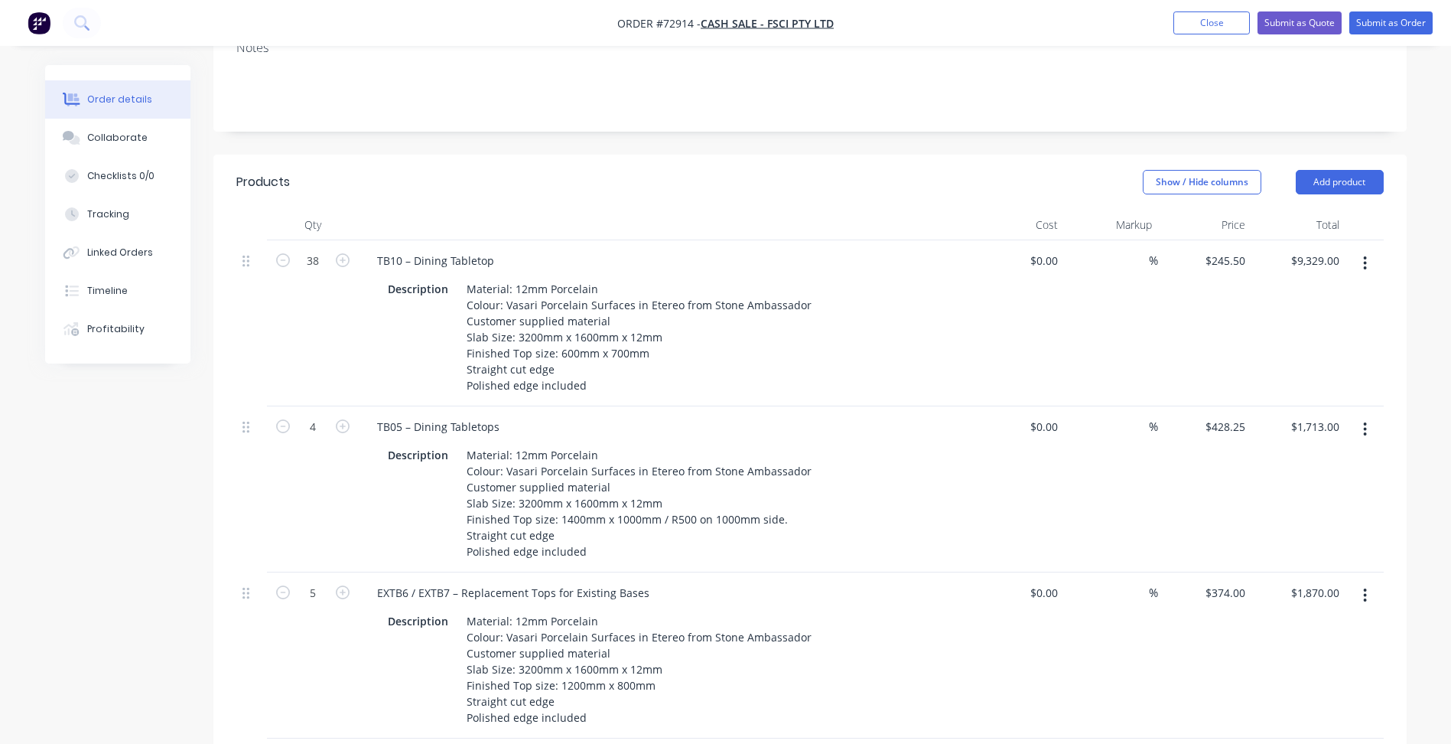
scroll to position [125, 0]
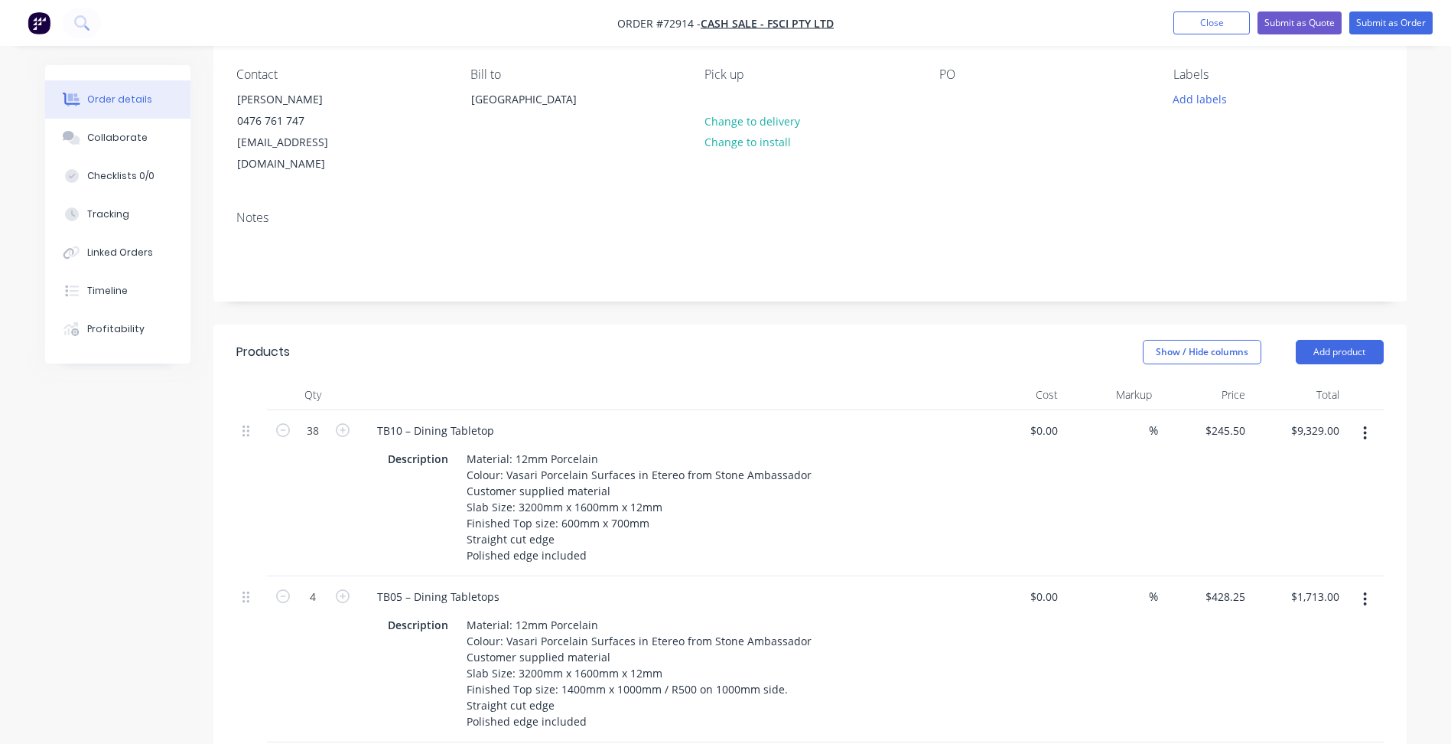
click at [212, 561] on div "Created by [PERSON_NAME] Created [DATE] Required [DATE] Assigned to Add team me…" at bounding box center [726, 735] width 1362 height 1591
